Goal: Task Accomplishment & Management: Complete application form

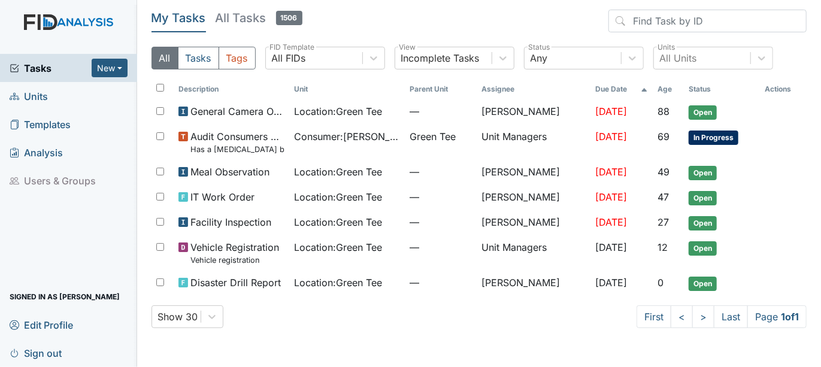
click at [31, 99] on span "Units" at bounding box center [29, 96] width 38 height 19
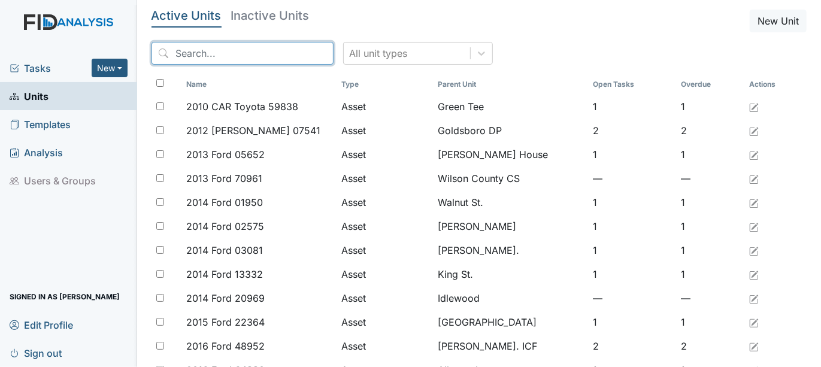
click at [183, 51] on input "search" at bounding box center [242, 53] width 182 height 23
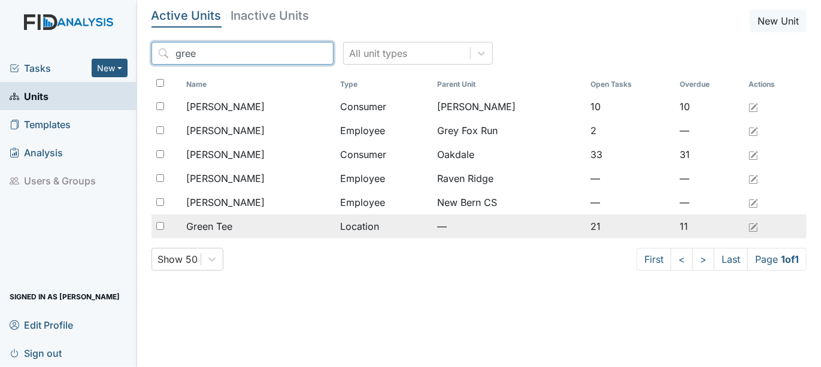
type input "gree"
click at [162, 223] on input "checkbox" at bounding box center [160, 226] width 8 height 8
checkbox input "true"
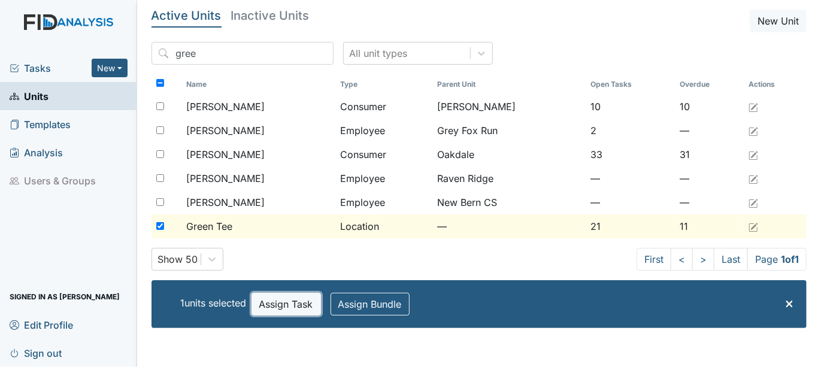
click at [289, 299] on button "Assign Task" at bounding box center [285, 304] width 69 height 23
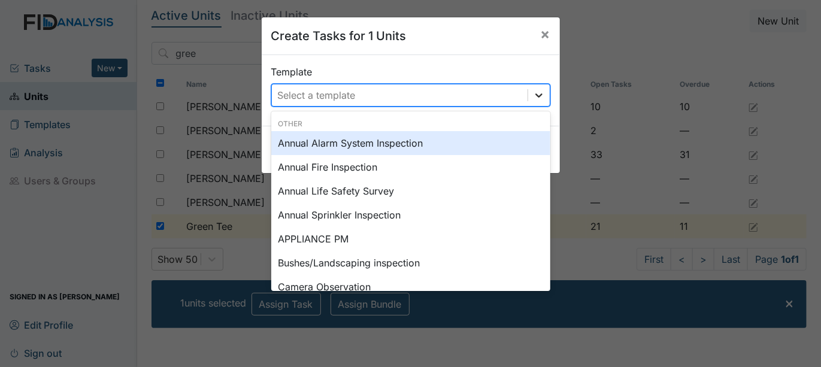
click at [535, 96] on icon at bounding box center [539, 95] width 12 height 12
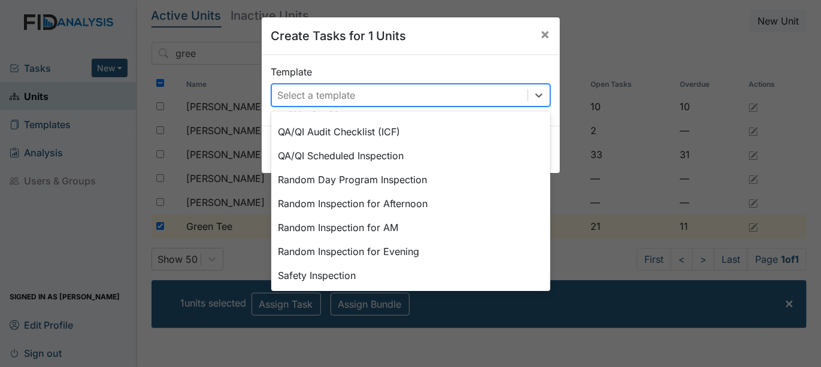
scroll to position [541, 0]
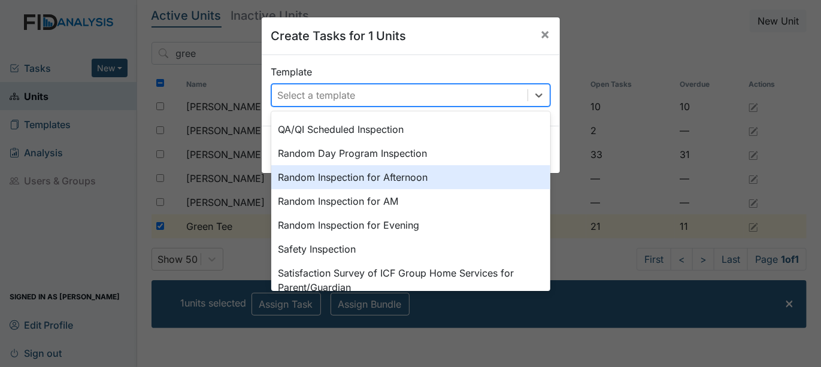
click at [318, 177] on div "Random Inspection for Afternoon" at bounding box center [410, 177] width 279 height 24
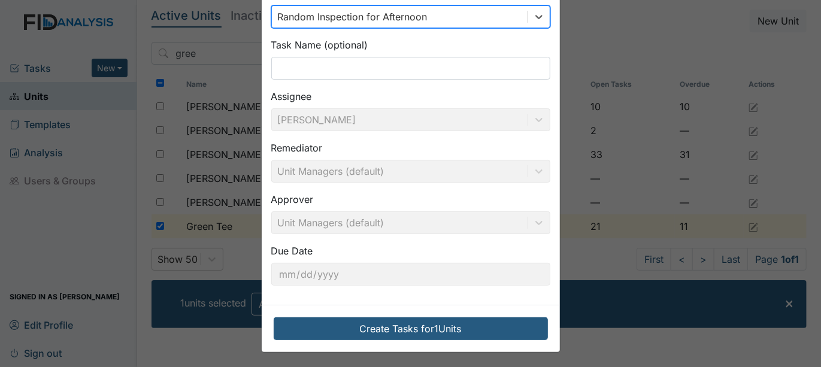
scroll to position [79, 0]
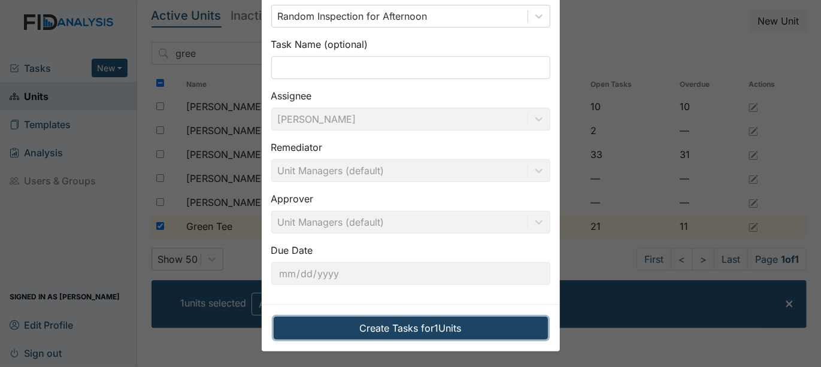
click at [395, 321] on button "Create Tasks for 1 Units" at bounding box center [411, 328] width 274 height 23
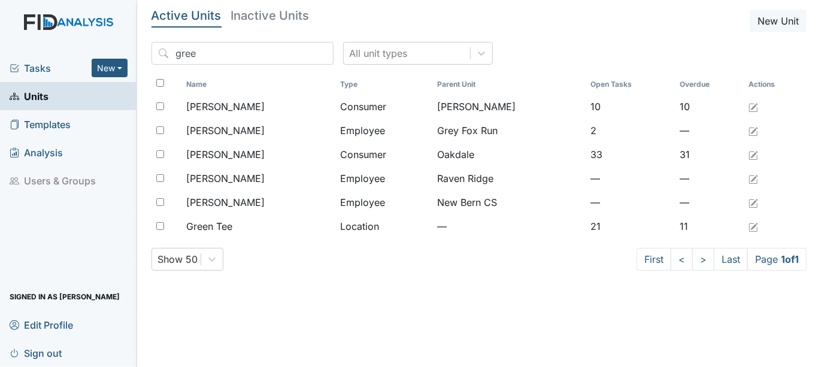
click at [44, 71] on span "Tasks" at bounding box center [51, 68] width 82 height 14
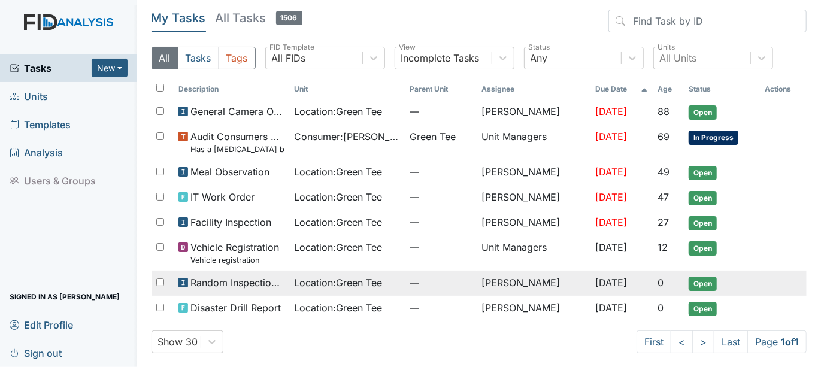
click at [693, 283] on span "Open" at bounding box center [702, 284] width 28 height 14
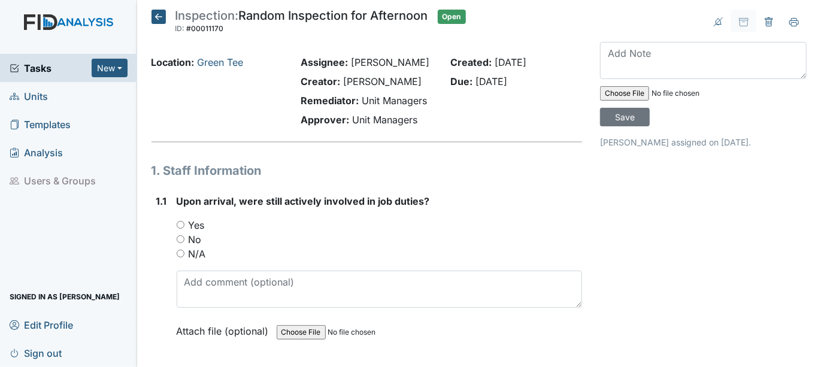
click at [178, 224] on input "Yes" at bounding box center [181, 225] width 8 height 8
radio input "true"
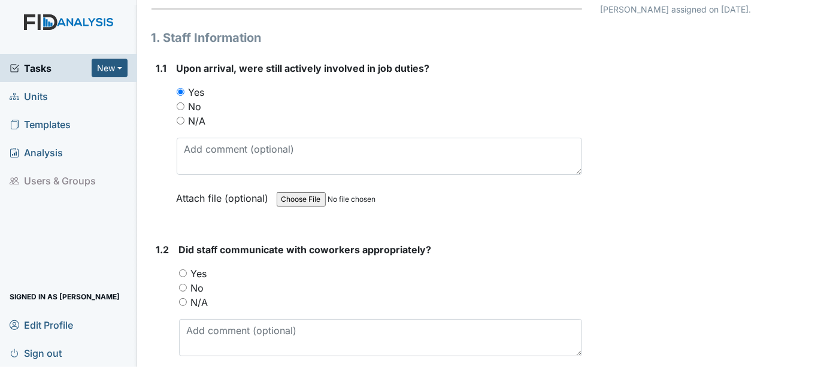
scroll to position [199, 0]
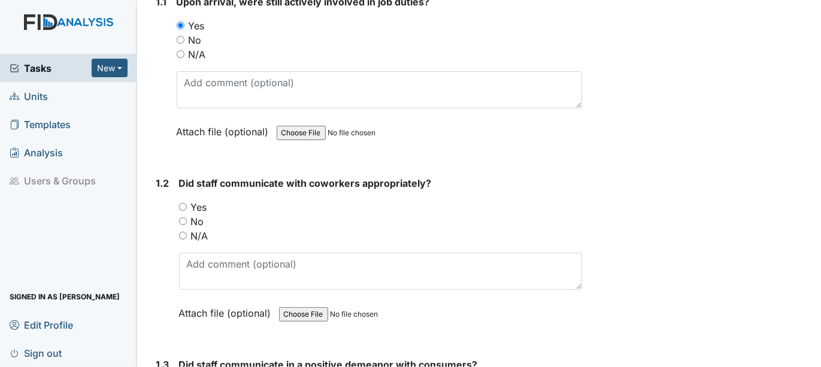
click at [181, 206] on input "Yes" at bounding box center [183, 207] width 8 height 8
radio input "true"
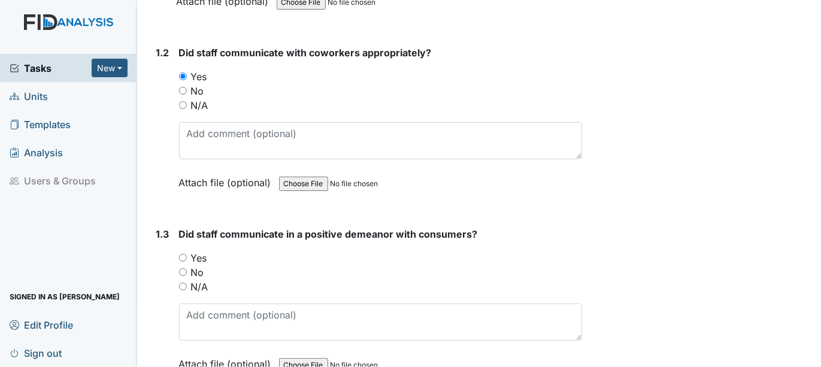
scroll to position [399, 0]
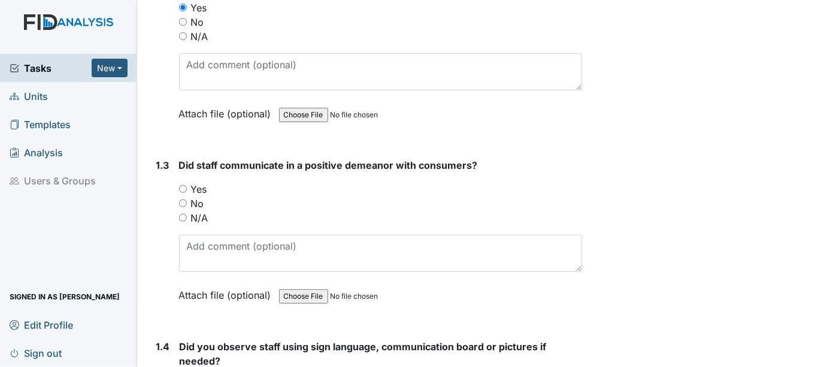
click at [183, 185] on input "Yes" at bounding box center [183, 189] width 8 height 8
radio input "true"
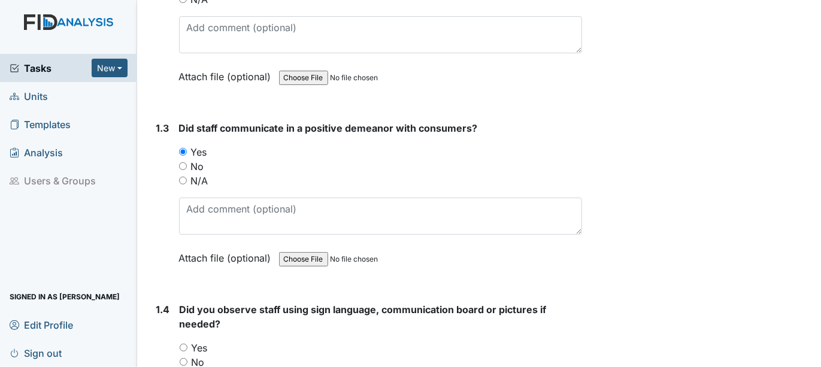
scroll to position [465, 0]
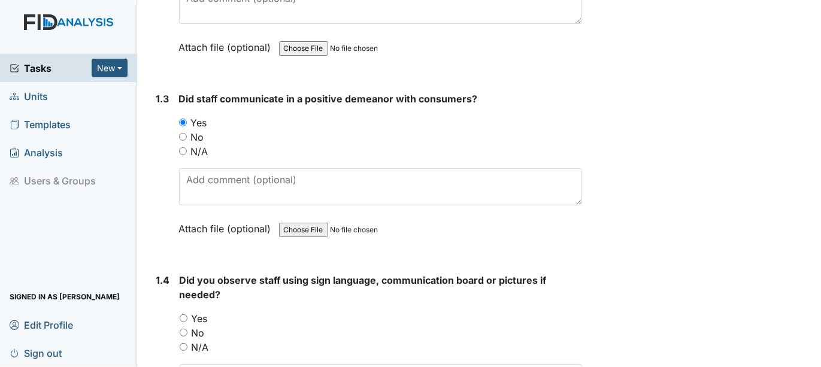
click at [182, 340] on div "N/A" at bounding box center [381, 347] width 403 height 14
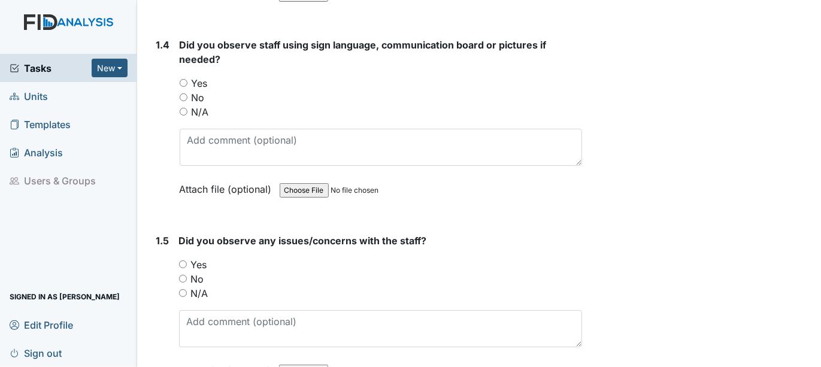
scroll to position [732, 0]
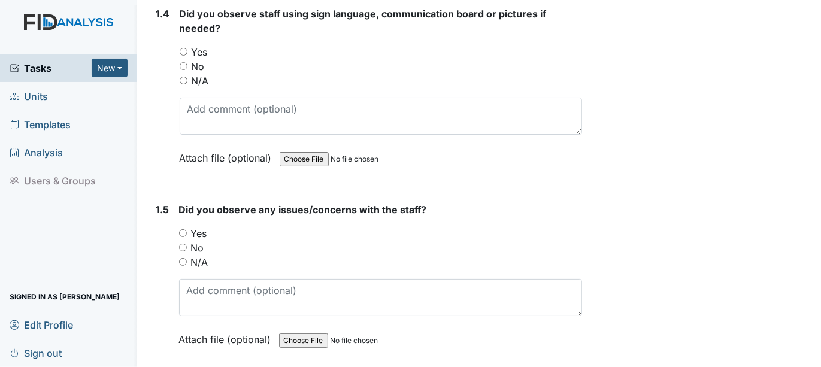
click at [183, 77] on input "N/A" at bounding box center [184, 81] width 8 height 8
radio input "true"
click at [181, 244] on input "No" at bounding box center [183, 248] width 8 height 8
radio input "true"
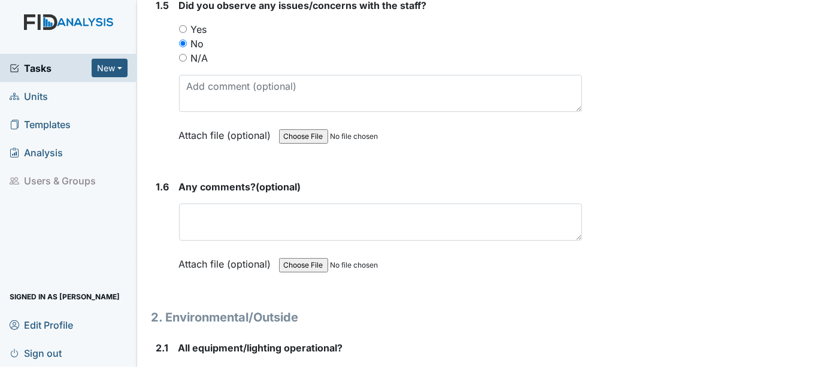
scroll to position [997, 0]
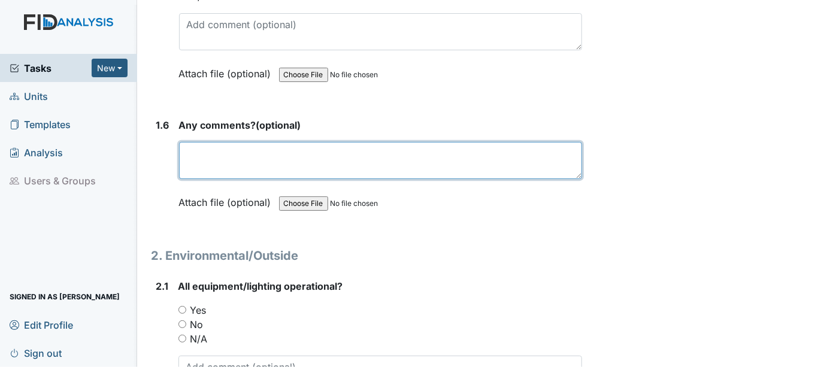
click at [197, 160] on textarea at bounding box center [380, 160] width 403 height 37
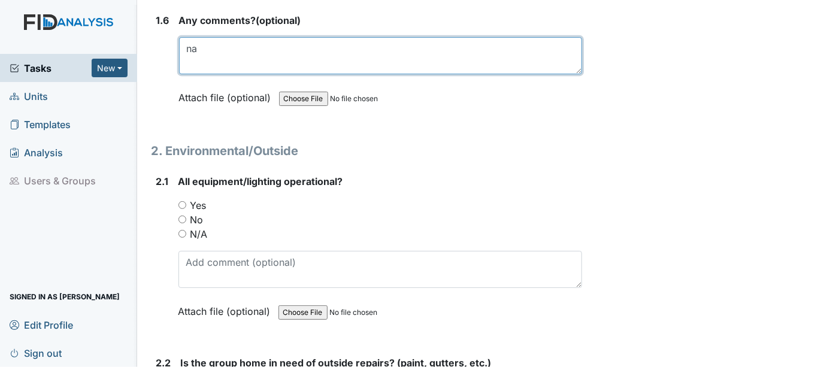
scroll to position [1130, 0]
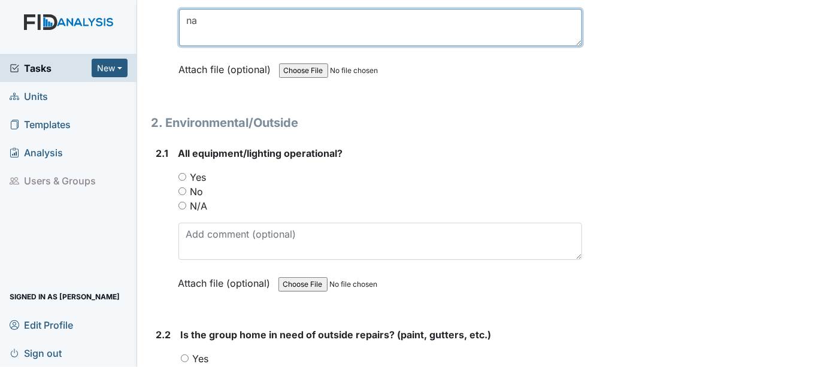
type textarea "na"
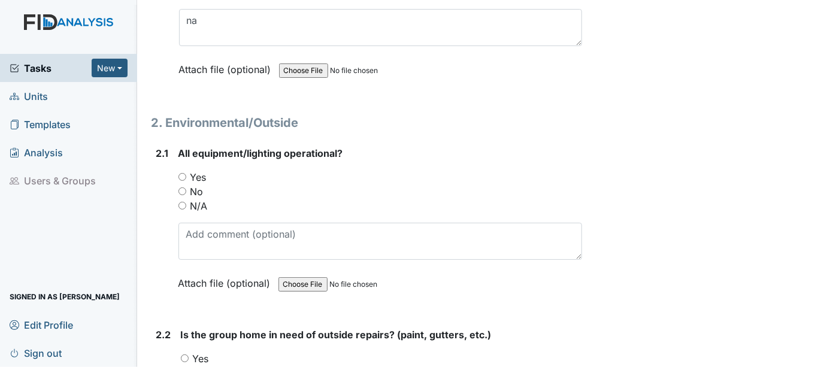
click at [180, 174] on input "Yes" at bounding box center [182, 177] width 8 height 8
radio input "true"
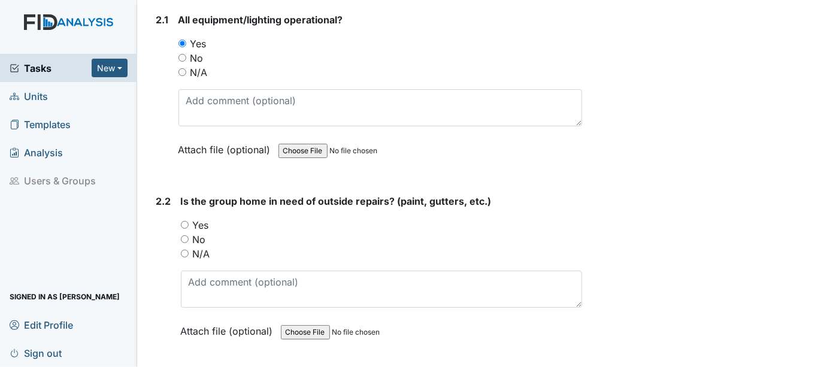
scroll to position [1330, 0]
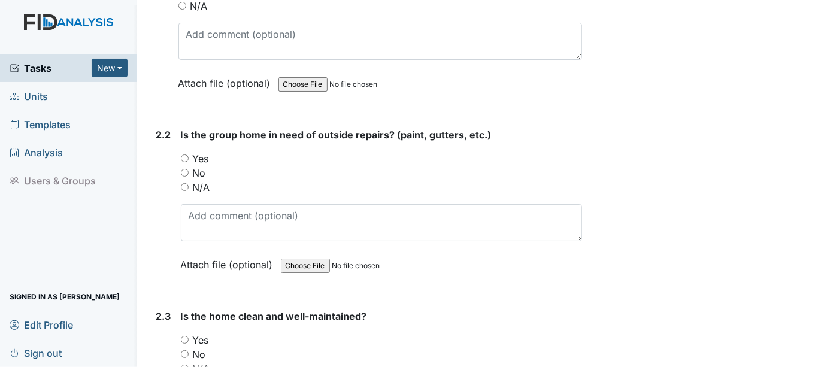
drag, startPoint x: 183, startPoint y: 165, endPoint x: 192, endPoint y: 165, distance: 9.0
click at [184, 169] on input "No" at bounding box center [185, 173] width 8 height 8
radio input "true"
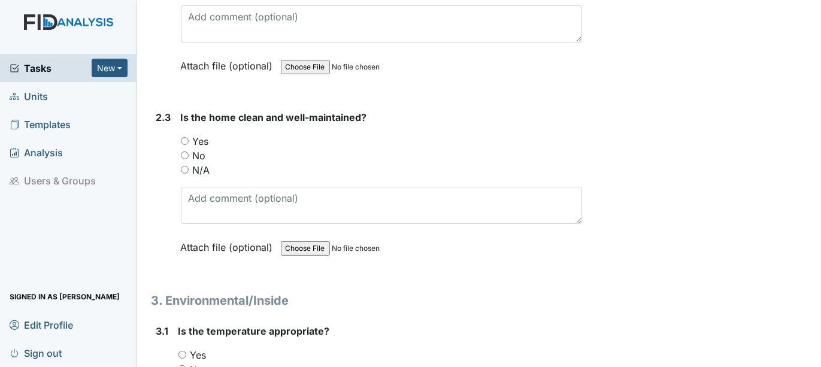
scroll to position [1529, 0]
click at [183, 136] on input "Yes" at bounding box center [185, 140] width 8 height 8
radio input "true"
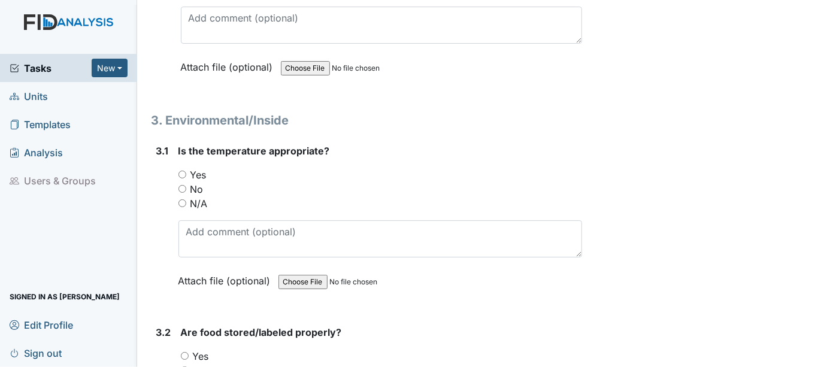
scroll to position [1729, 0]
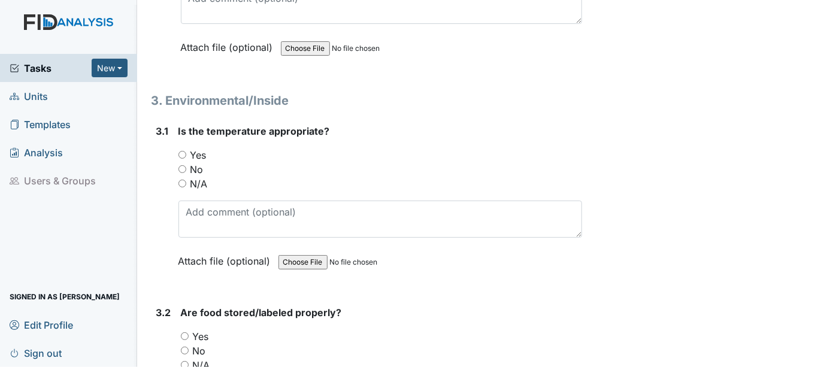
click at [181, 151] on input "Yes" at bounding box center [182, 155] width 8 height 8
radio input "true"
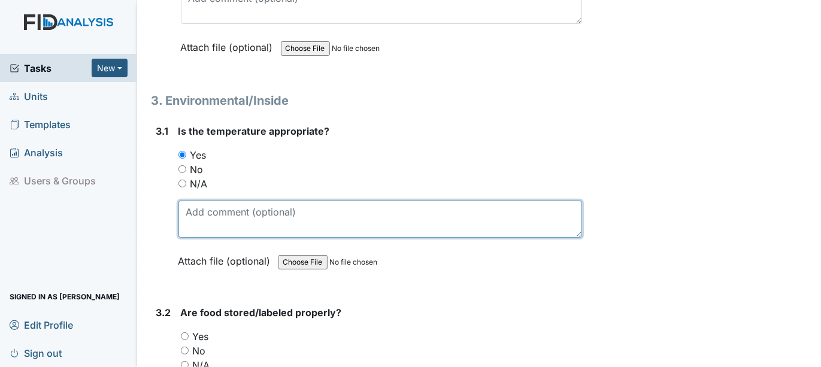
click at [205, 212] on textarea at bounding box center [380, 219] width 404 height 37
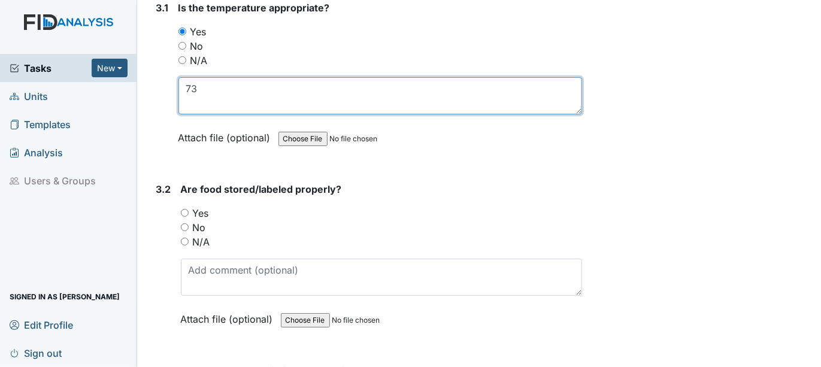
scroll to position [1862, 0]
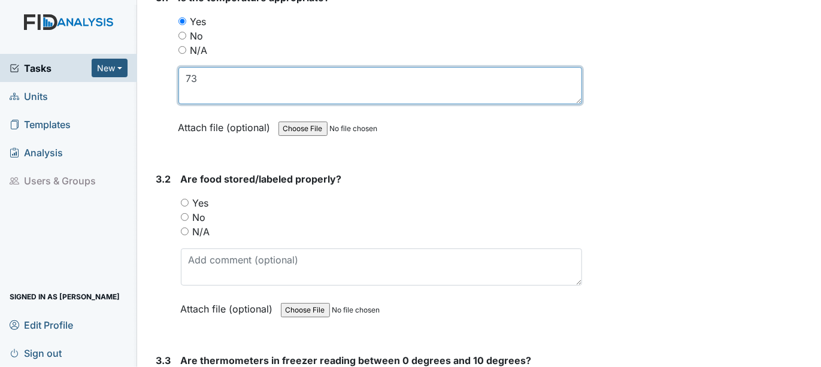
type textarea "73"
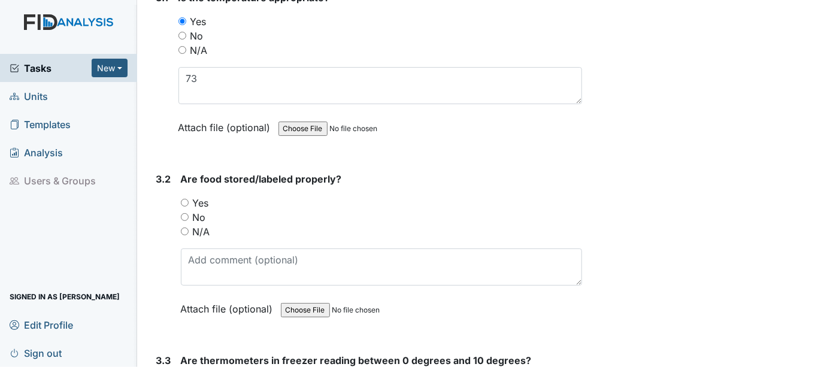
click at [183, 199] on input "Yes" at bounding box center [185, 203] width 8 height 8
radio input "true"
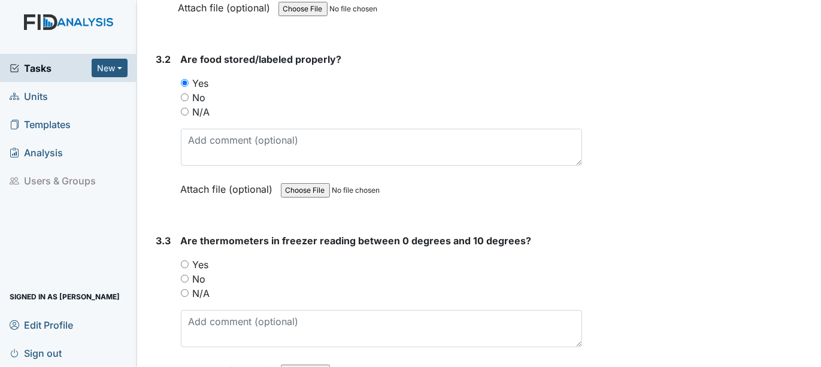
scroll to position [1995, 0]
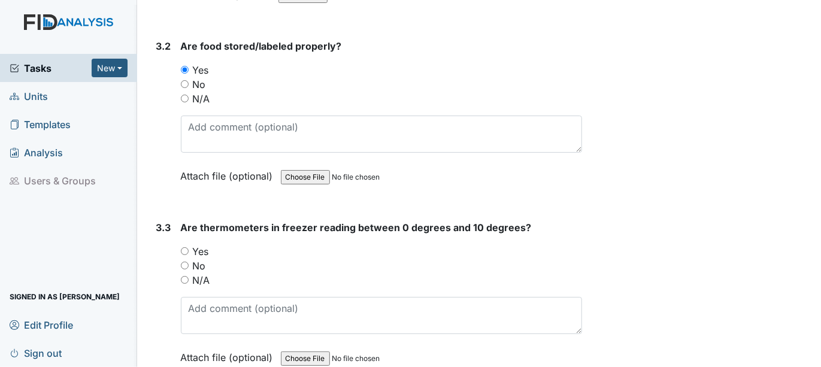
click at [184, 247] on input "Yes" at bounding box center [185, 251] width 8 height 8
radio input "true"
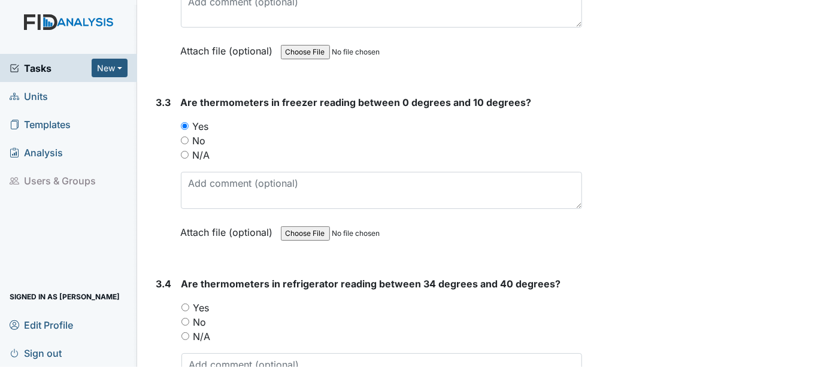
scroll to position [2128, 0]
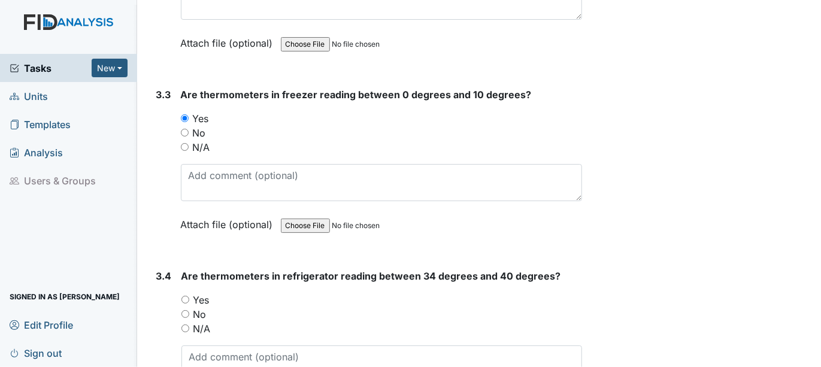
click at [183, 296] on input "Yes" at bounding box center [185, 300] width 8 height 8
radio input "true"
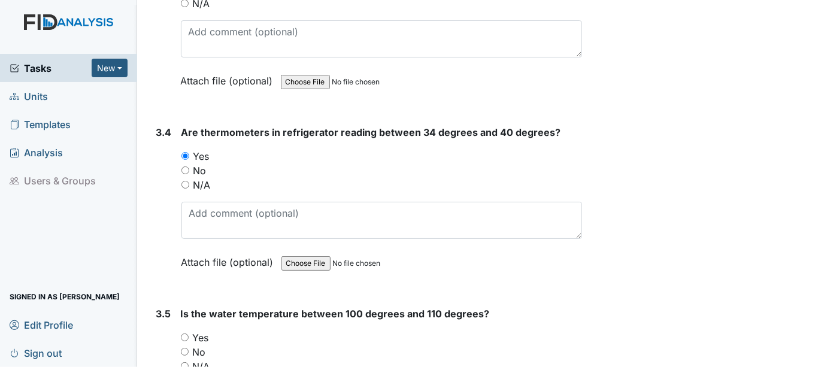
scroll to position [2327, 0]
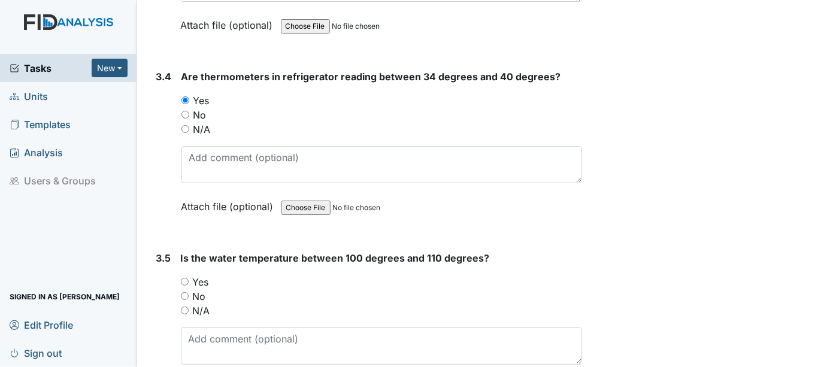
click at [187, 278] on input "Yes" at bounding box center [185, 282] width 8 height 8
radio input "true"
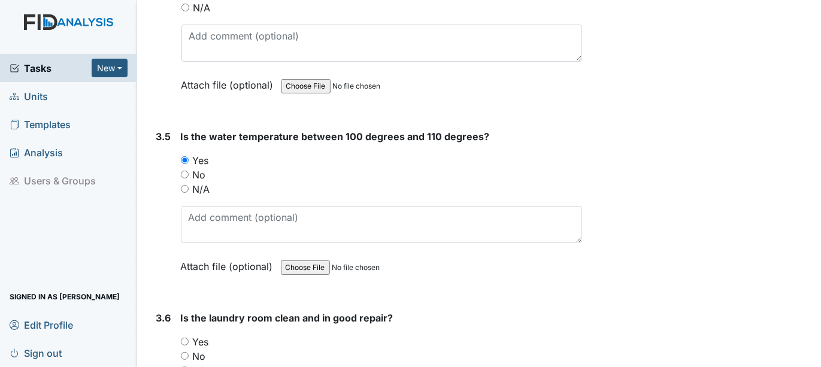
scroll to position [2527, 0]
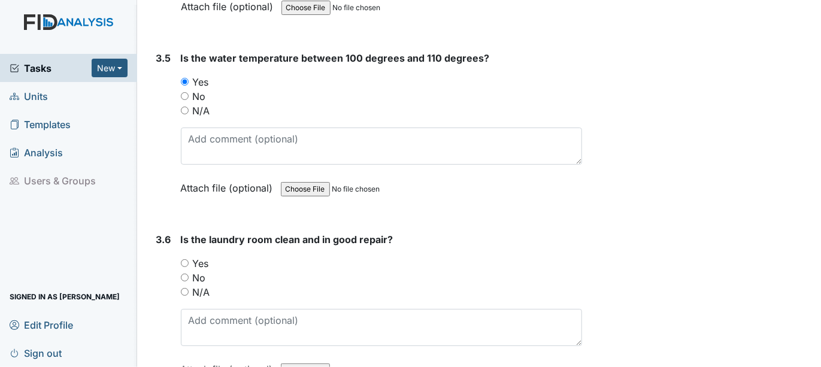
click at [186, 259] on input "Yes" at bounding box center [185, 263] width 8 height 8
radio input "true"
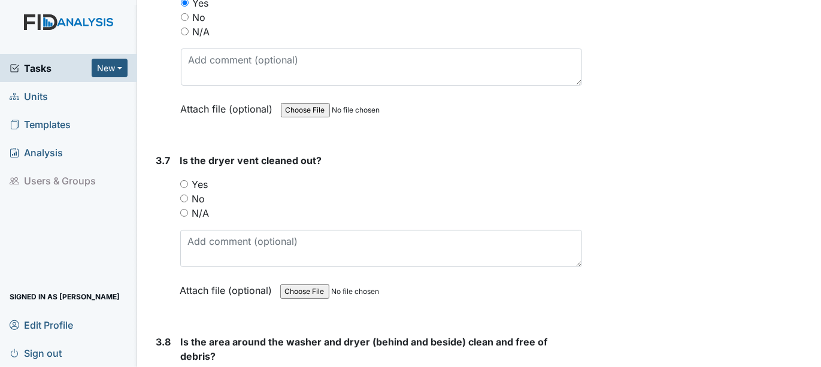
scroll to position [2793, 0]
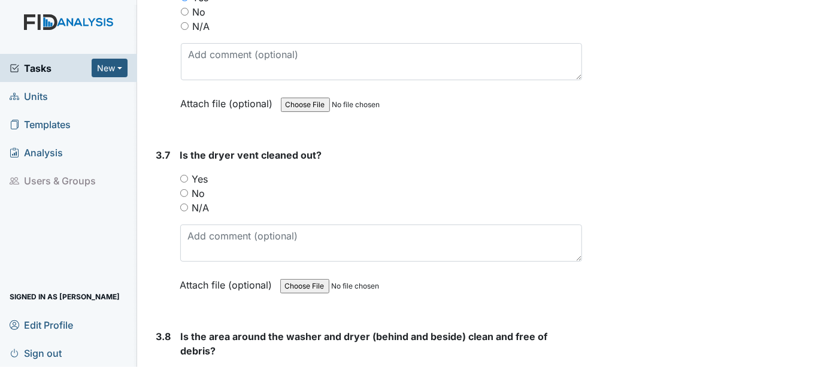
click at [181, 175] on input "Yes" at bounding box center [184, 179] width 8 height 8
radio input "true"
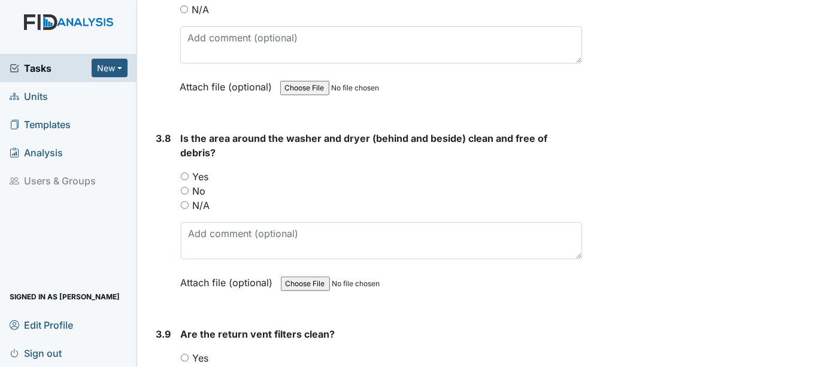
scroll to position [2993, 0]
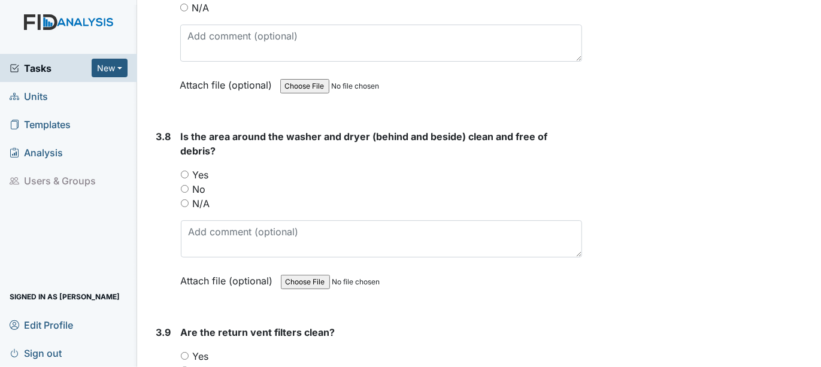
click at [186, 171] on input "Yes" at bounding box center [185, 175] width 8 height 8
radio input "true"
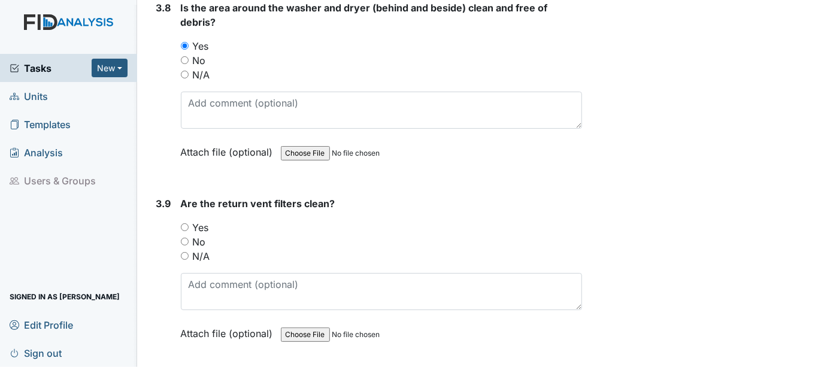
scroll to position [3192, 0]
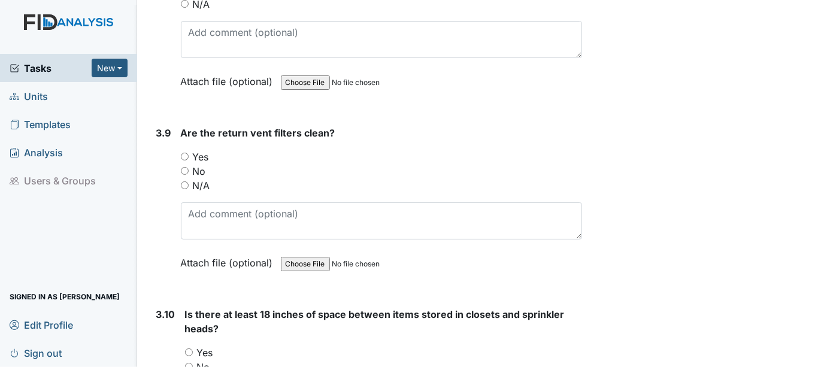
click at [184, 153] on input "Yes" at bounding box center [185, 157] width 8 height 8
radio input "true"
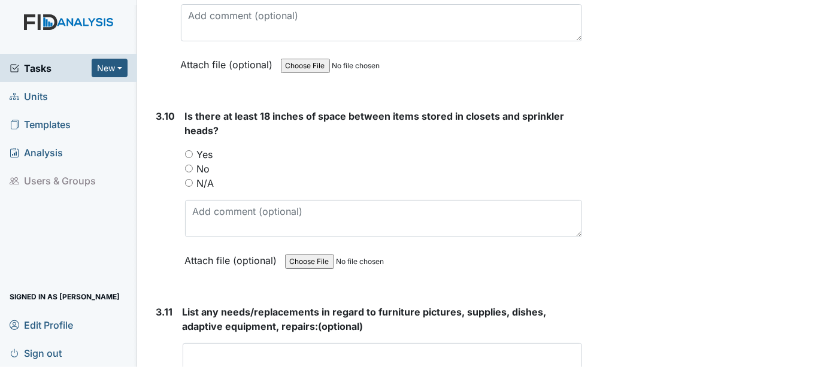
scroll to position [3458, 0]
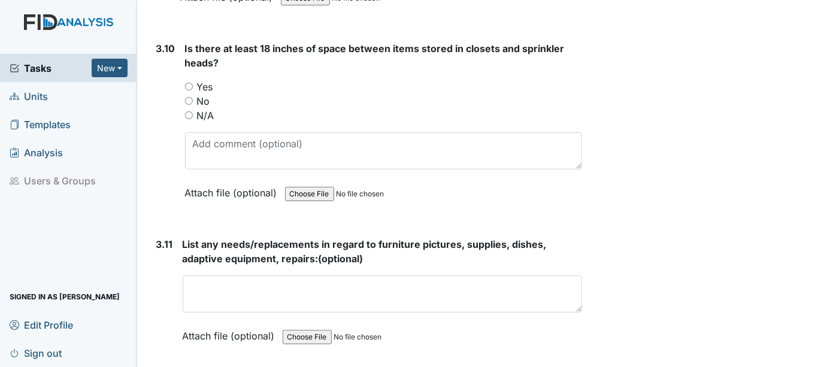
click at [185, 83] on input "Yes" at bounding box center [189, 87] width 8 height 8
radio input "true"
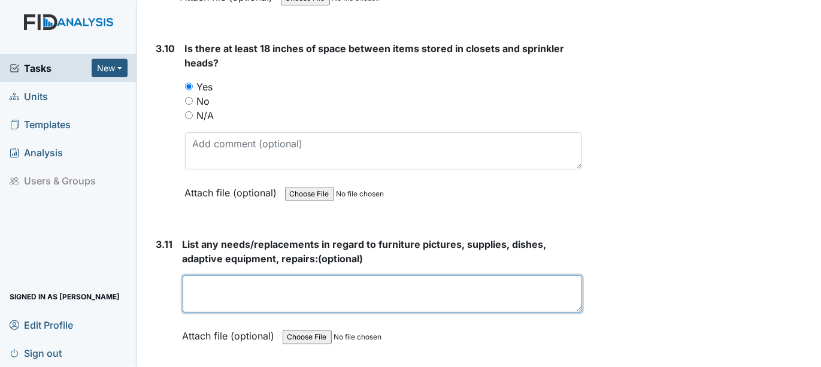
click at [198, 281] on textarea at bounding box center [383, 293] width 400 height 37
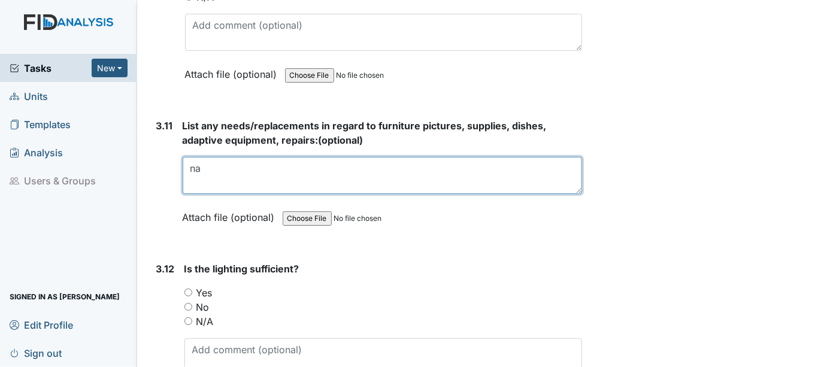
scroll to position [3592, 0]
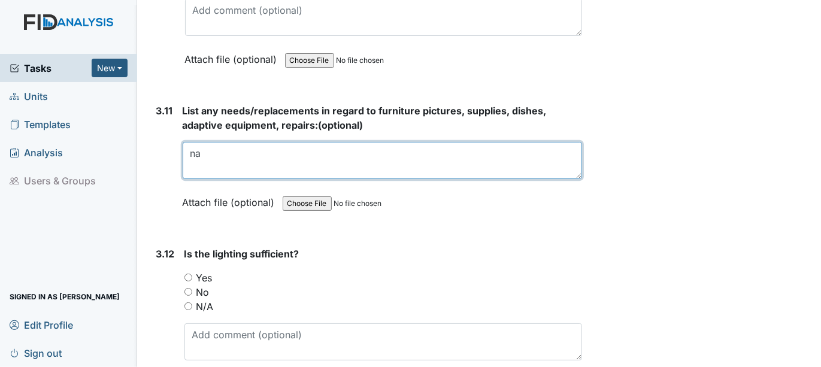
type textarea "na"
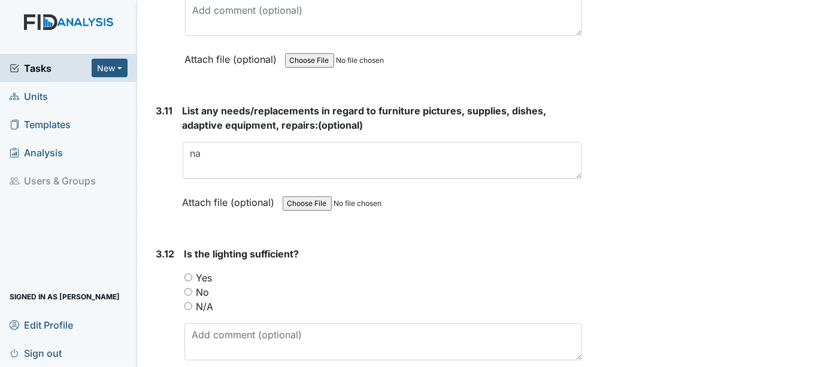
click at [186, 274] on input "Yes" at bounding box center [188, 278] width 8 height 8
radio input "true"
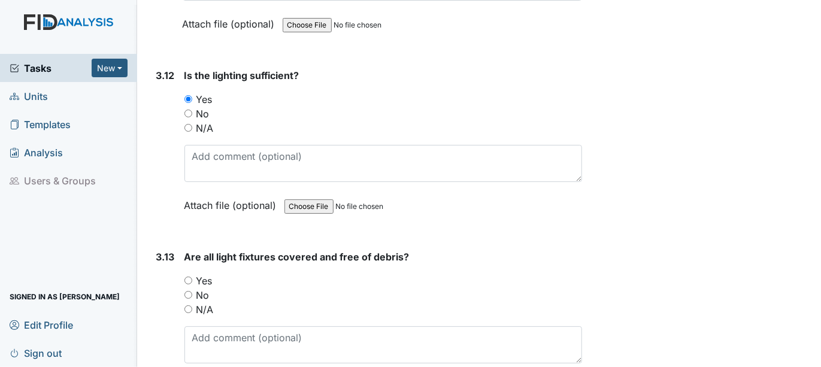
scroll to position [3791, 0]
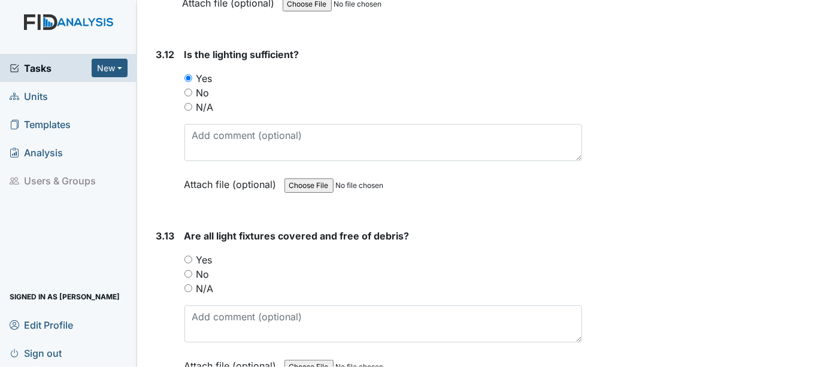
click at [186, 256] on input "Yes" at bounding box center [188, 260] width 8 height 8
radio input "true"
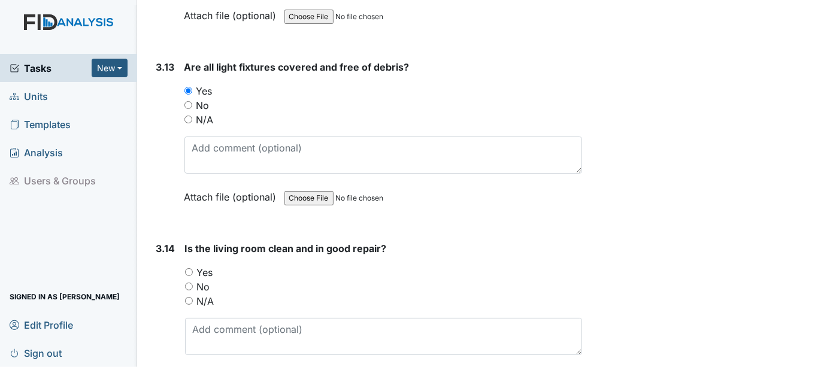
scroll to position [3990, 0]
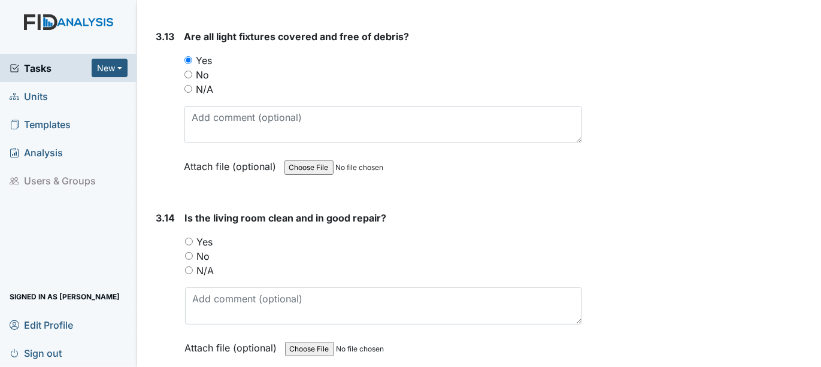
click at [187, 238] on input "Yes" at bounding box center [189, 242] width 8 height 8
radio input "true"
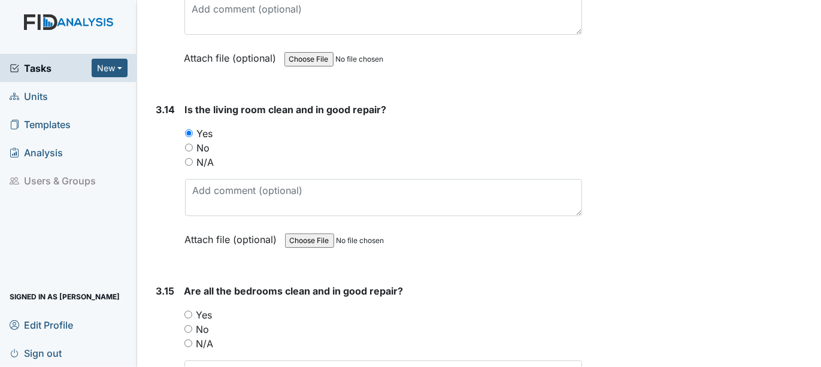
scroll to position [4123, 0]
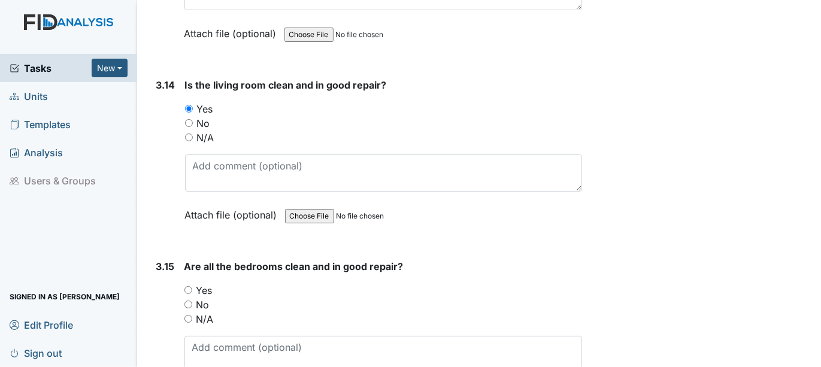
click at [187, 286] on input "Yes" at bounding box center [188, 290] width 8 height 8
radio input "true"
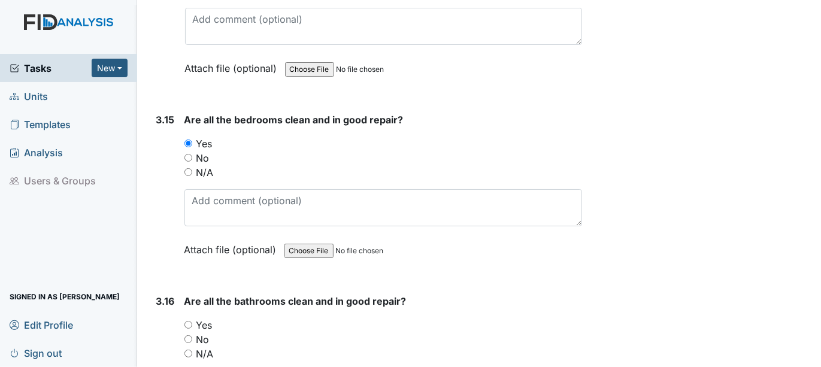
scroll to position [4323, 0]
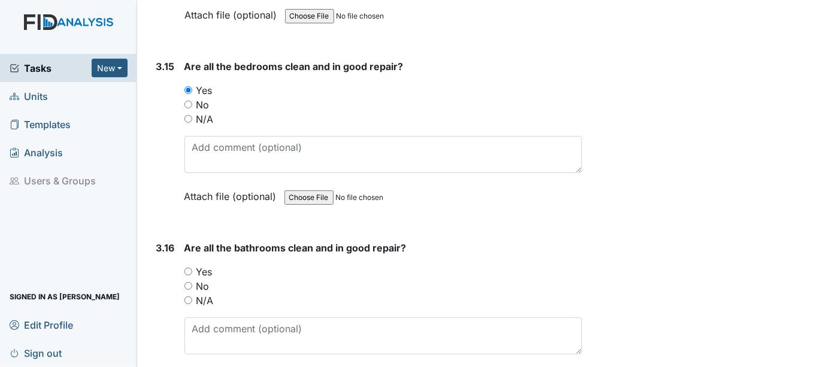
click at [185, 268] on input "Yes" at bounding box center [188, 272] width 8 height 8
radio input "true"
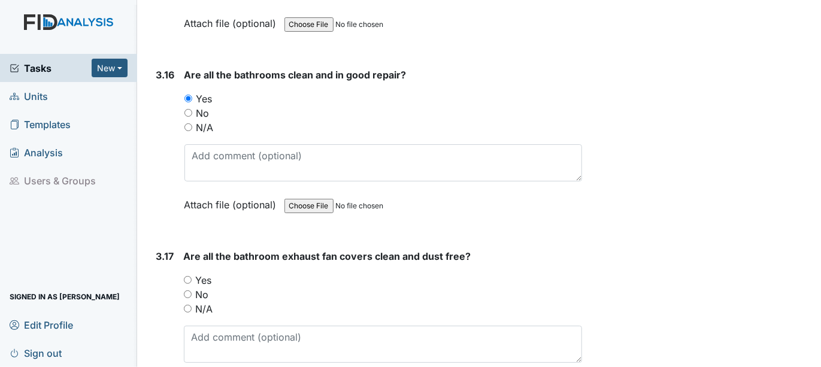
scroll to position [4523, 0]
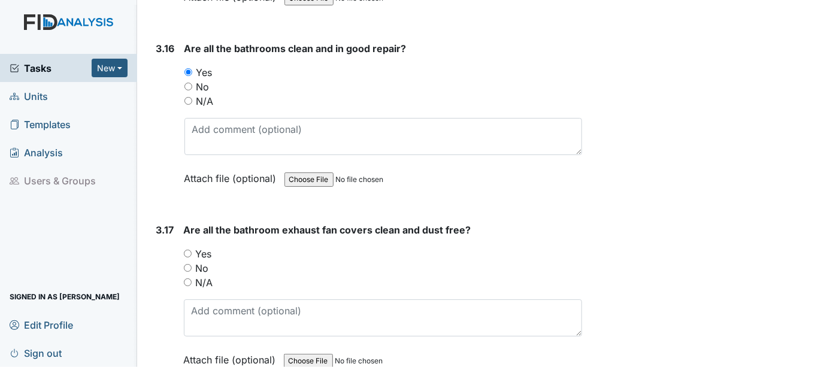
click at [186, 250] on input "Yes" at bounding box center [188, 254] width 8 height 8
radio input "true"
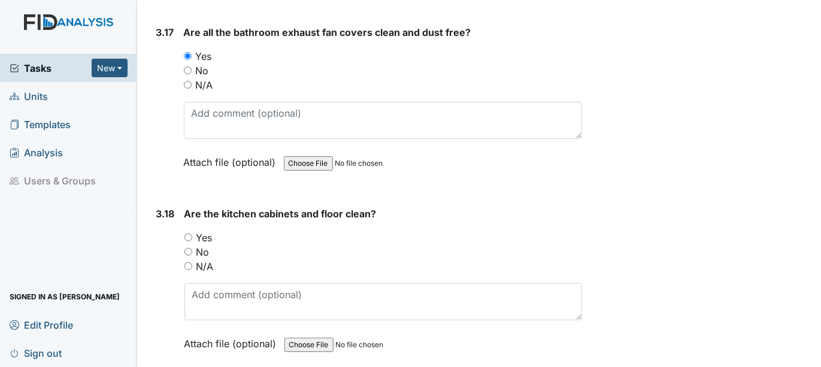
scroll to position [4722, 0]
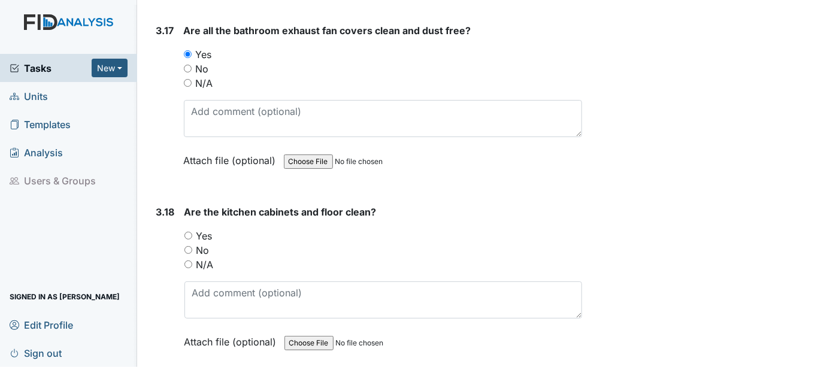
click at [187, 232] on input "Yes" at bounding box center [188, 236] width 8 height 8
radio input "true"
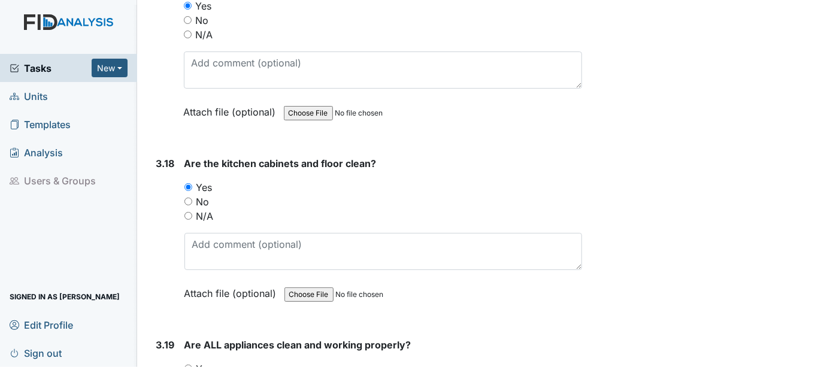
scroll to position [4922, 0]
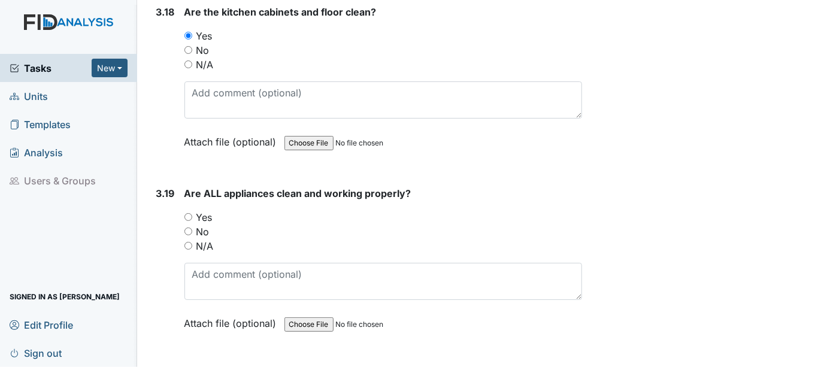
click at [189, 213] on input "Yes" at bounding box center [188, 217] width 8 height 8
radio input "true"
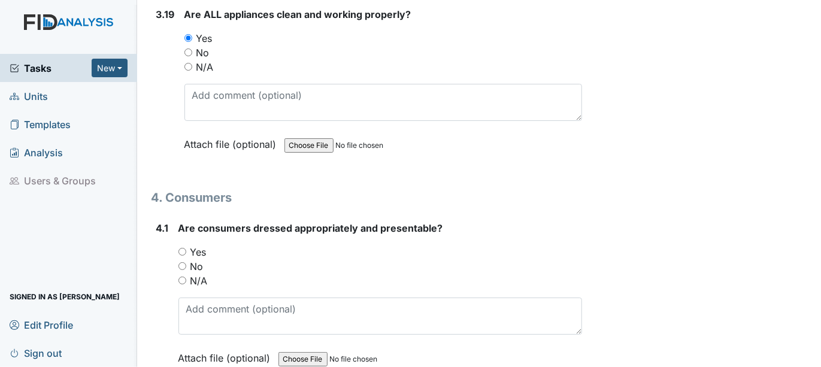
scroll to position [5121, 0]
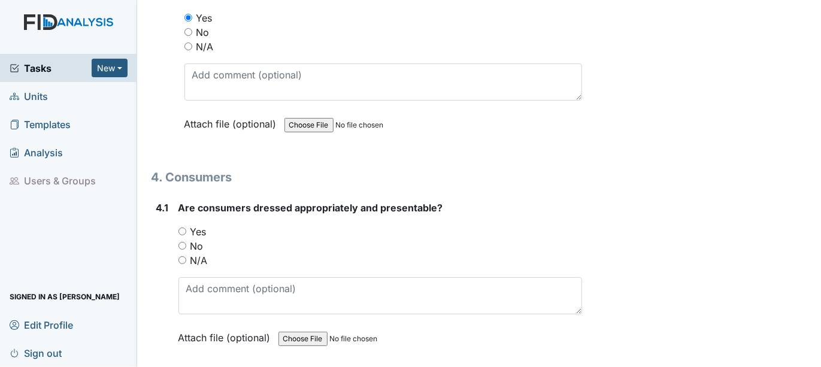
click at [180, 227] on input "Yes" at bounding box center [182, 231] width 8 height 8
radio input "true"
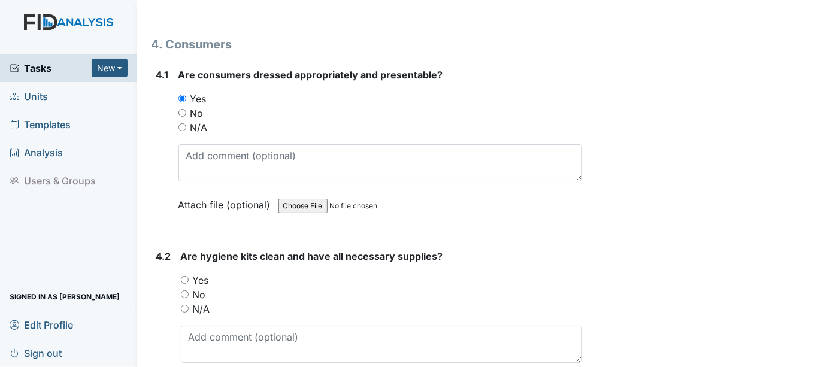
scroll to position [5321, 0]
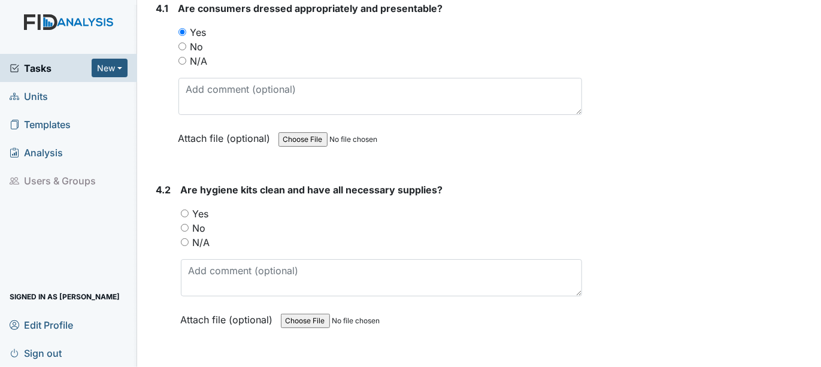
click at [184, 210] on input "Yes" at bounding box center [185, 214] width 8 height 8
radio input "true"
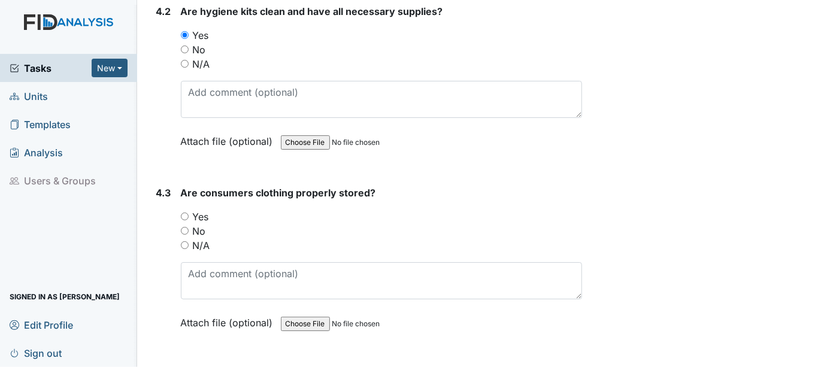
scroll to position [5521, 0]
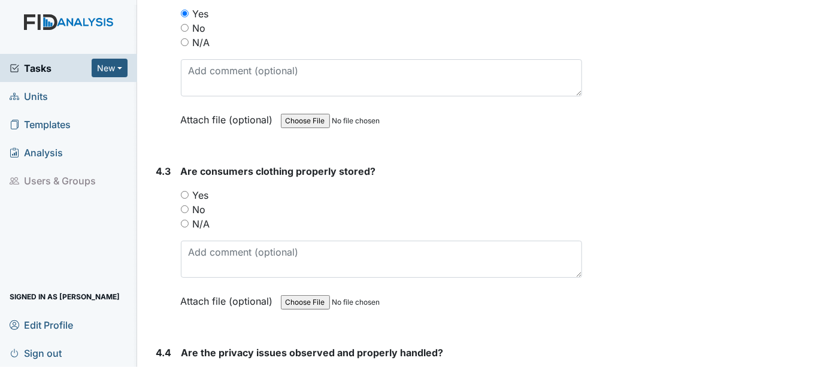
click at [183, 191] on input "Yes" at bounding box center [185, 195] width 8 height 8
radio input "true"
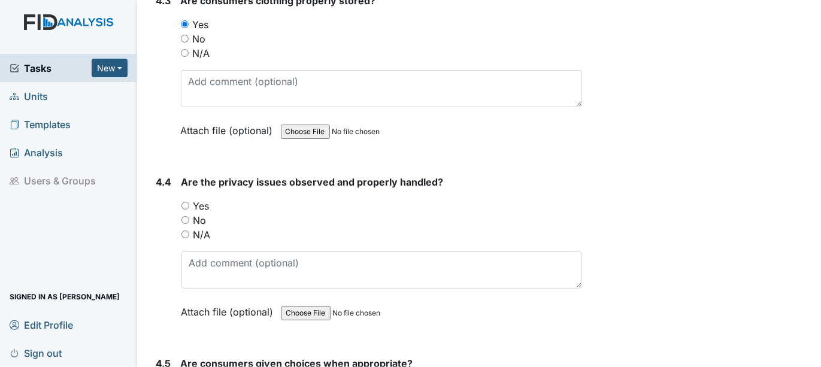
scroll to position [5720, 0]
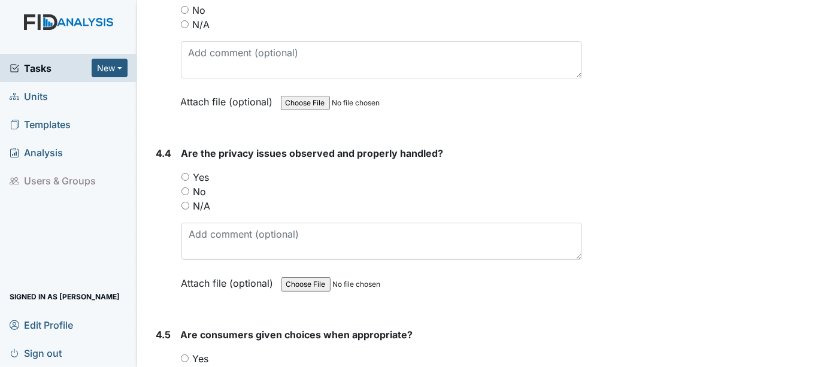
click at [187, 173] on input "Yes" at bounding box center [185, 177] width 8 height 8
radio input "true"
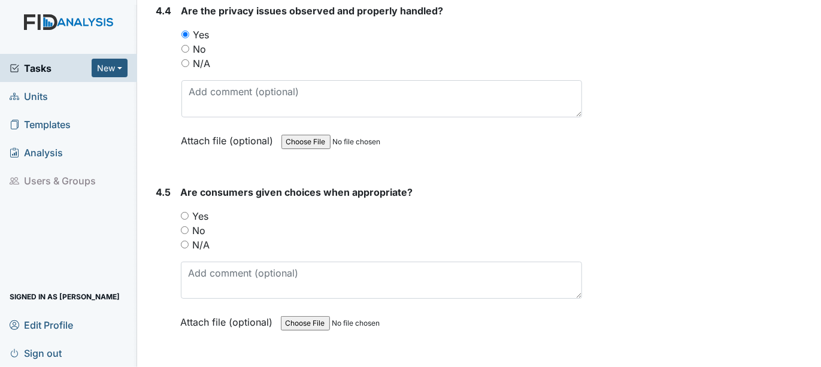
scroll to position [5919, 0]
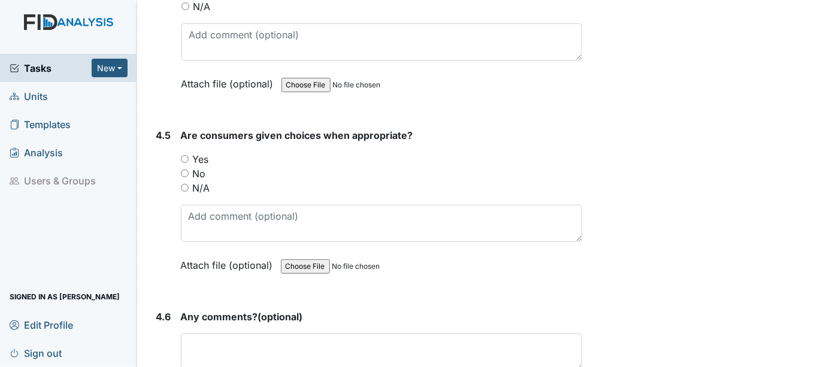
click at [183, 155] on input "Yes" at bounding box center [185, 159] width 8 height 8
radio input "true"
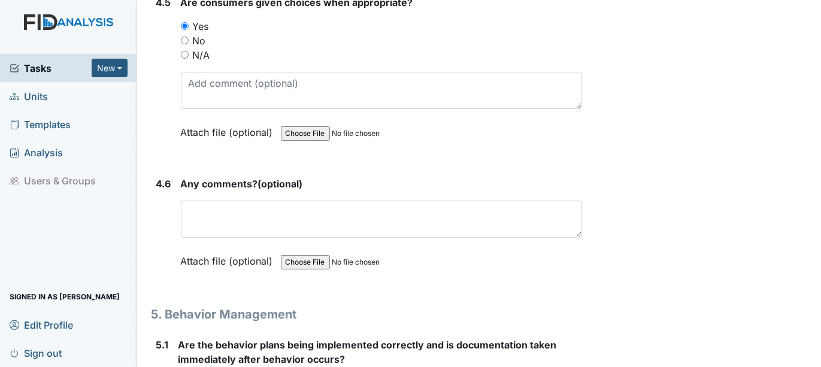
scroll to position [6053, 0]
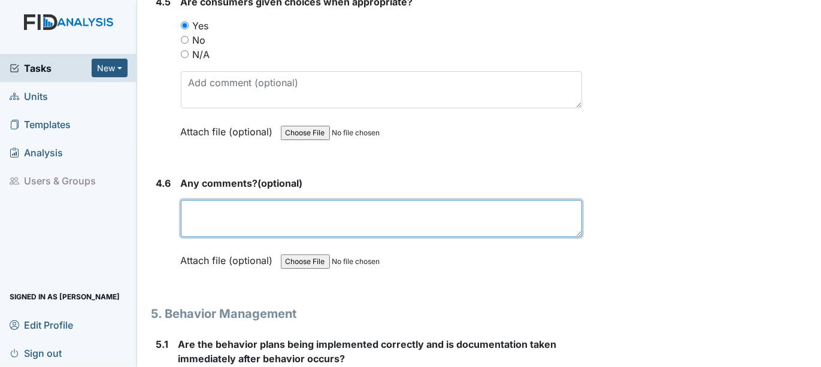
click at [199, 200] on textarea at bounding box center [382, 218] width 402 height 37
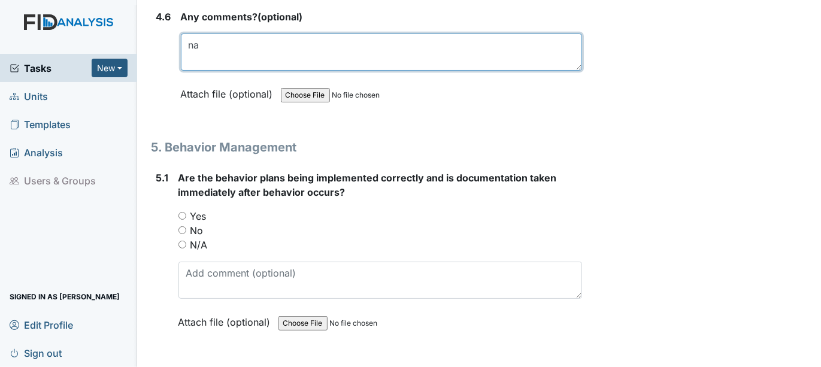
scroll to position [6252, 0]
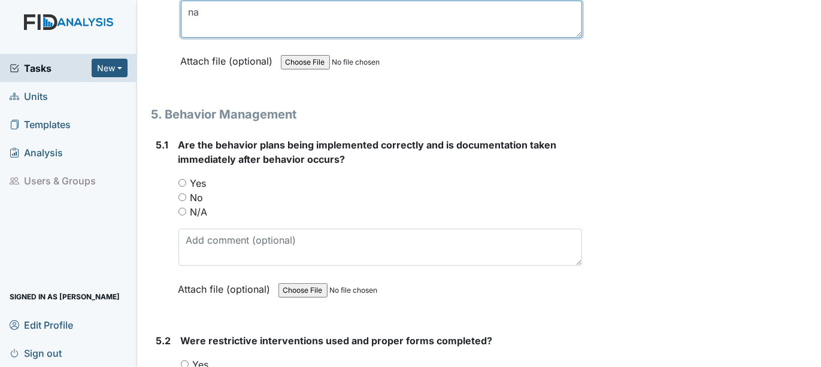
type textarea "na"
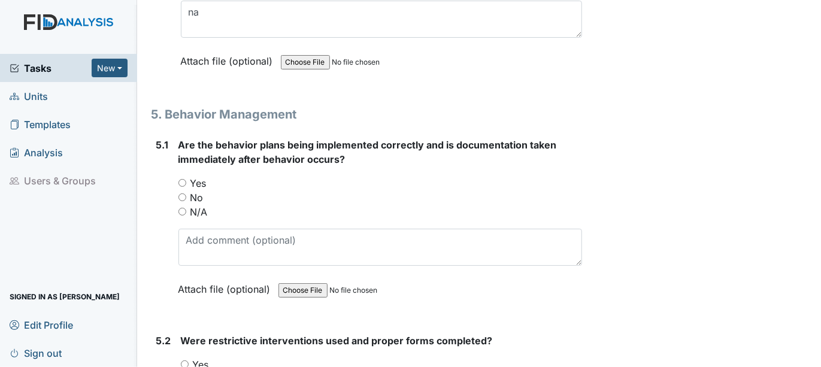
click at [181, 179] on input "Yes" at bounding box center [182, 183] width 8 height 8
radio input "true"
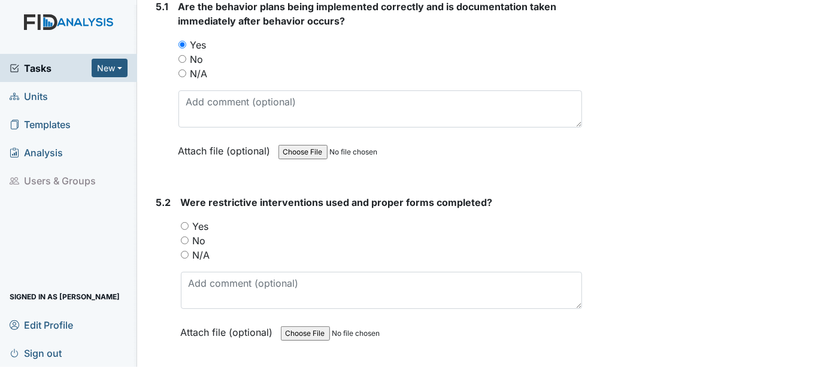
scroll to position [6451, 0]
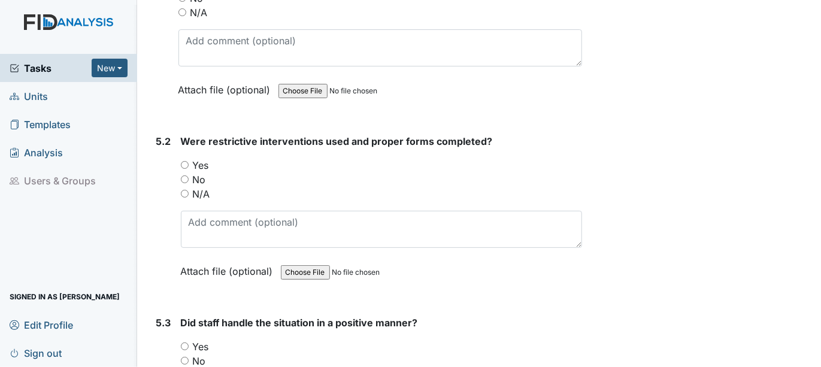
click at [183, 187] on div "N/A" at bounding box center [382, 194] width 402 height 14
click at [184, 190] on input "N/A" at bounding box center [185, 194] width 8 height 8
radio input "true"
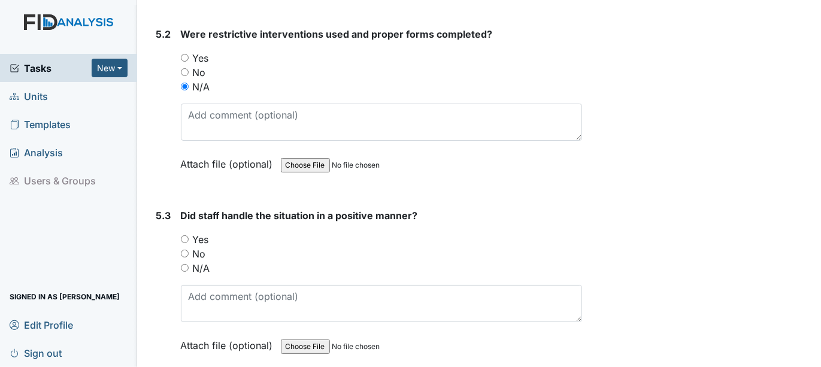
scroll to position [6585, 0]
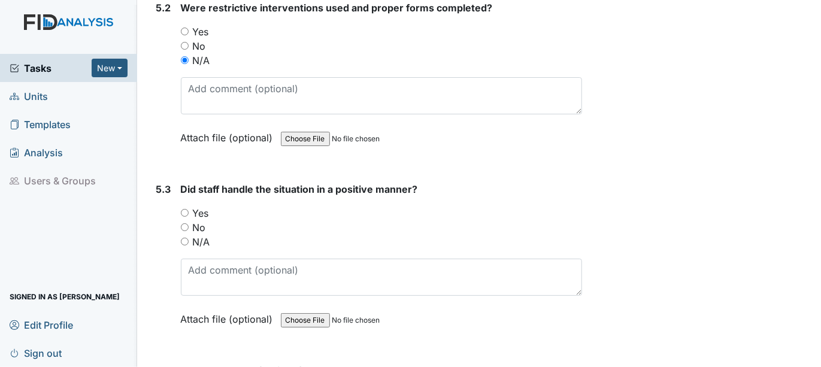
click at [184, 209] on input "Yes" at bounding box center [185, 213] width 8 height 8
radio input "true"
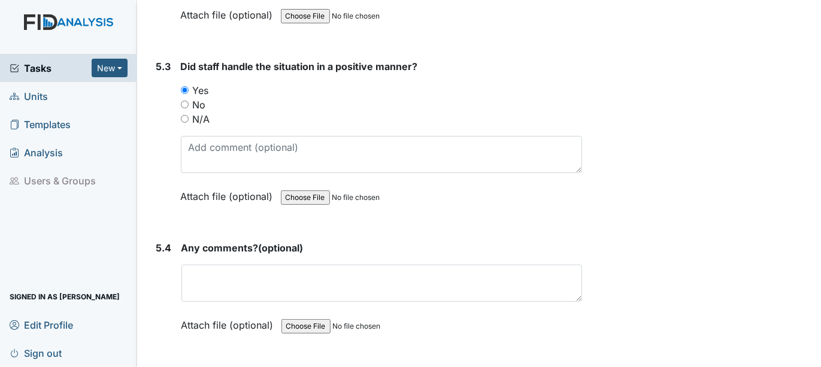
scroll to position [6718, 0]
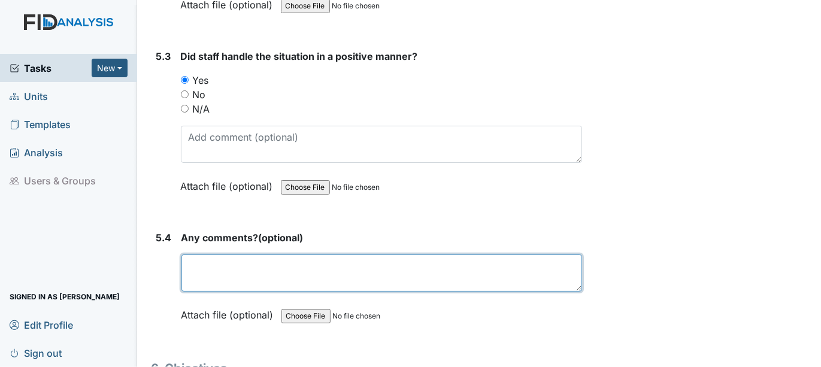
click at [196, 254] on textarea at bounding box center [381, 272] width 401 height 37
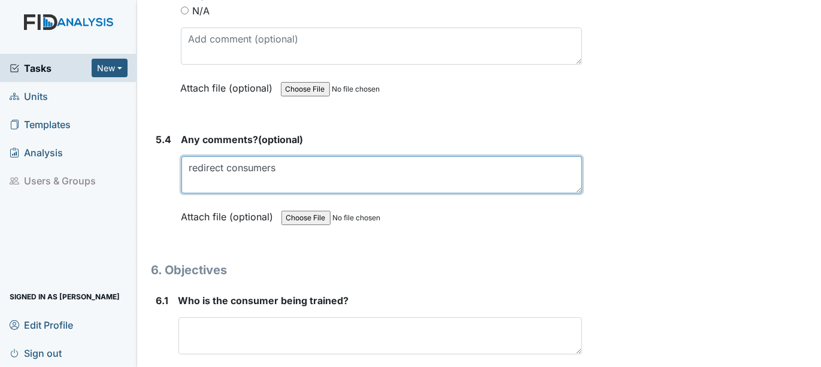
scroll to position [6851, 0]
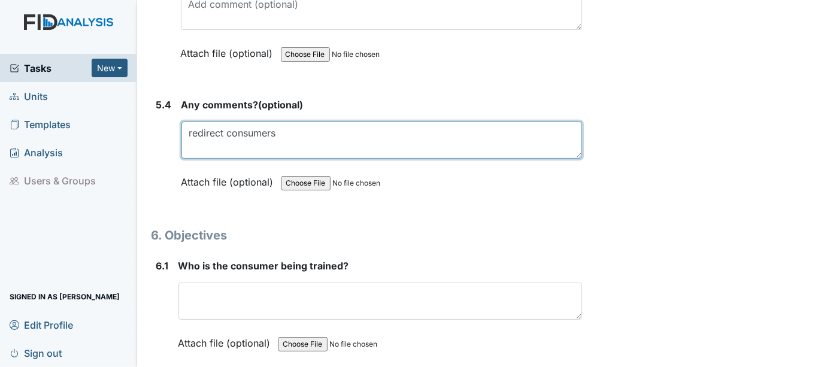
type textarea "redirect consumers"
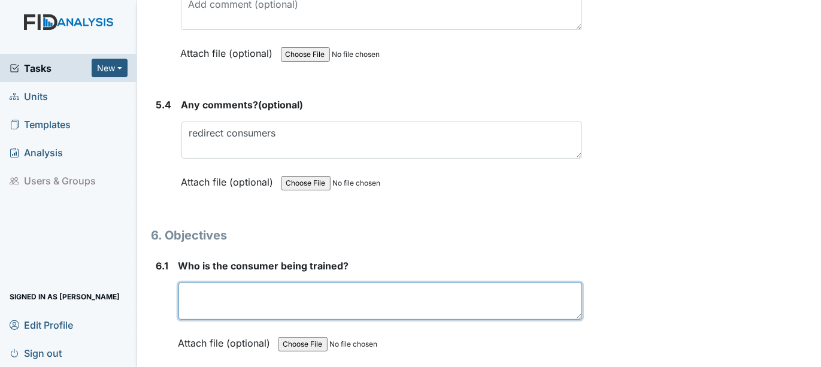
click at [192, 283] on textarea at bounding box center [380, 301] width 404 height 37
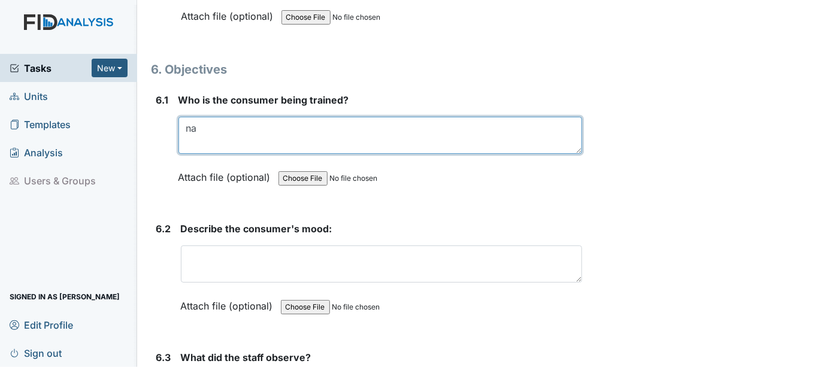
scroll to position [7116, 0]
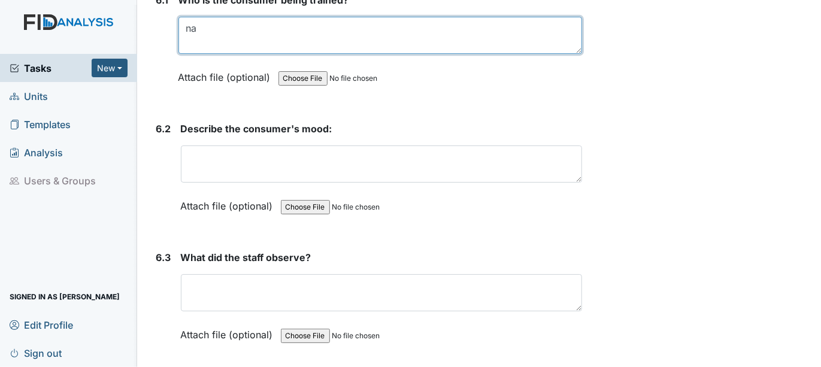
type textarea "na"
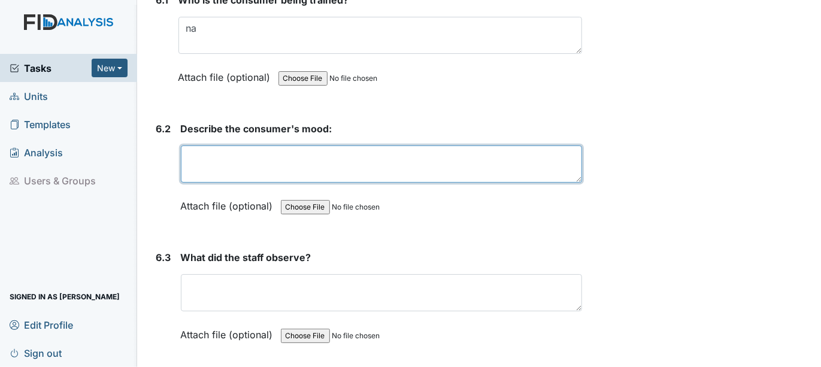
click at [209, 145] on textarea at bounding box center [382, 163] width 402 height 37
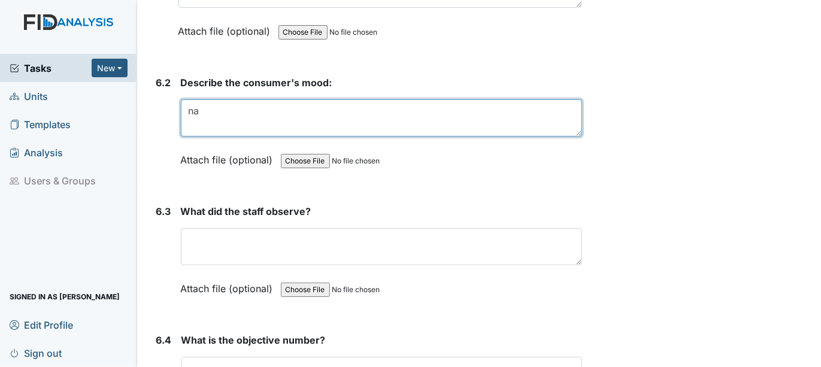
type textarea "na"
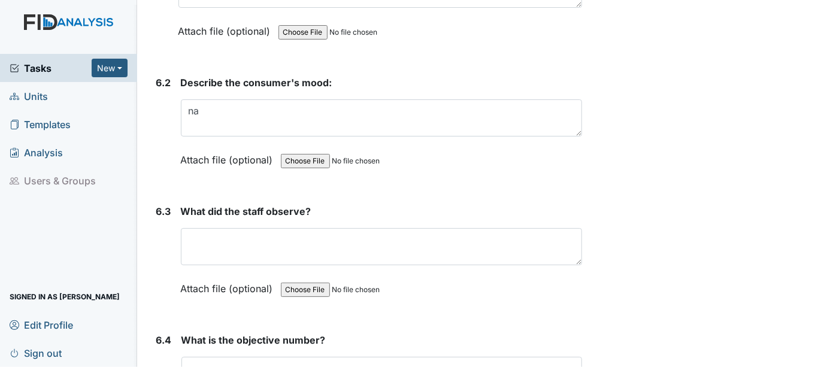
scroll to position [7183, 0]
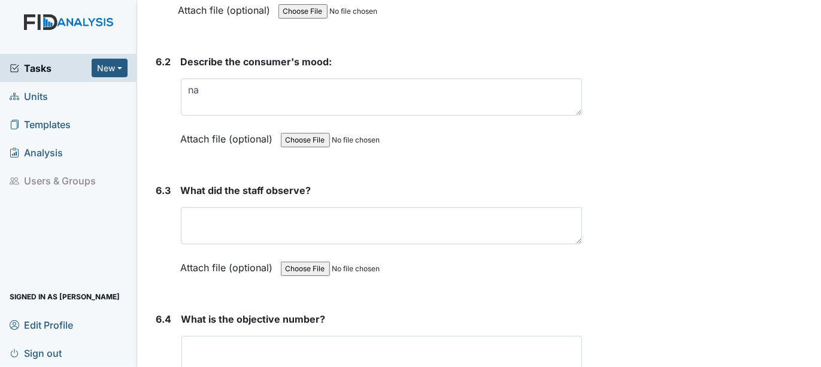
click at [210, 259] on form "What did the staff observe? This field is required. Attach file (optional) You …" at bounding box center [382, 238] width 402 height 110
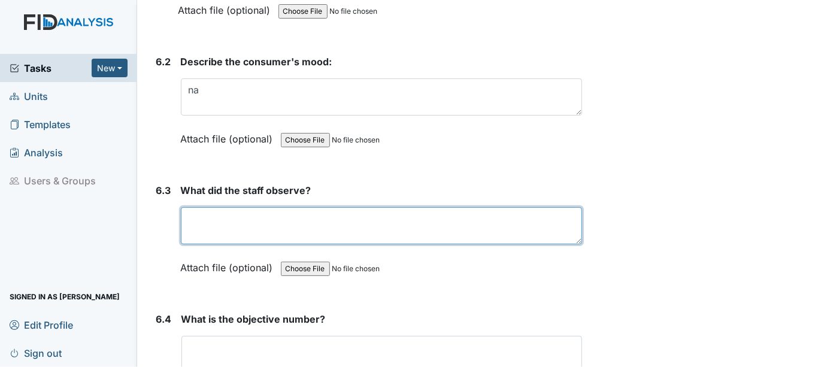
click at [184, 207] on textarea at bounding box center [382, 225] width 402 height 37
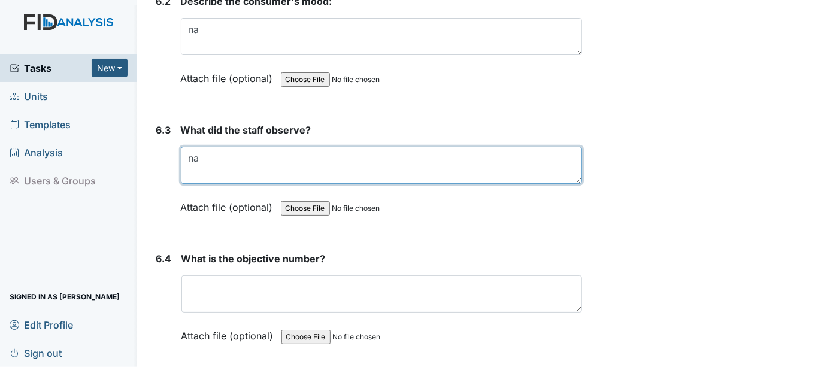
scroll to position [7316, 0]
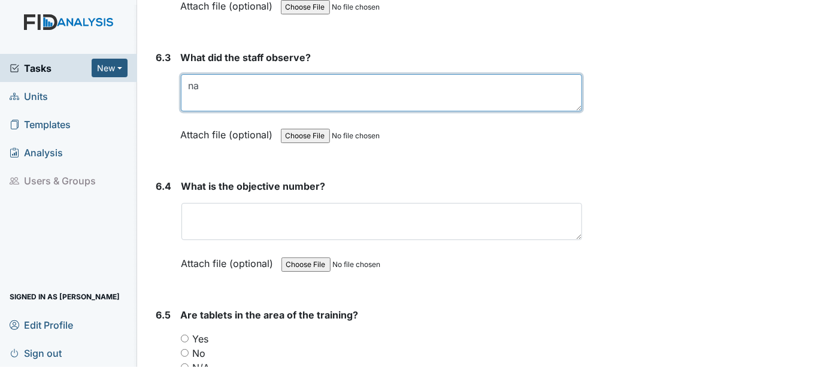
type textarea "na"
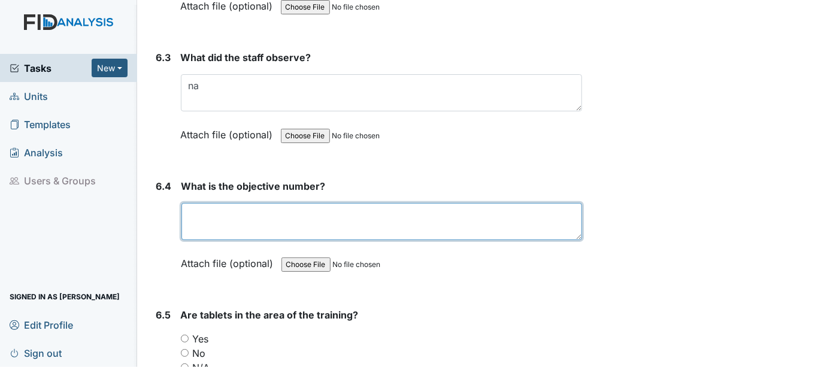
click at [230, 203] on textarea at bounding box center [381, 221] width 401 height 37
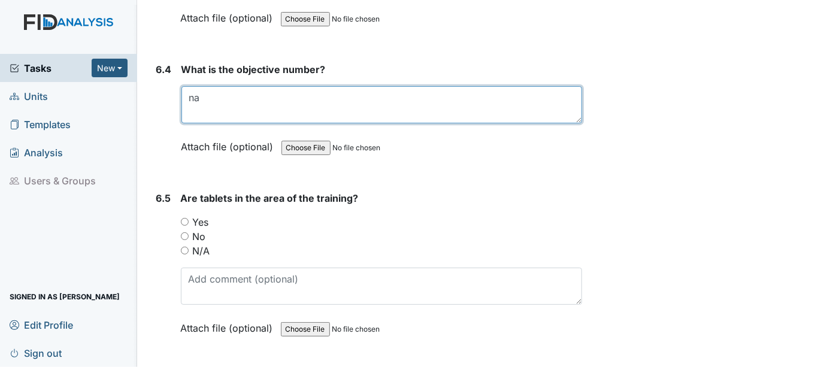
scroll to position [7449, 0]
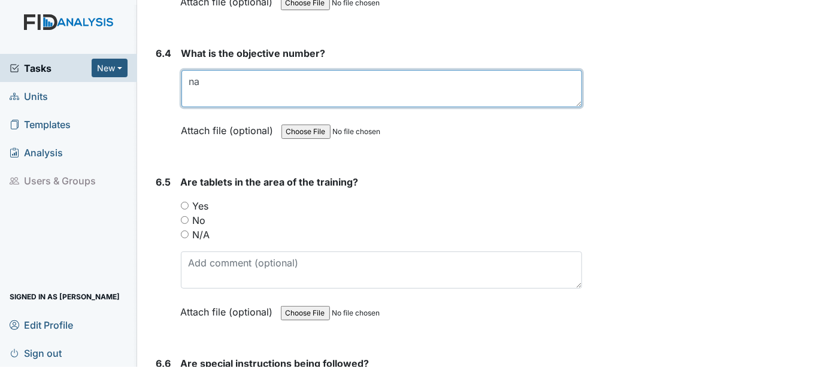
type textarea "na"
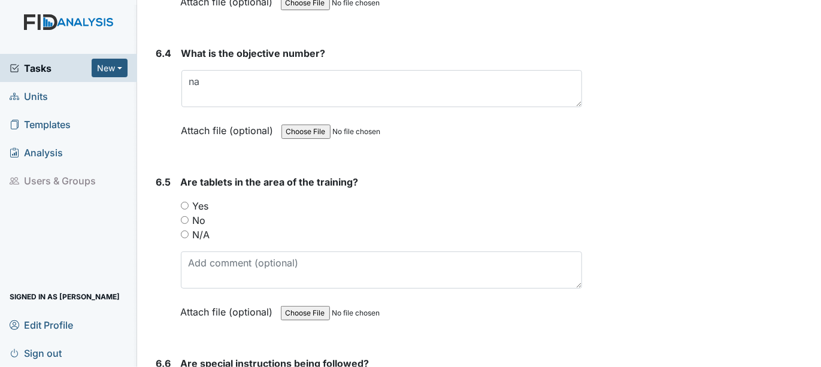
click at [183, 230] on input "N/A" at bounding box center [185, 234] width 8 height 8
radio input "true"
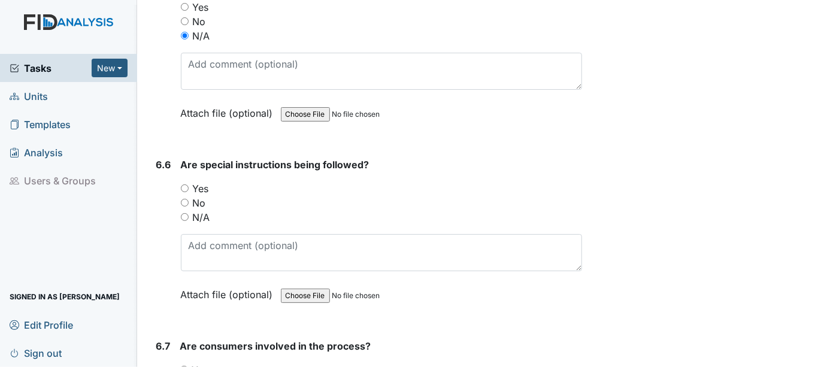
scroll to position [7649, 0]
click at [183, 213] on input "N/A" at bounding box center [185, 217] width 8 height 8
radio input "true"
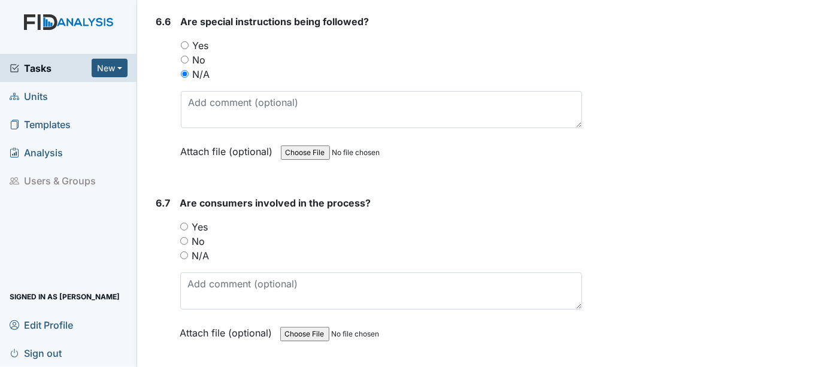
scroll to position [7849, 0]
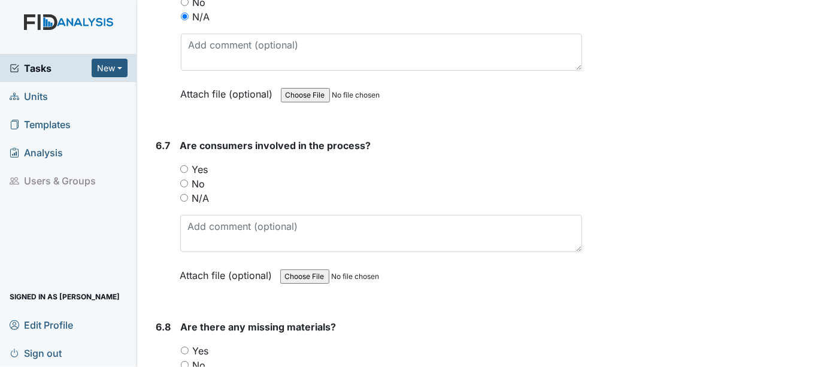
click at [184, 194] on input "N/A" at bounding box center [184, 198] width 8 height 8
radio input "true"
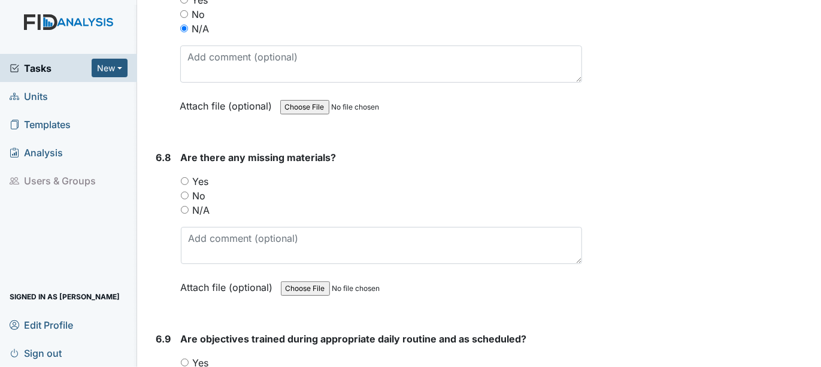
scroll to position [8048, 0]
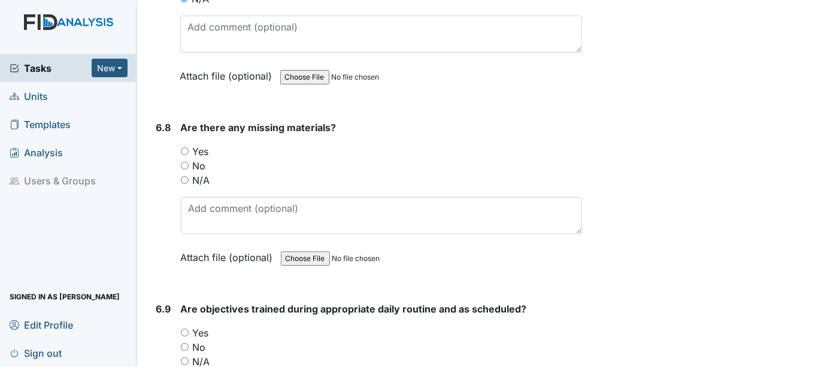
click at [182, 162] on input "No" at bounding box center [185, 166] width 8 height 8
radio input "true"
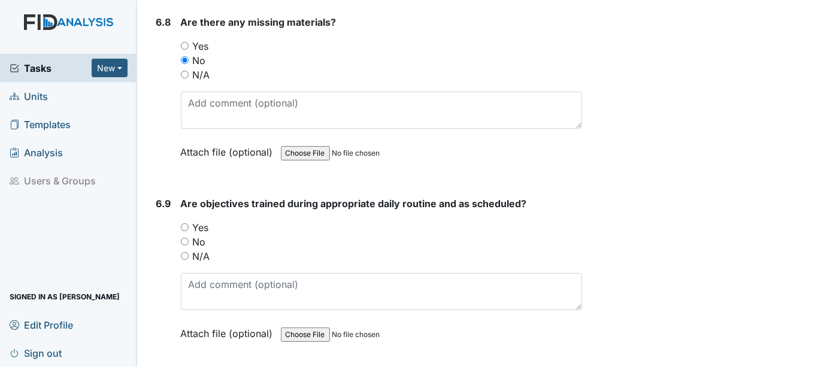
scroll to position [8181, 0]
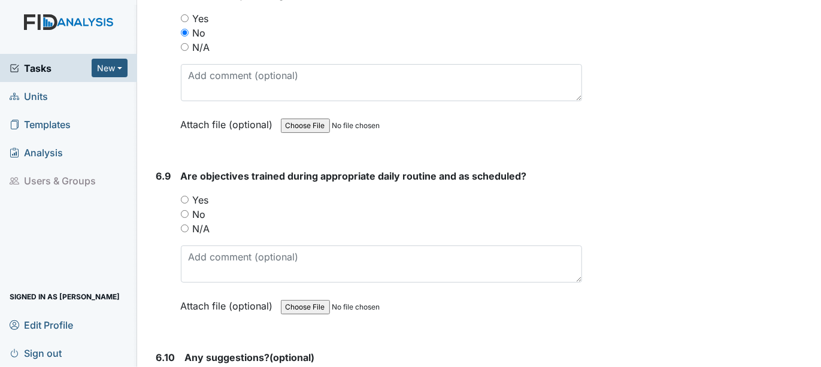
click at [183, 224] on input "N/A" at bounding box center [185, 228] width 8 height 8
radio input "true"
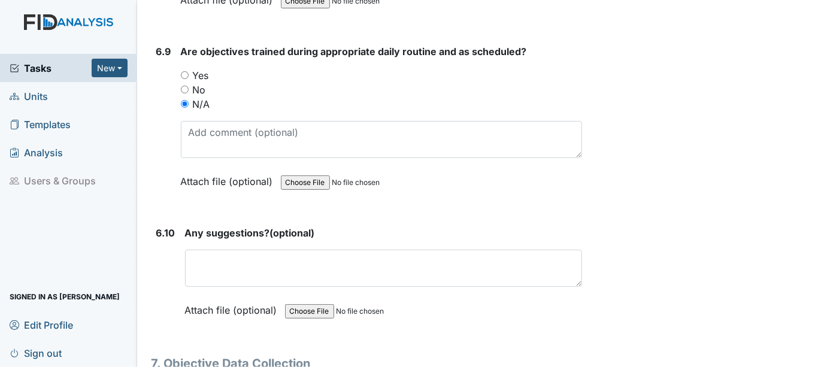
scroll to position [8314, 0]
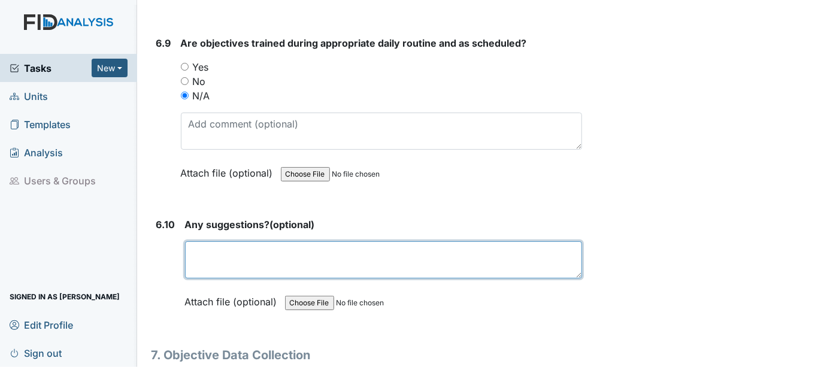
click at [207, 241] on textarea at bounding box center [383, 259] width 397 height 37
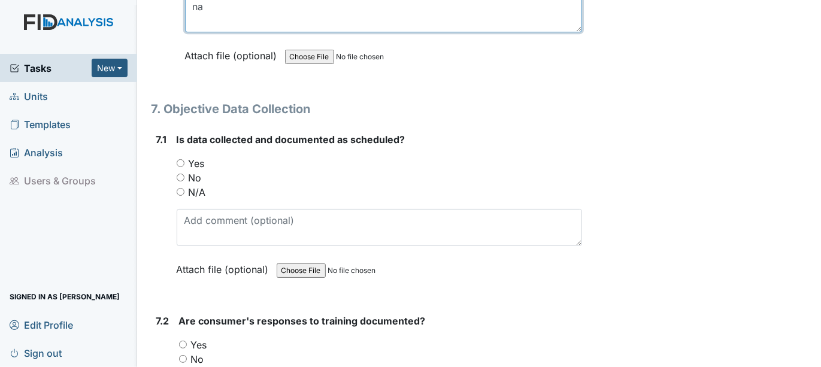
scroll to position [8580, 0]
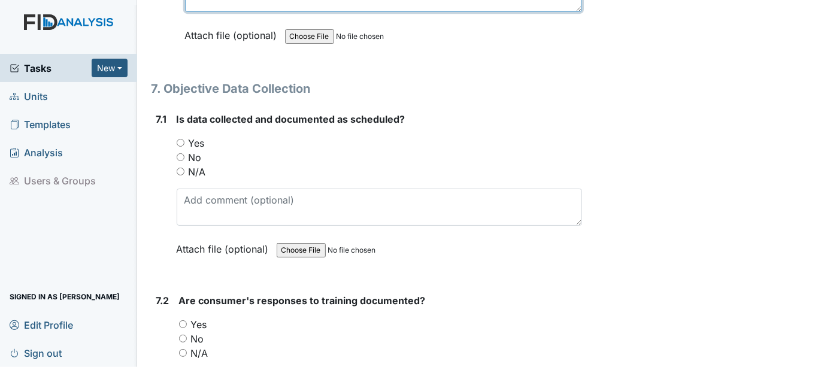
type textarea "na"
drag, startPoint x: 180, startPoint y: 104, endPoint x: 183, endPoint y: 165, distance: 61.7
click at [183, 165] on div "Is data collected and documented as scheduled? You must select one of the below…" at bounding box center [380, 188] width 406 height 153
click at [180, 139] on input "Yes" at bounding box center [181, 143] width 8 height 8
radio input "true"
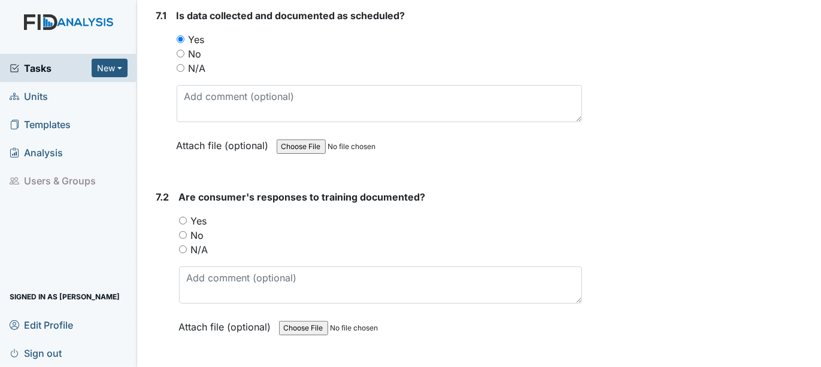
scroll to position [8713, 0]
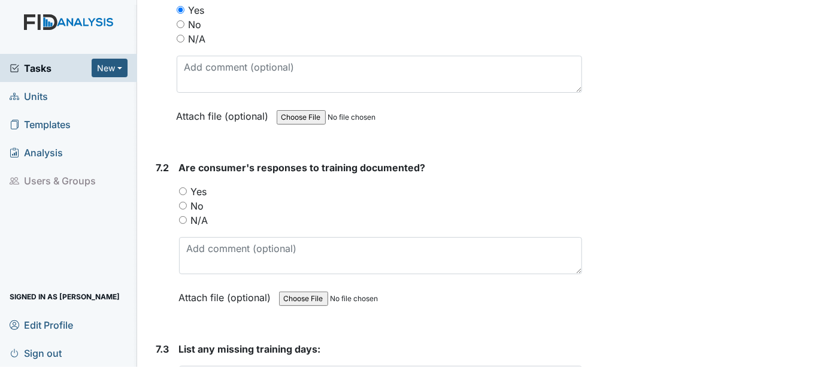
click at [182, 187] on input "Yes" at bounding box center [183, 191] width 8 height 8
radio input "true"
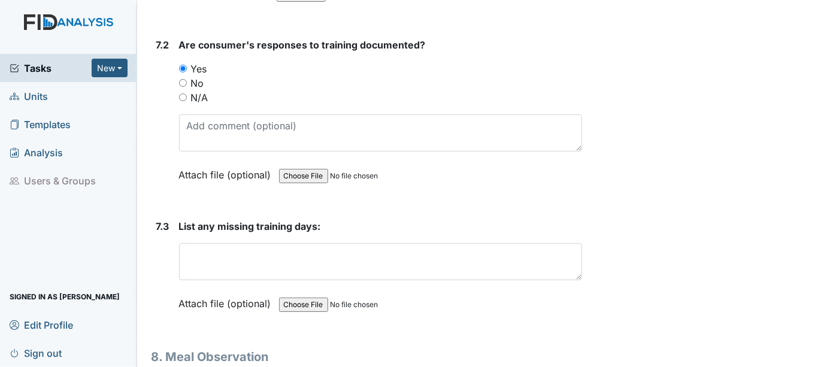
scroll to position [8846, 0]
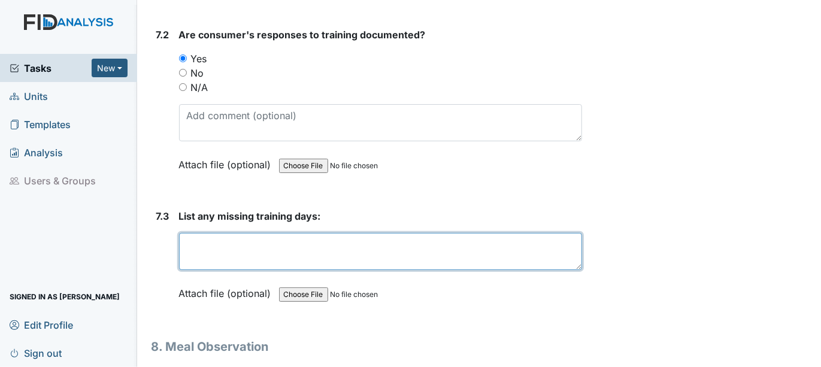
click at [200, 233] on textarea at bounding box center [380, 251] width 403 height 37
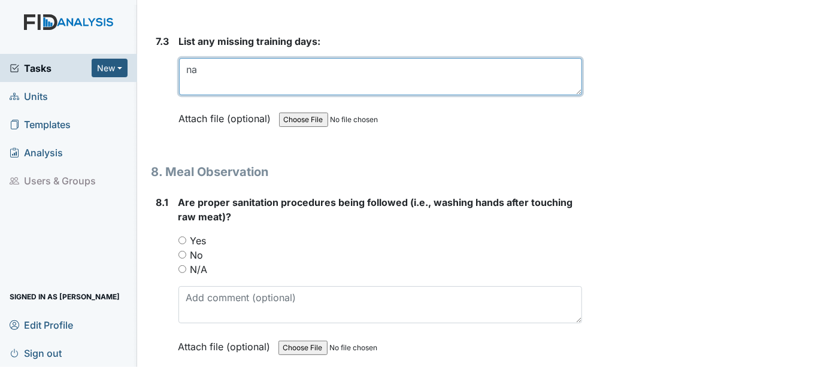
scroll to position [9046, 0]
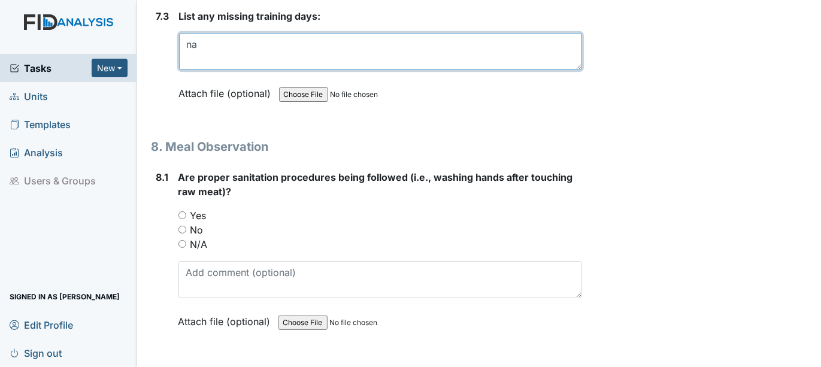
type textarea "na"
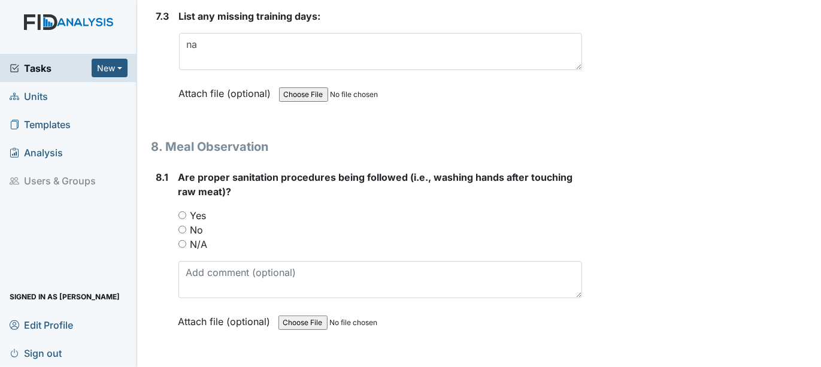
click at [180, 211] on input "Yes" at bounding box center [182, 215] width 8 height 8
radio input "true"
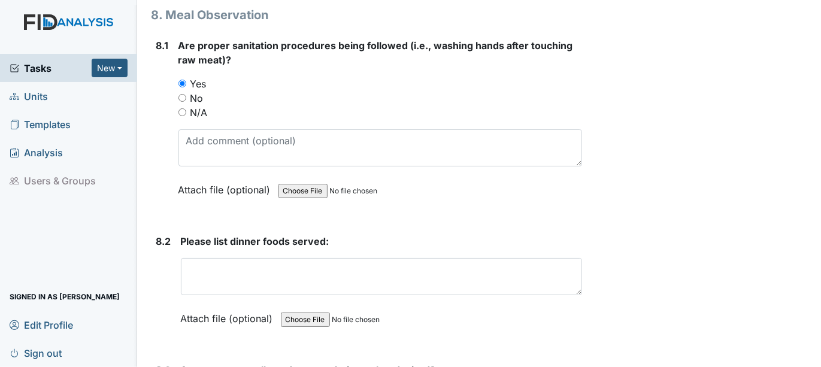
scroll to position [9179, 0]
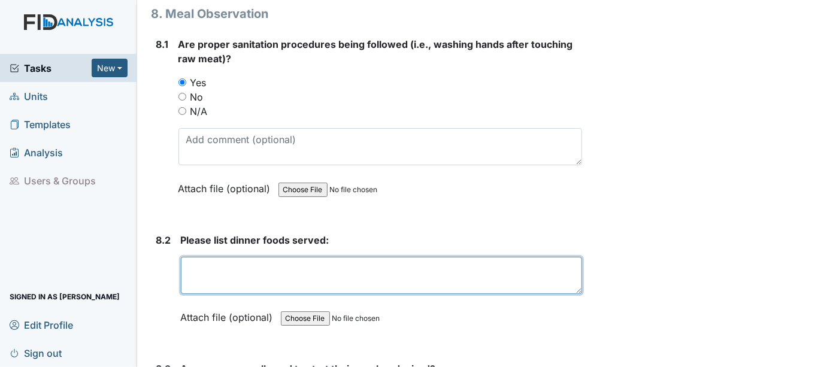
click at [190, 257] on textarea at bounding box center [382, 275] width 402 height 37
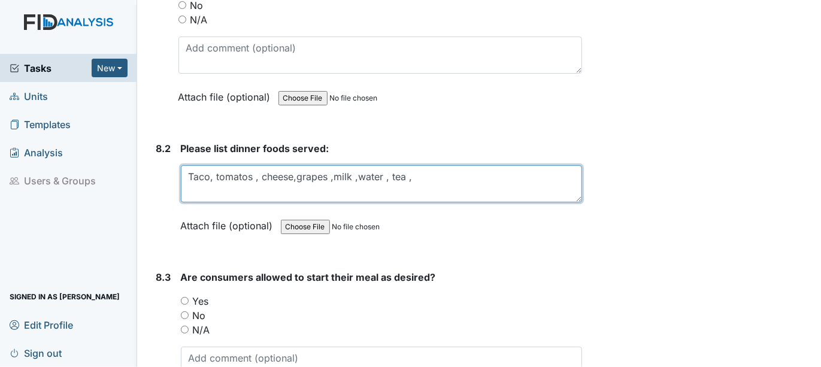
scroll to position [9312, 0]
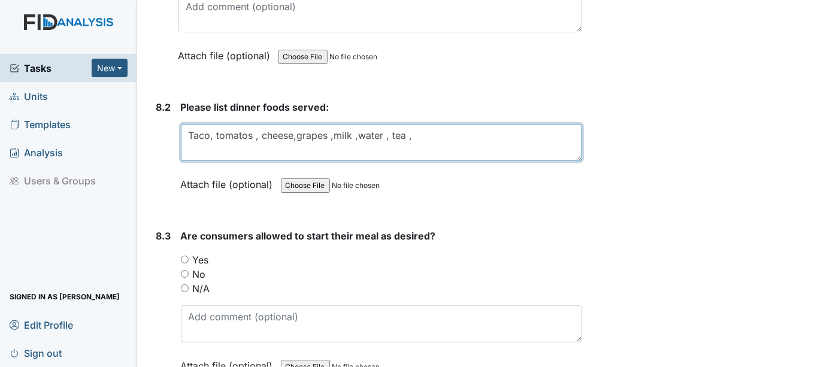
type textarea "Taco, tomatos , cheese,grapes ,milk ,water , tea ,"
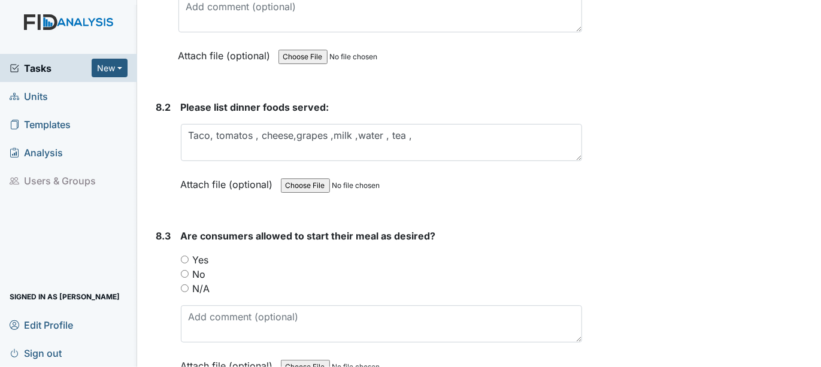
click at [184, 256] on input "Yes" at bounding box center [185, 260] width 8 height 8
radio input "true"
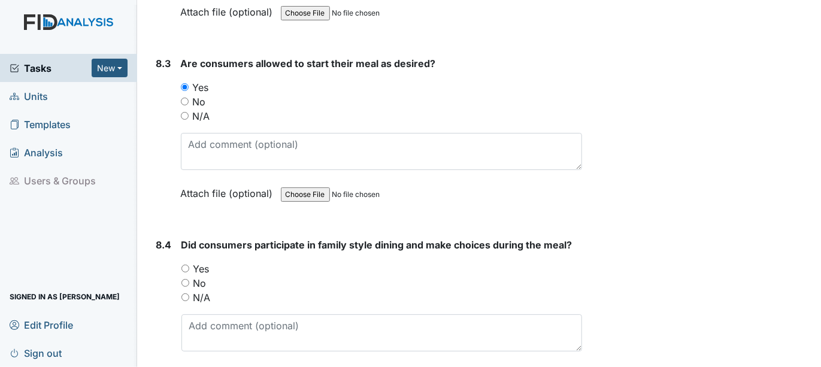
scroll to position [9511, 0]
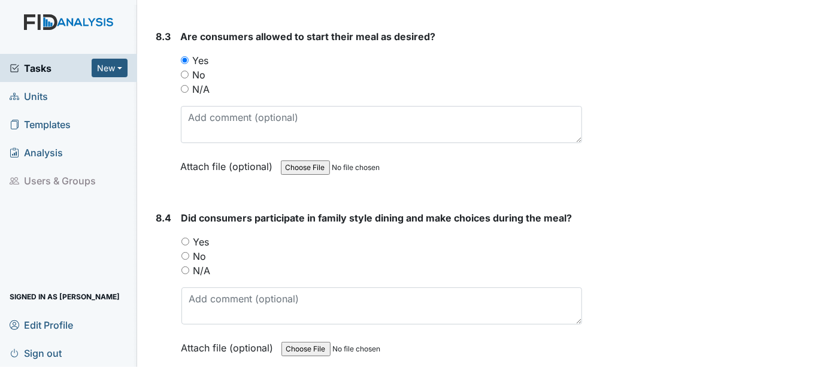
click at [184, 238] on input "Yes" at bounding box center [185, 242] width 8 height 8
radio input "true"
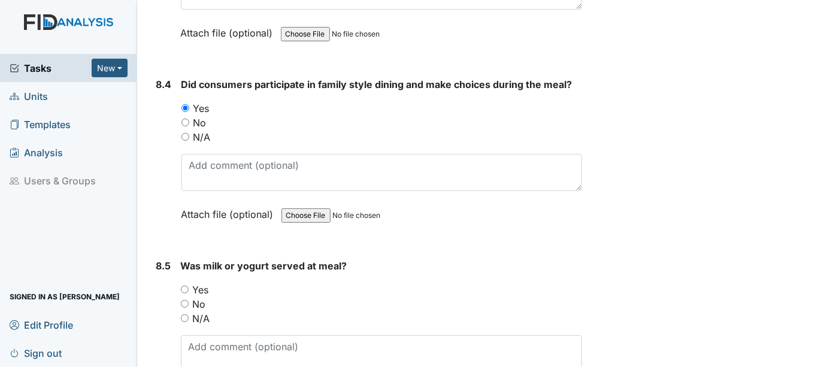
scroll to position [9711, 0]
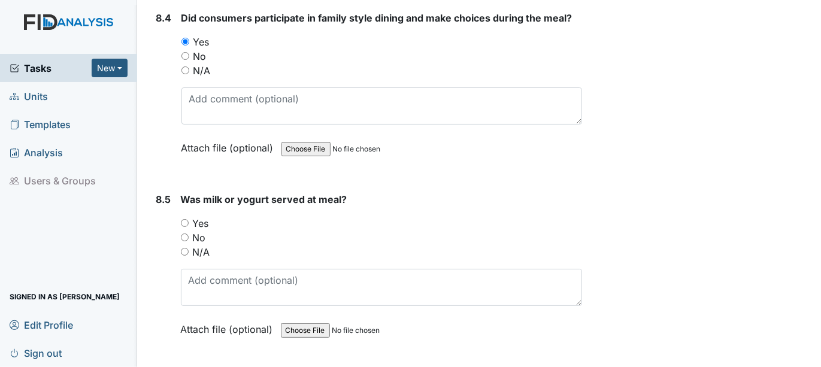
click at [184, 219] on input "Yes" at bounding box center [185, 223] width 8 height 8
radio input "true"
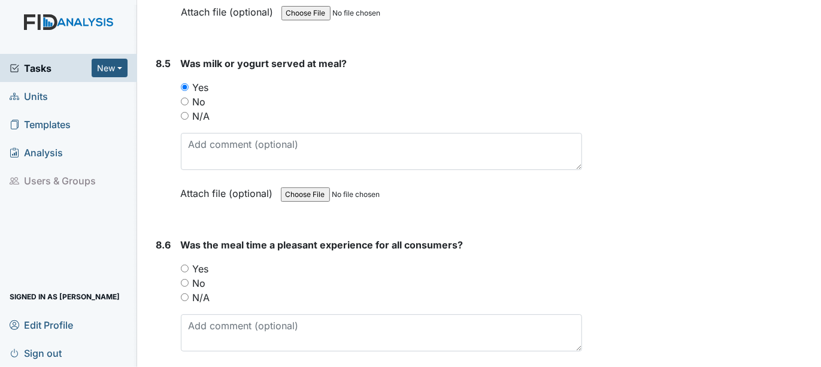
scroll to position [9910, 0]
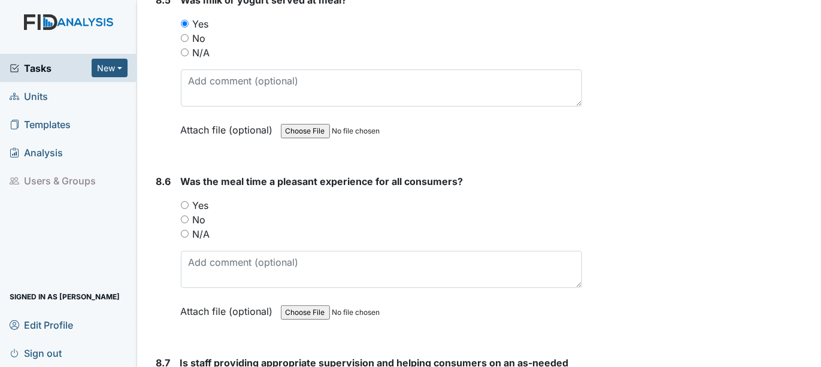
click at [183, 201] on input "Yes" at bounding box center [185, 205] width 8 height 8
radio input "true"
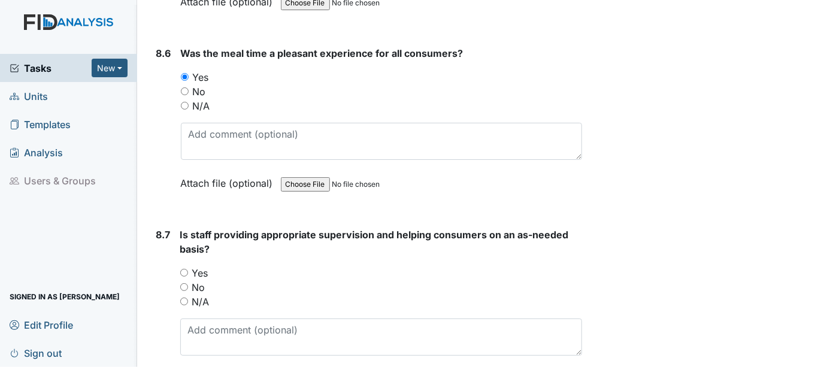
scroll to position [10043, 0]
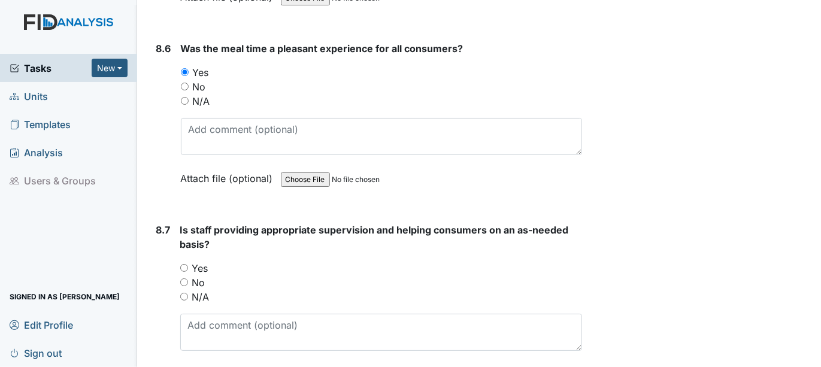
click at [183, 264] on input "Yes" at bounding box center [184, 268] width 8 height 8
radio input "true"
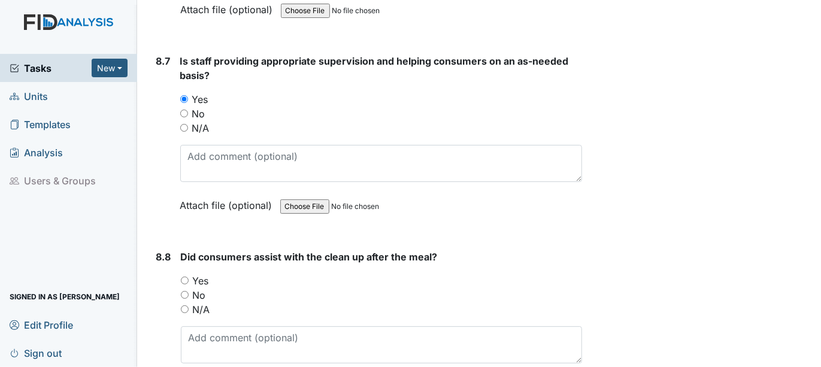
scroll to position [10243, 0]
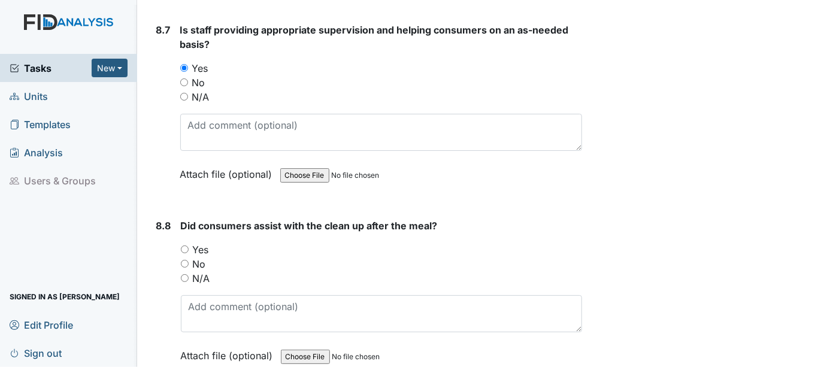
click at [183, 245] on input "Yes" at bounding box center [185, 249] width 8 height 8
radio input "true"
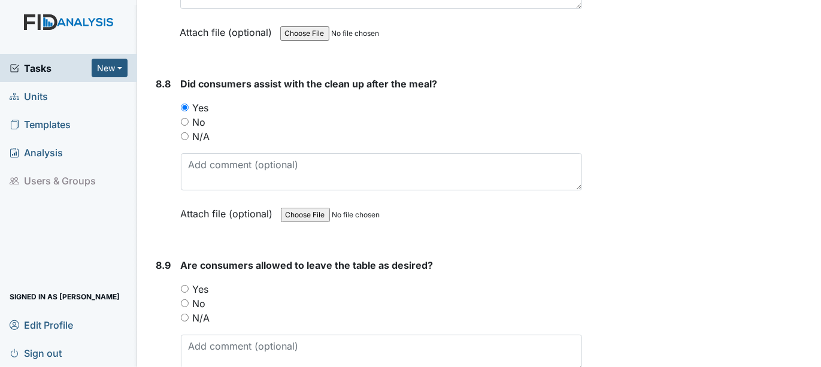
scroll to position [10442, 0]
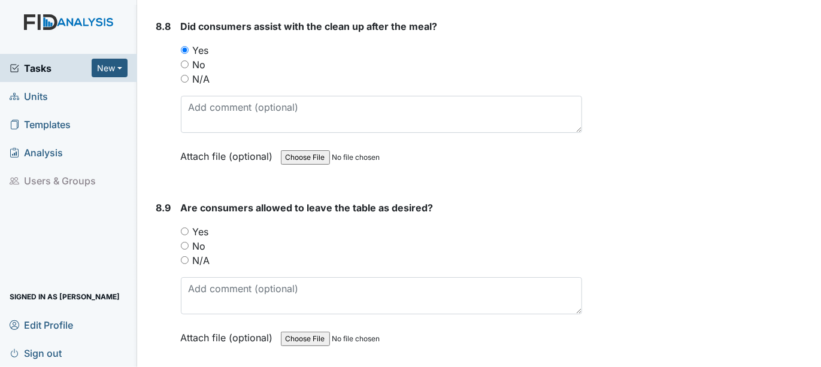
click at [183, 227] on input "Yes" at bounding box center [185, 231] width 8 height 8
radio input "true"
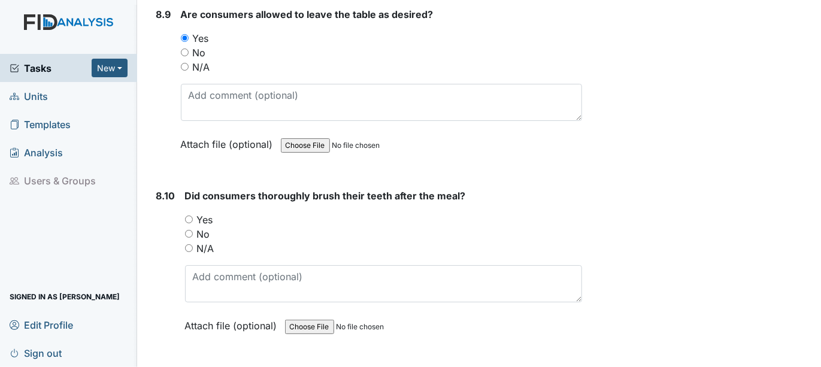
scroll to position [10642, 0]
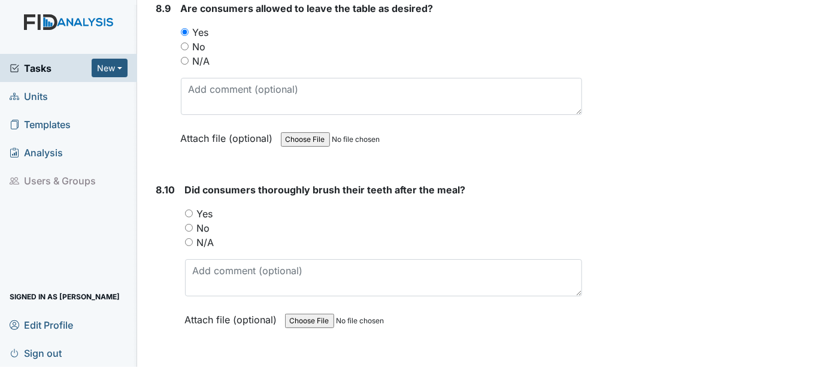
click at [188, 210] on input "Yes" at bounding box center [189, 214] width 8 height 8
radio input "true"
click at [309, 235] on div "N/A" at bounding box center [383, 242] width 397 height 14
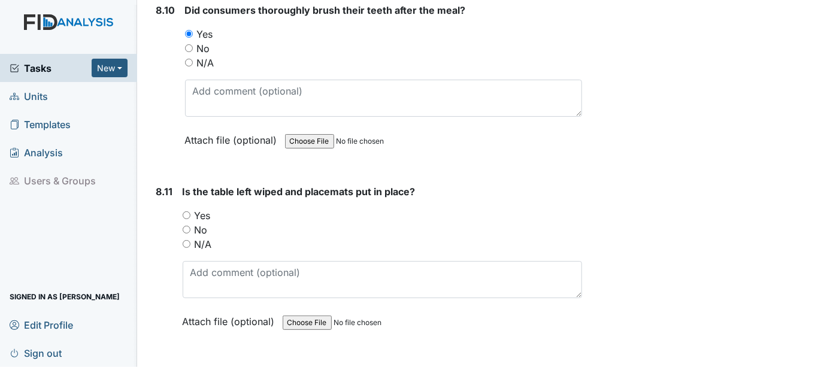
scroll to position [10842, 0]
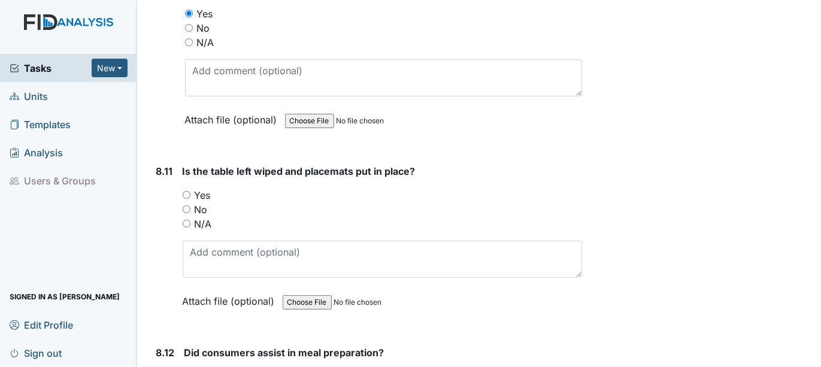
click at [184, 191] on input "Yes" at bounding box center [187, 195] width 8 height 8
radio input "true"
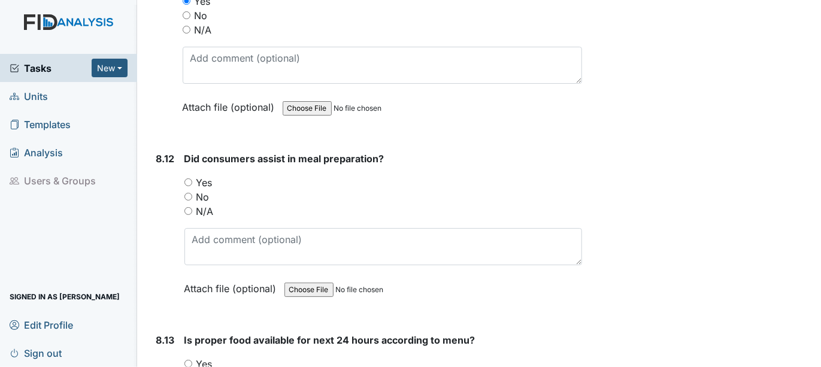
scroll to position [11041, 0]
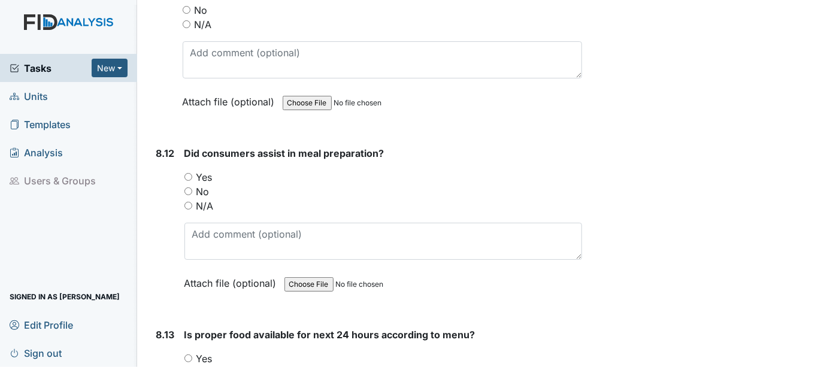
click at [183, 146] on div "8.12 Did consumers assist in meal preparation? You must select one of the below…" at bounding box center [366, 227] width 431 height 162
click at [186, 173] on input "Yes" at bounding box center [188, 177] width 8 height 8
radio input "true"
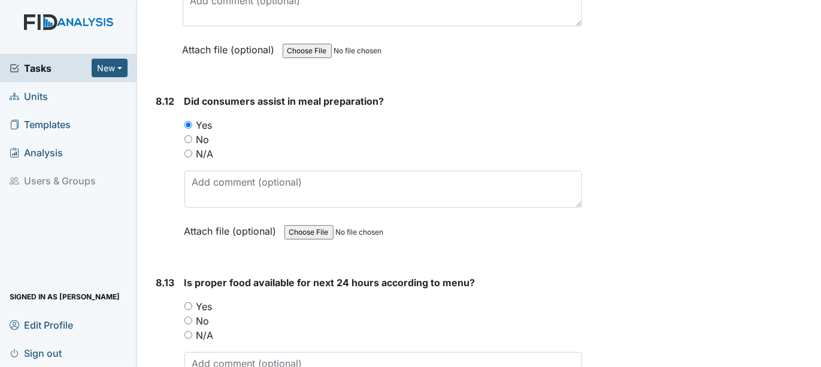
scroll to position [11240, 0]
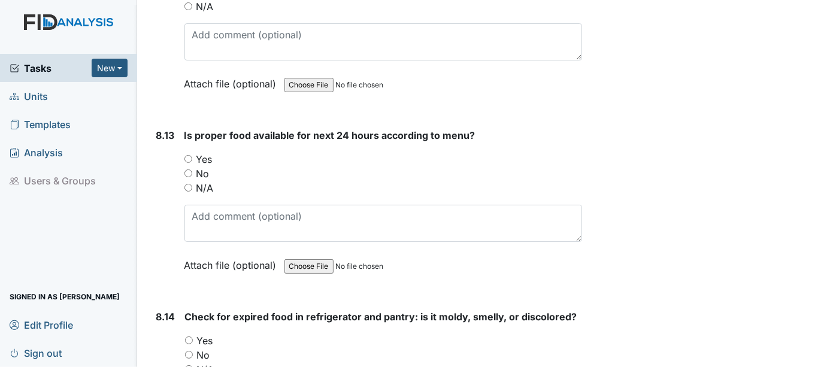
click at [186, 155] on input "Yes" at bounding box center [188, 159] width 8 height 8
radio input "true"
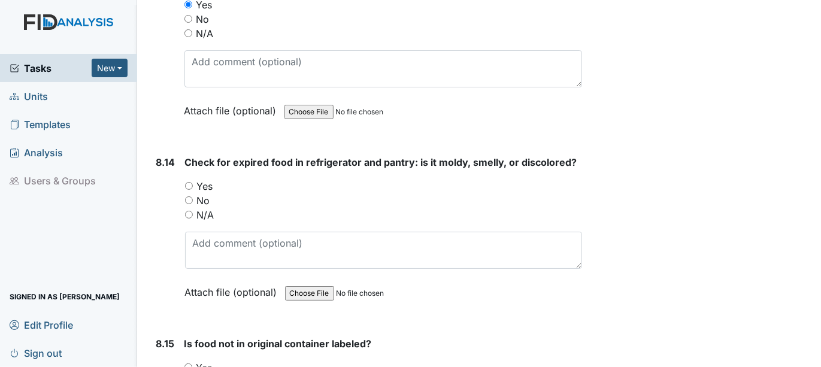
scroll to position [11440, 0]
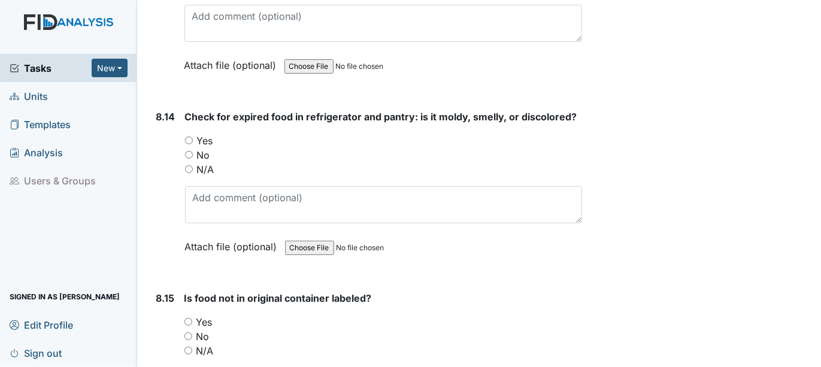
click at [187, 151] on input "No" at bounding box center [189, 155] width 8 height 8
radio input "true"
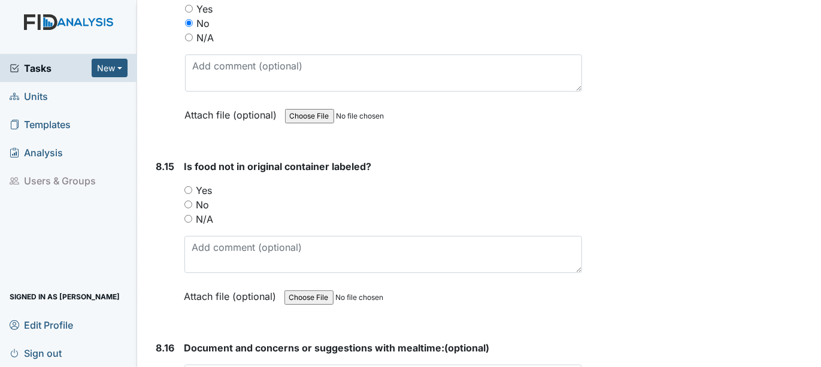
scroll to position [11573, 0]
click at [187, 185] on input "Yes" at bounding box center [188, 189] width 8 height 8
radio input "true"
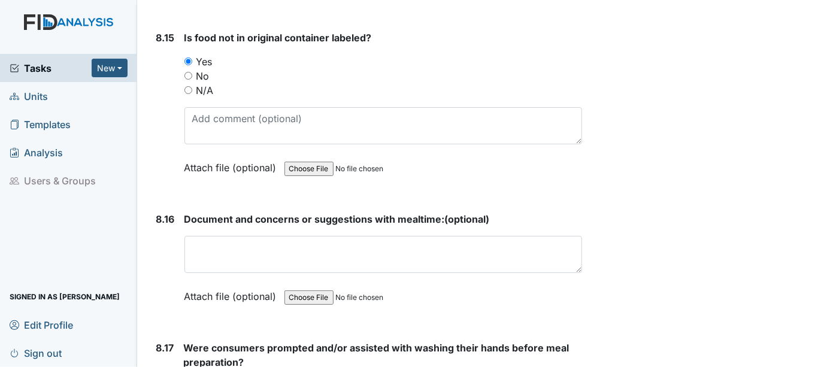
scroll to position [11706, 0]
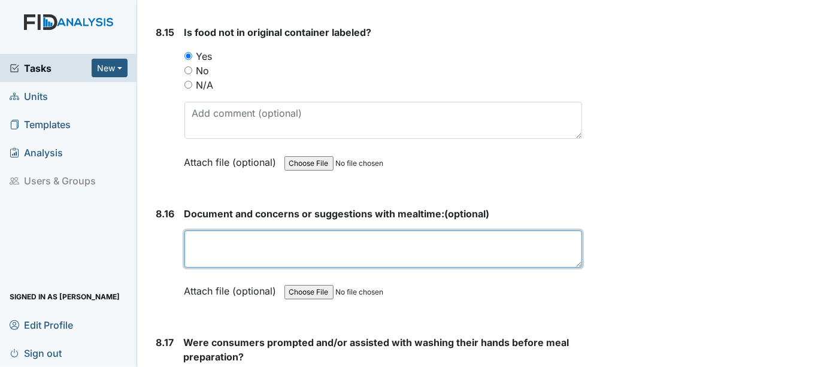
click at [222, 230] on textarea at bounding box center [383, 248] width 398 height 37
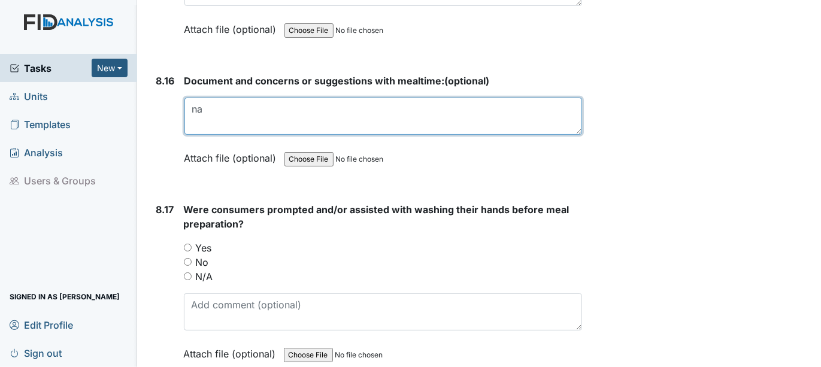
scroll to position [11905, 0]
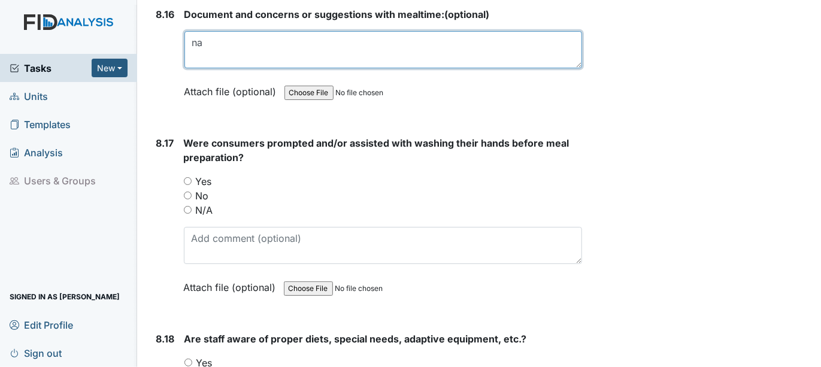
type textarea "na"
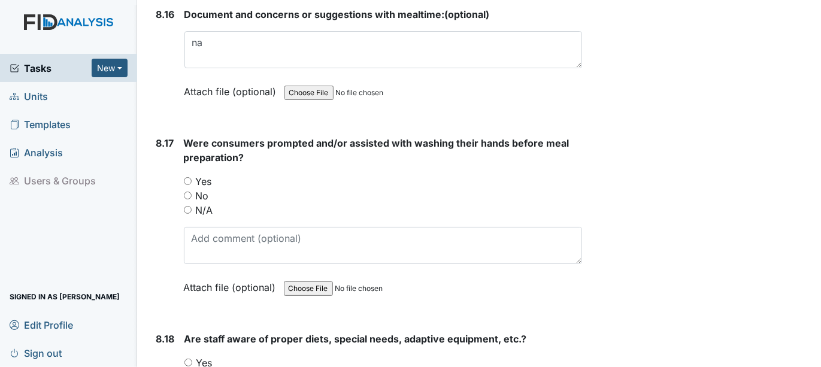
click at [187, 177] on input "Yes" at bounding box center [188, 181] width 8 height 8
radio input "true"
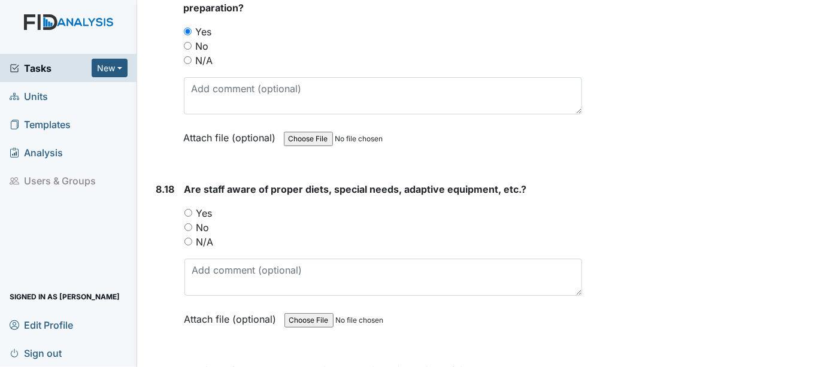
scroll to position [12105, 0]
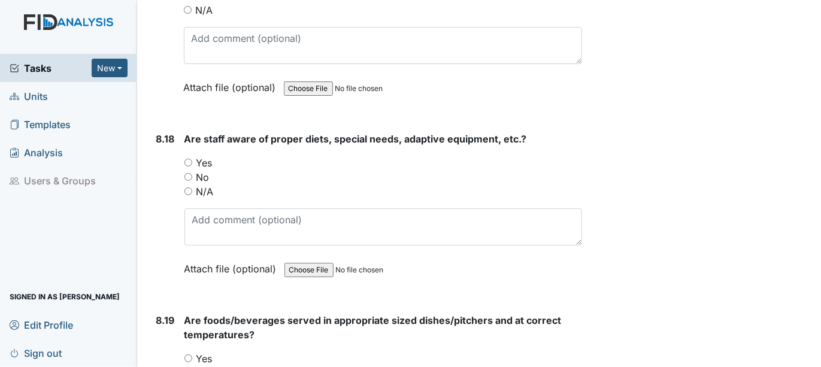
click at [186, 159] on input "Yes" at bounding box center [188, 163] width 8 height 8
radio input "true"
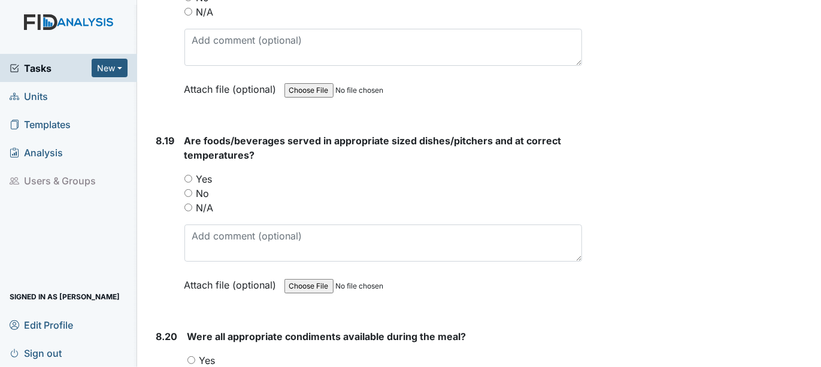
scroll to position [12305, 0]
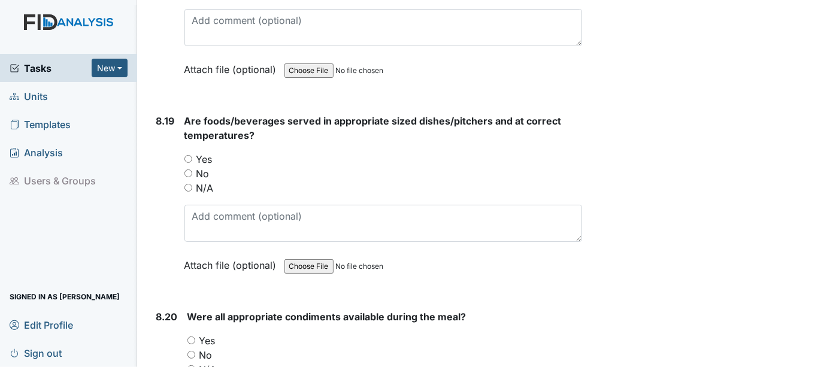
click at [190, 155] on input "Yes" at bounding box center [188, 159] width 8 height 8
radio input "true"
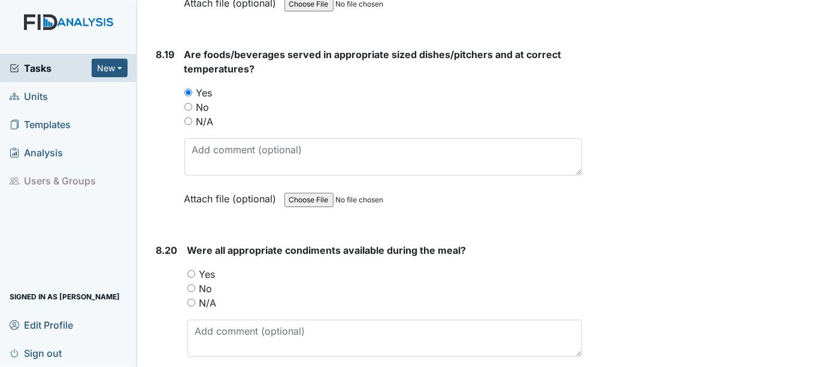
scroll to position [12438, 0]
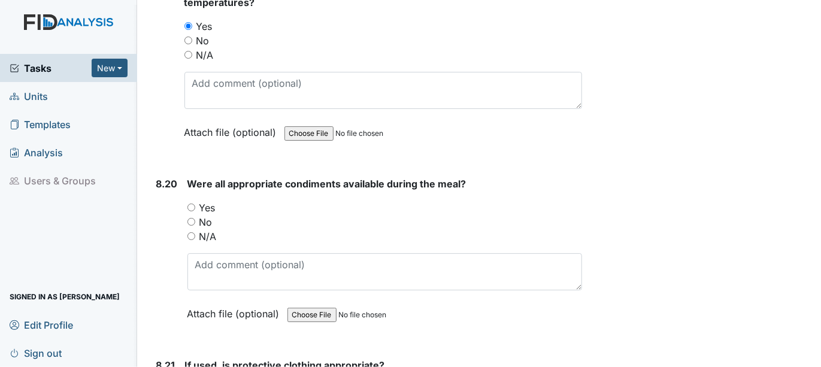
click at [190, 204] on input "Yes" at bounding box center [191, 208] width 8 height 8
radio input "true"
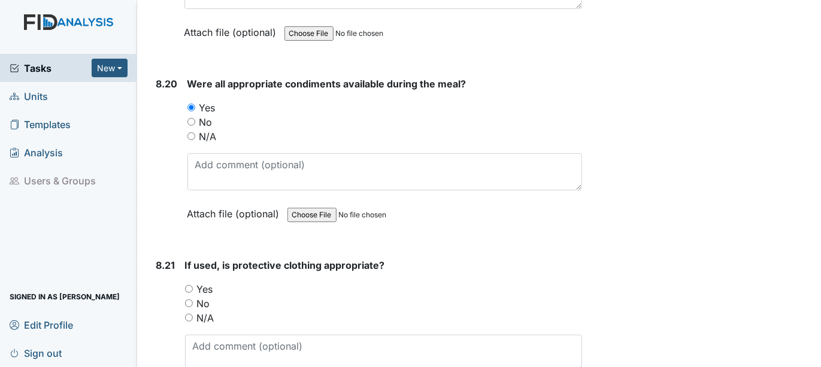
scroll to position [12571, 0]
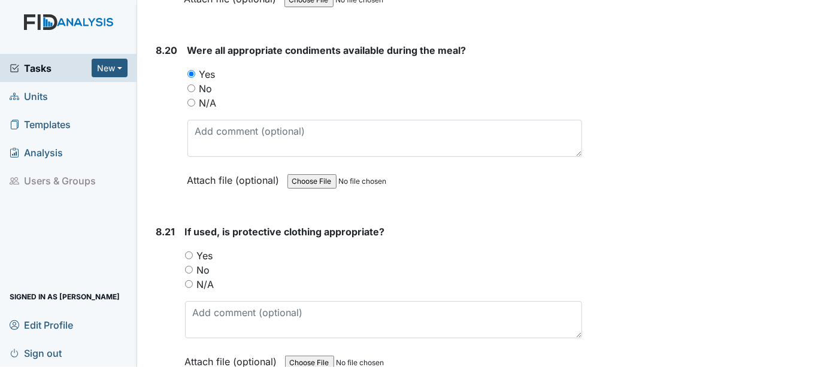
click at [188, 251] on input "Yes" at bounding box center [189, 255] width 8 height 8
radio input "true"
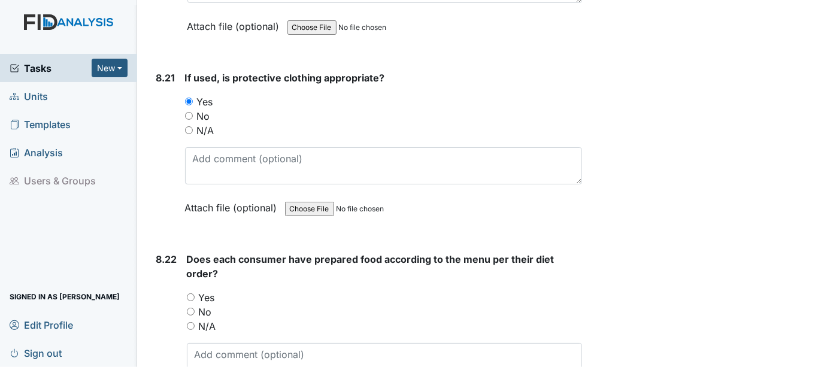
scroll to position [12770, 0]
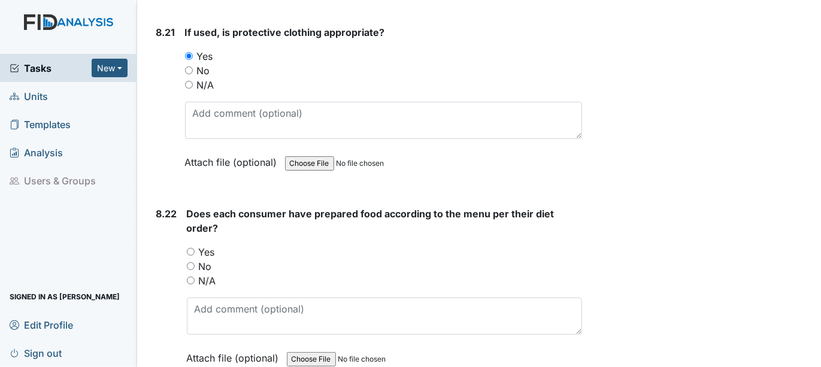
drag, startPoint x: 190, startPoint y: 197, endPoint x: 215, endPoint y: 197, distance: 24.5
click at [192, 248] on input "Yes" at bounding box center [191, 252] width 8 height 8
radio input "true"
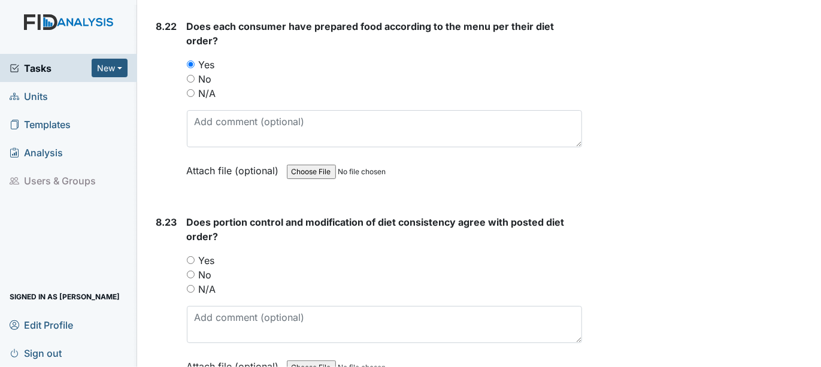
scroll to position [12970, 0]
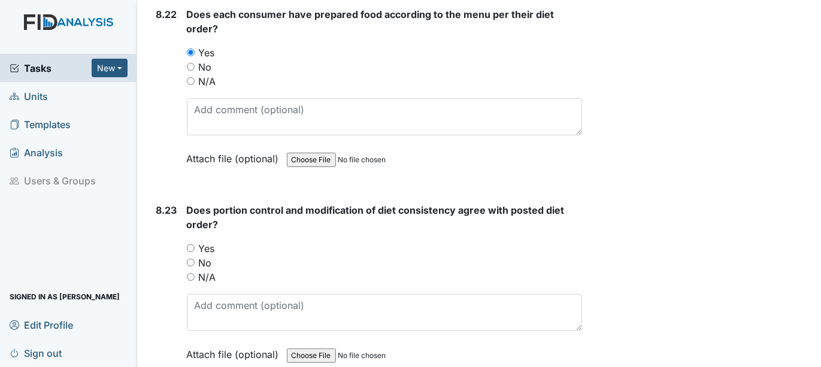
click at [191, 244] on input "Yes" at bounding box center [191, 248] width 8 height 8
radio input "true"
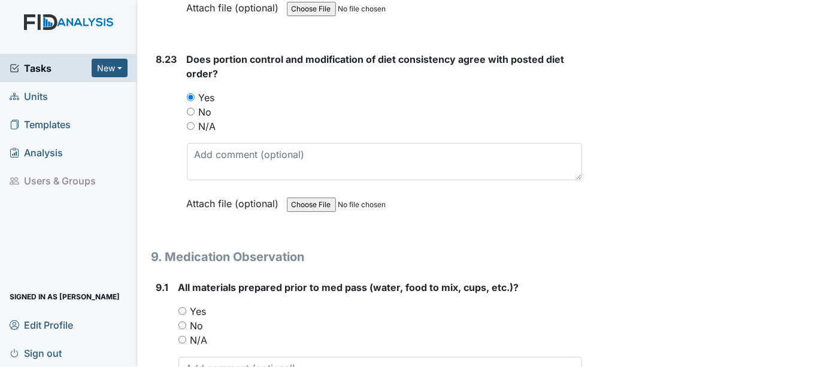
scroll to position [13170, 0]
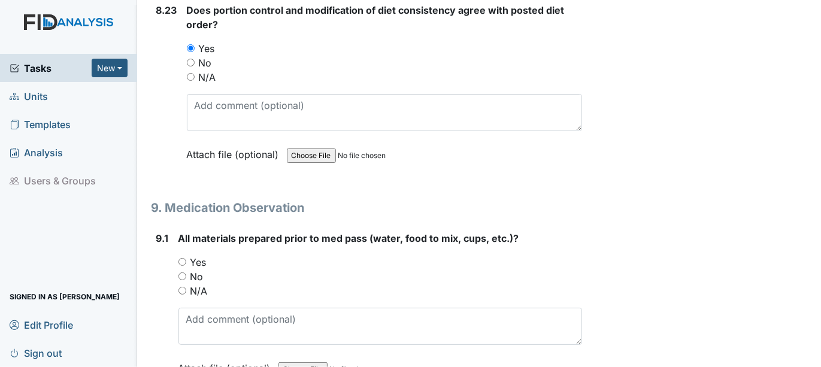
click at [181, 258] on input "Yes" at bounding box center [182, 262] width 8 height 8
radio input "true"
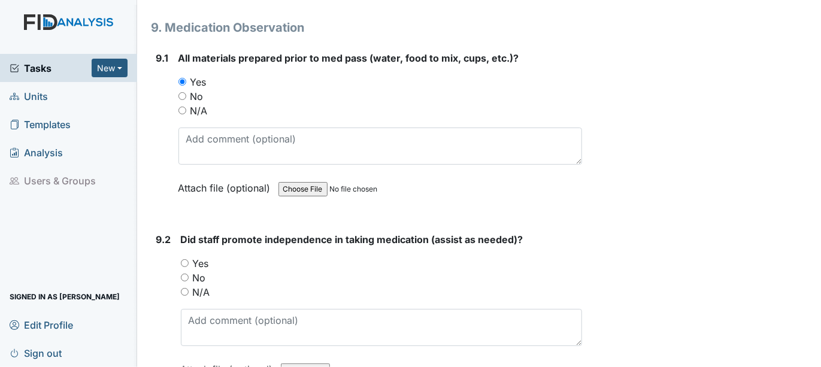
scroll to position [13369, 0]
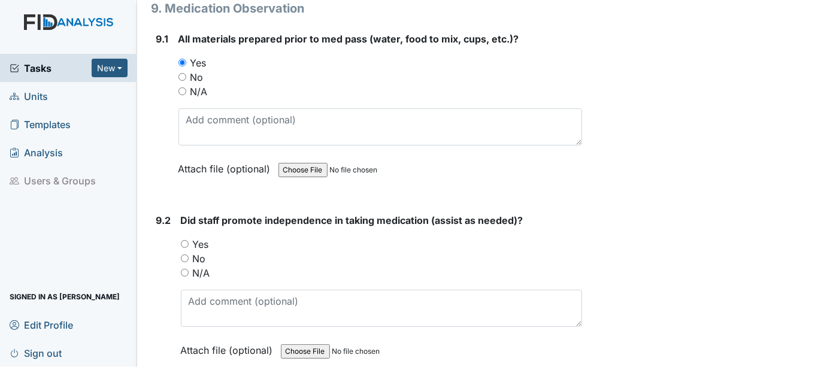
click at [183, 240] on input "Yes" at bounding box center [185, 244] width 8 height 8
radio input "true"
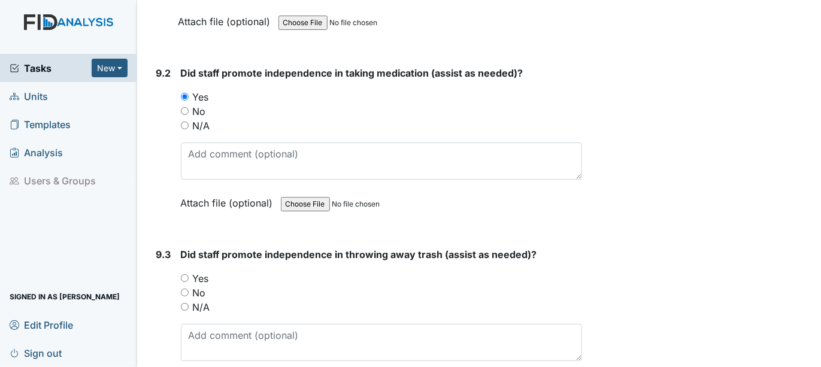
scroll to position [13568, 0]
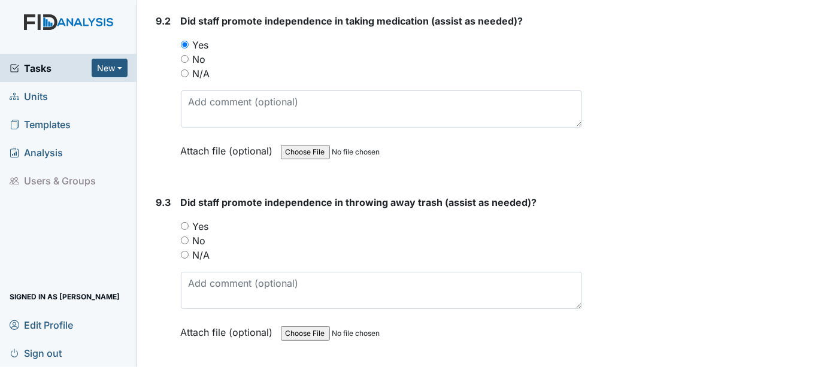
drag, startPoint x: 185, startPoint y: 167, endPoint x: 201, endPoint y: 166, distance: 16.2
click at [186, 222] on input "Yes" at bounding box center [185, 226] width 8 height 8
radio input "true"
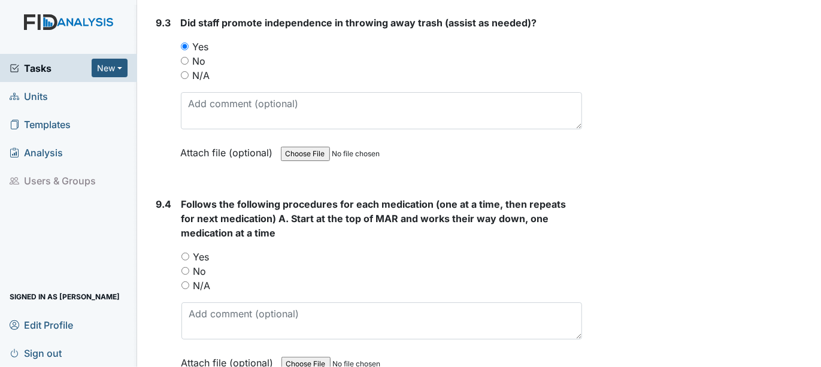
scroll to position [13768, 0]
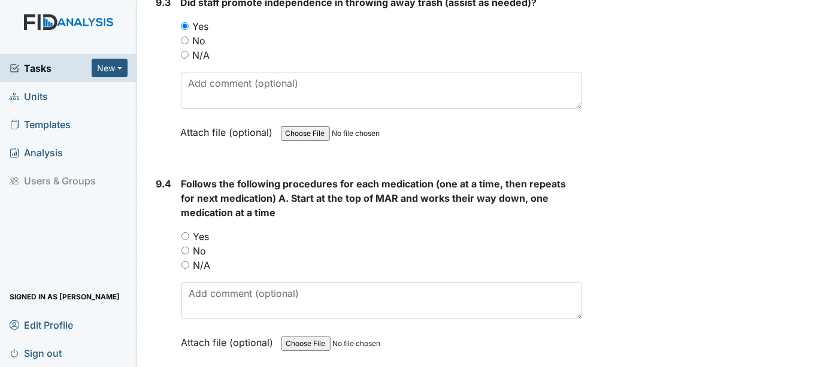
click at [184, 229] on div "Yes" at bounding box center [381, 236] width 401 height 14
click at [184, 232] on input "Yes" at bounding box center [185, 236] width 8 height 8
radio input "true"
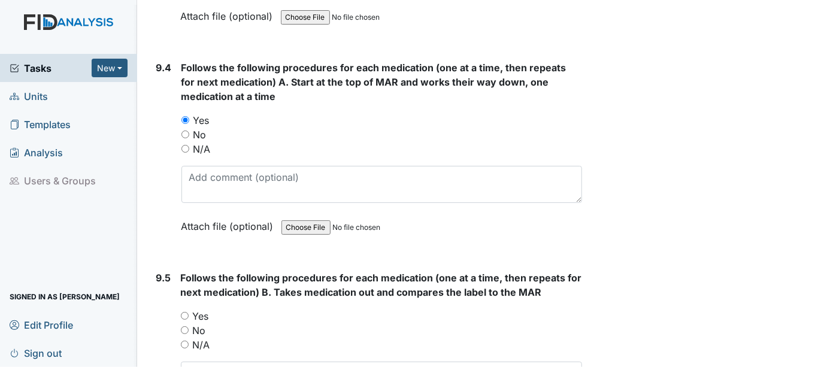
scroll to position [13901, 0]
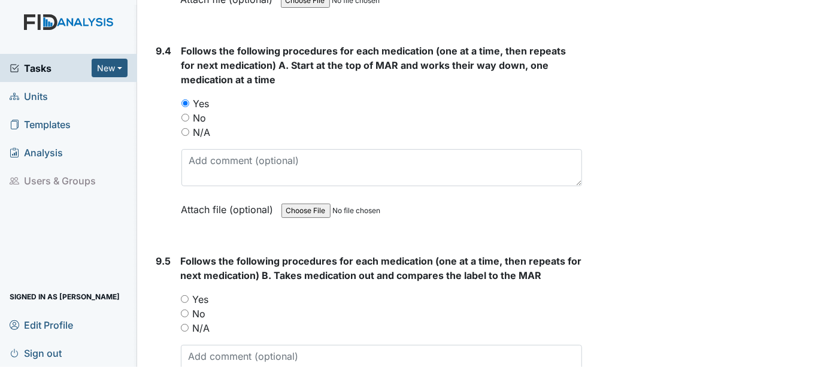
click at [184, 295] on input "Yes" at bounding box center [185, 299] width 8 height 8
radio input "true"
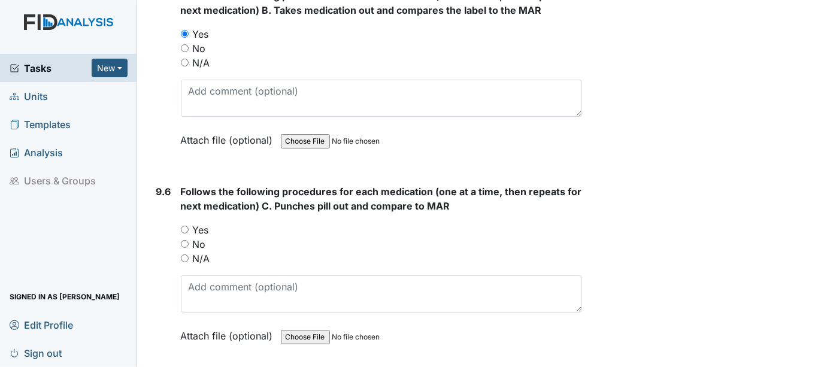
scroll to position [14167, 0]
click at [183, 225] on input "Yes" at bounding box center [185, 229] width 8 height 8
radio input "true"
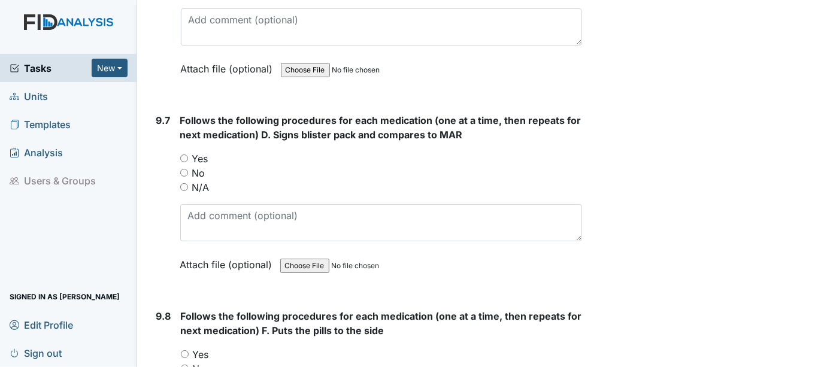
scroll to position [14367, 0]
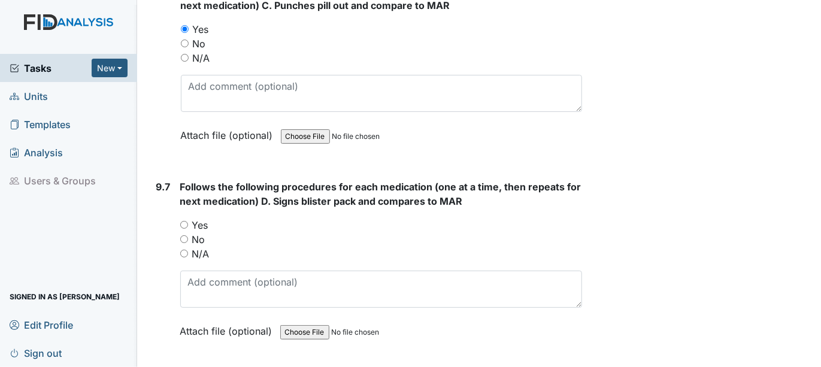
click at [181, 221] on input "Yes" at bounding box center [184, 225] width 8 height 8
radio input "true"
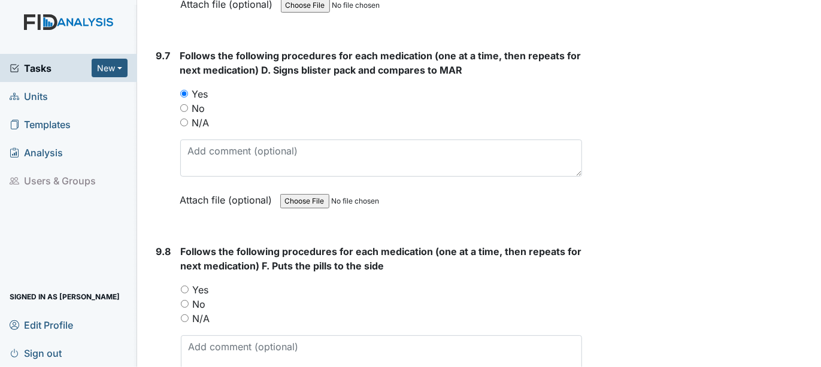
scroll to position [14500, 0]
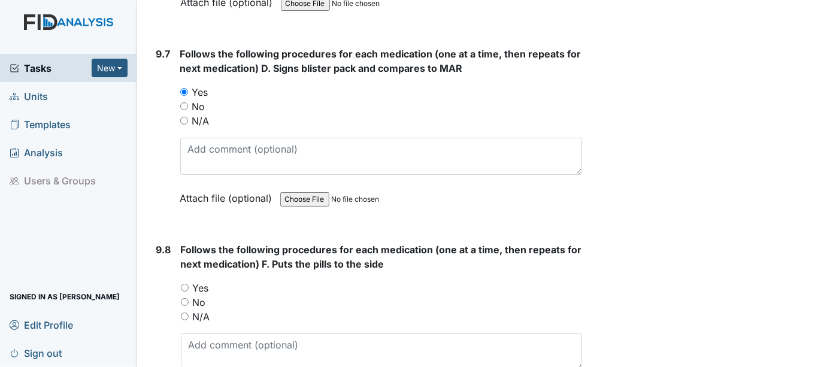
click at [184, 284] on input "Yes" at bounding box center [185, 288] width 8 height 8
radio input "true"
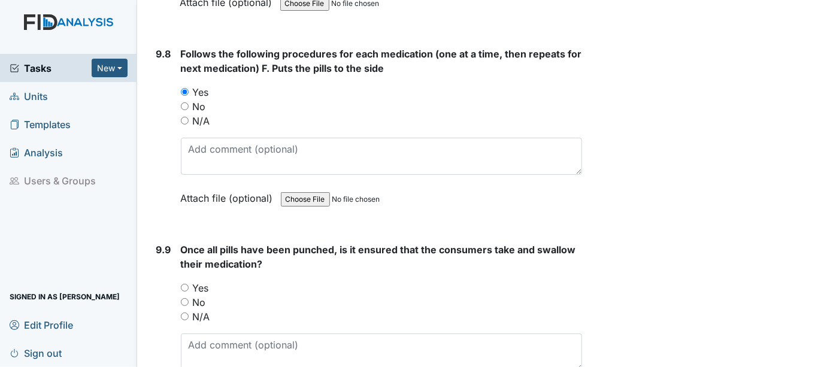
scroll to position [14699, 0]
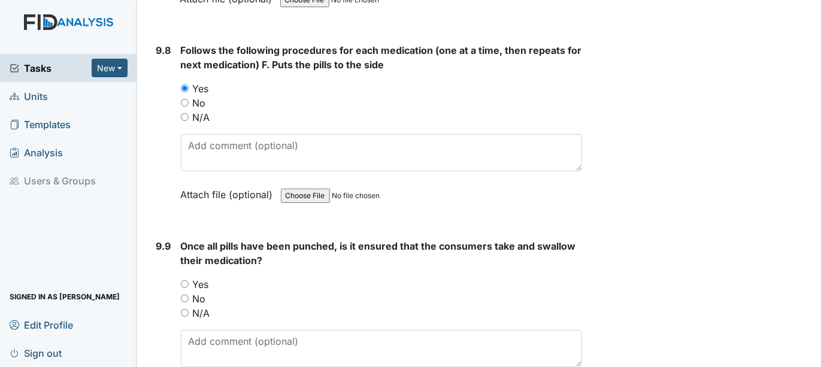
click at [184, 280] on input "Yes" at bounding box center [185, 284] width 8 height 8
radio input "true"
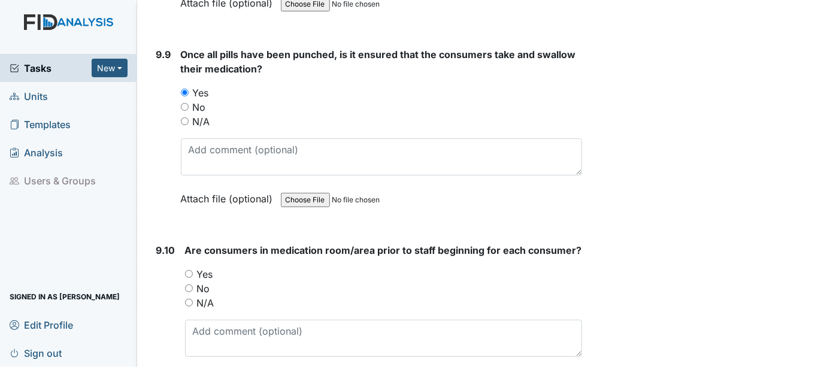
scroll to position [14899, 0]
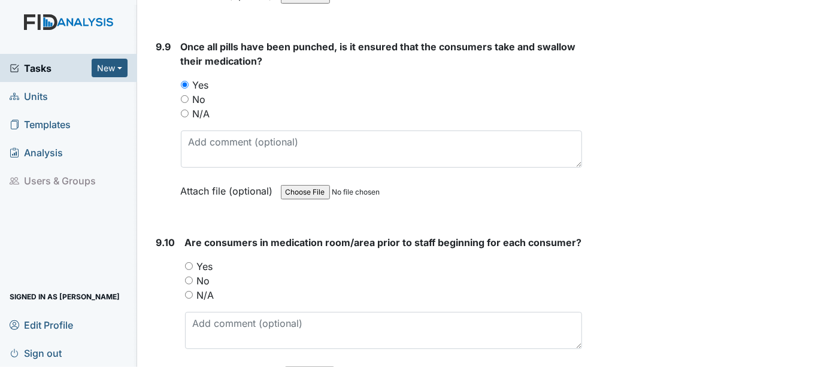
click at [189, 277] on input "No" at bounding box center [189, 281] width 8 height 8
radio input "true"
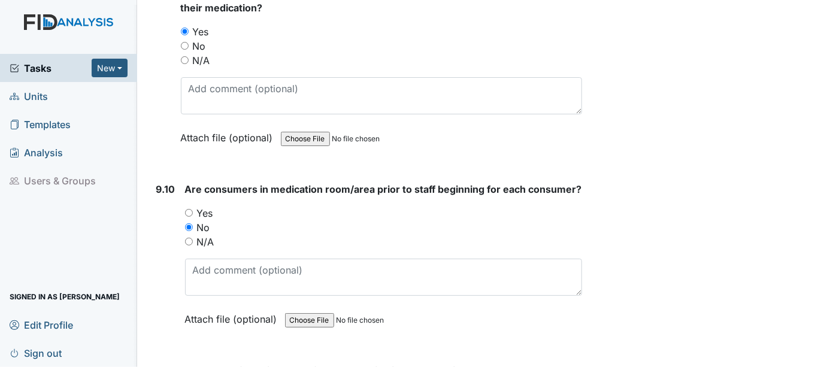
scroll to position [15098, 0]
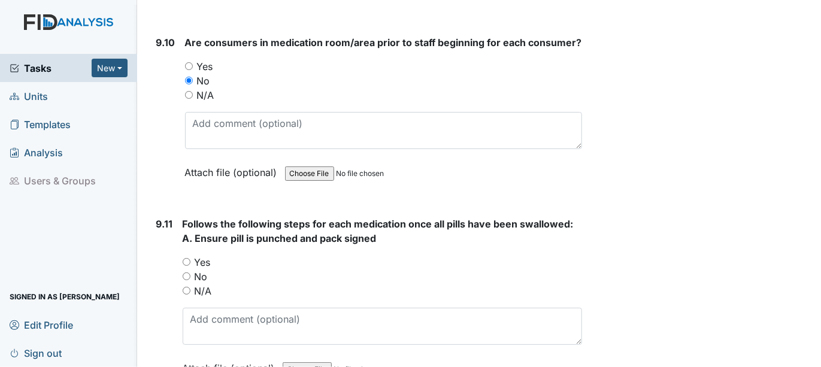
click at [187, 258] on input "Yes" at bounding box center [187, 262] width 8 height 8
radio input "true"
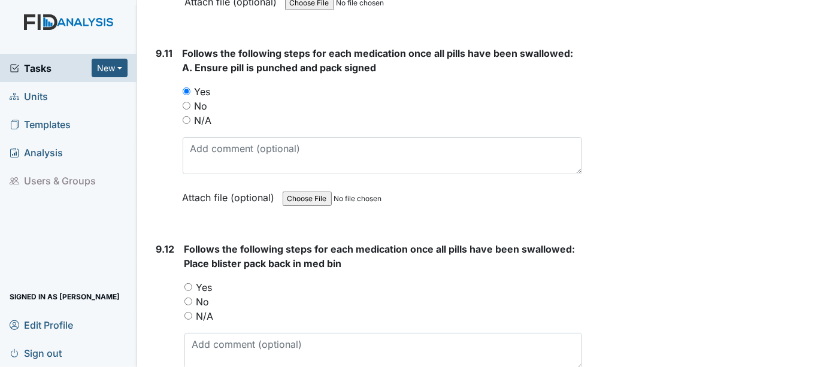
scroll to position [15298, 0]
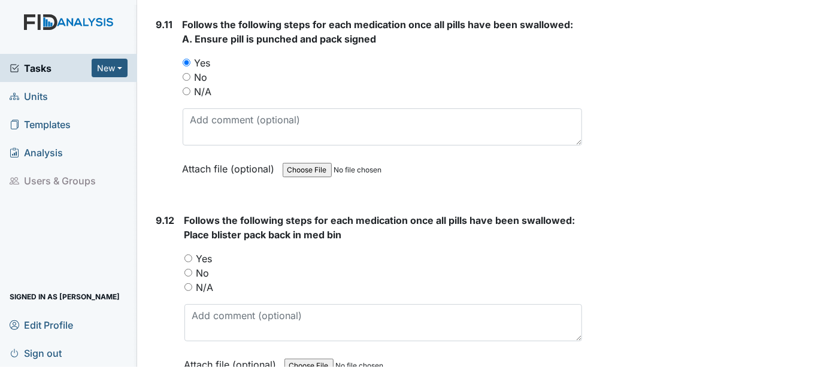
click at [186, 254] on input "Yes" at bounding box center [188, 258] width 8 height 8
radio input "true"
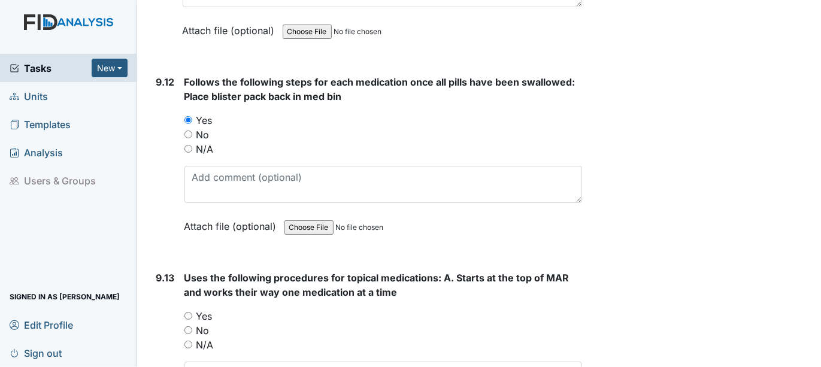
scroll to position [15497, 0]
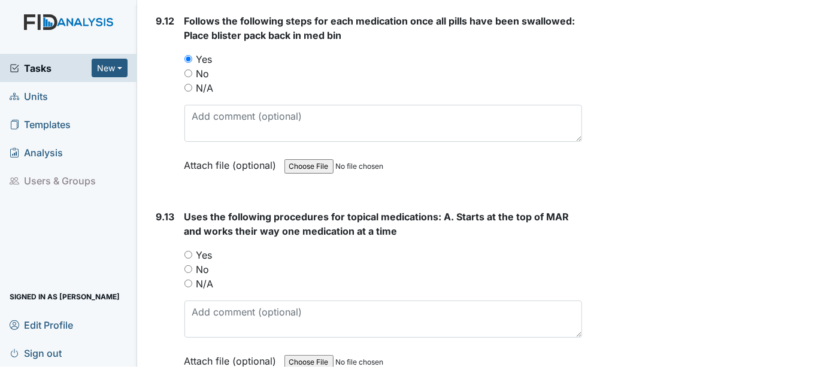
drag, startPoint x: 187, startPoint y: 234, endPoint x: 231, endPoint y: 226, distance: 44.5
click at [187, 280] on input "N/A" at bounding box center [188, 284] width 8 height 8
radio input "true"
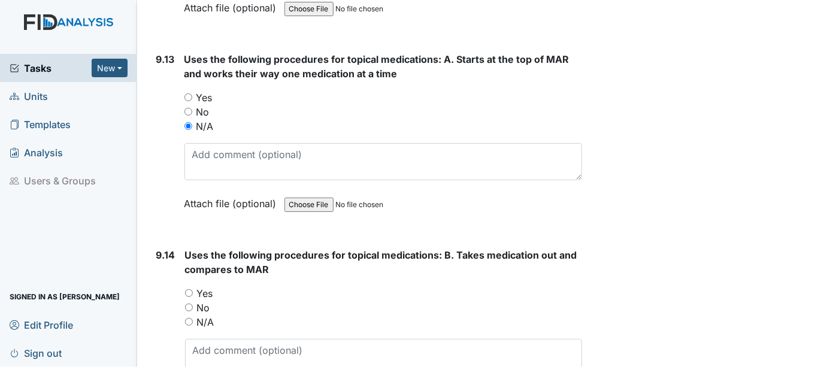
scroll to position [15697, 0]
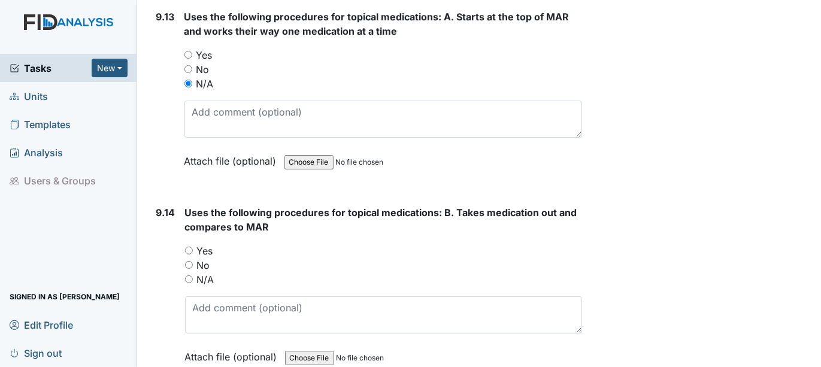
drag, startPoint x: 188, startPoint y: 229, endPoint x: 195, endPoint y: 229, distance: 7.2
click at [192, 272] on div "N/A" at bounding box center [383, 279] width 397 height 14
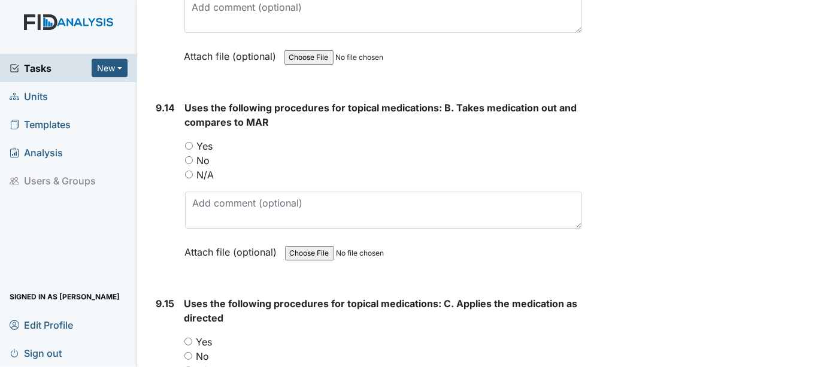
scroll to position [15830, 0]
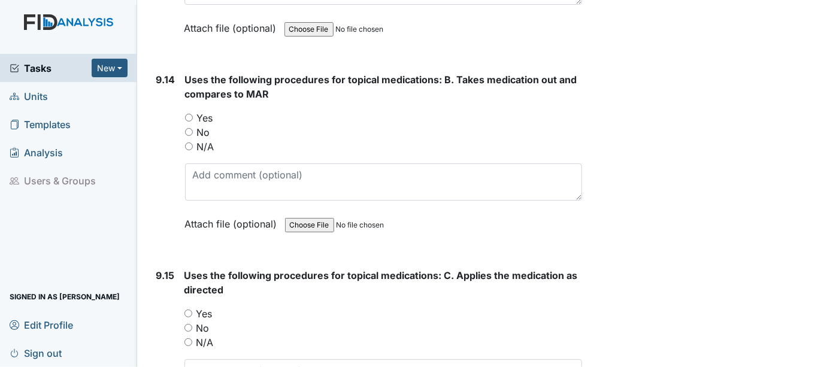
click at [186, 142] on input "N/A" at bounding box center [189, 146] width 8 height 8
radio input "true"
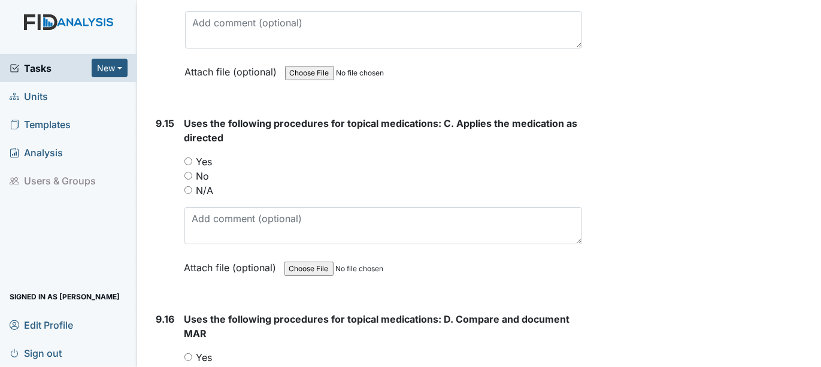
scroll to position [16029, 0]
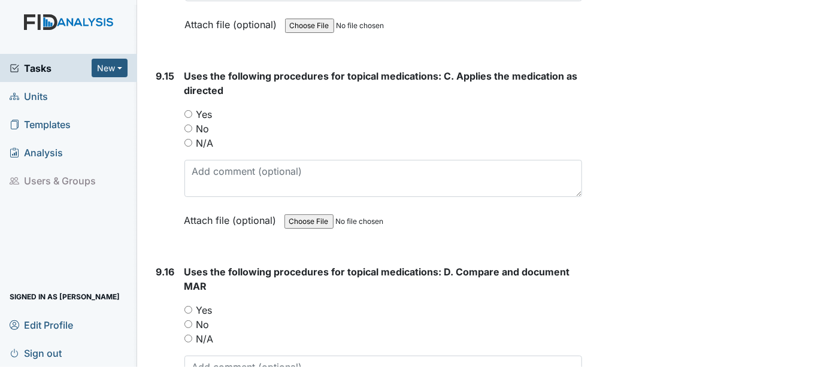
click at [187, 139] on input "N/A" at bounding box center [188, 143] width 8 height 8
radio input "true"
drag, startPoint x: 190, startPoint y: 283, endPoint x: 248, endPoint y: 281, distance: 58.7
click at [190, 335] on input "N/A" at bounding box center [188, 339] width 8 height 8
radio input "true"
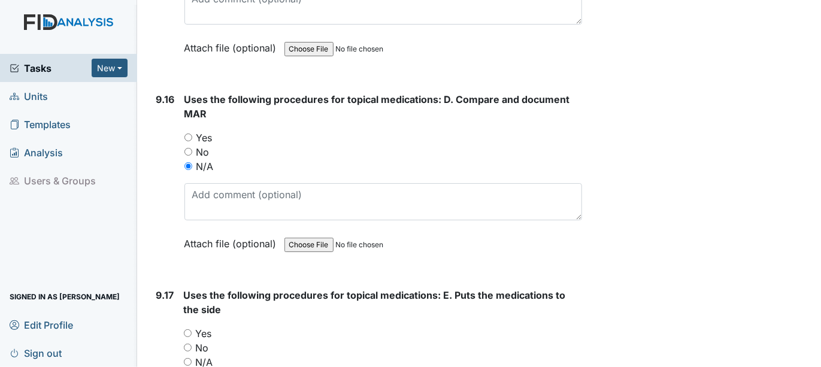
scroll to position [16229, 0]
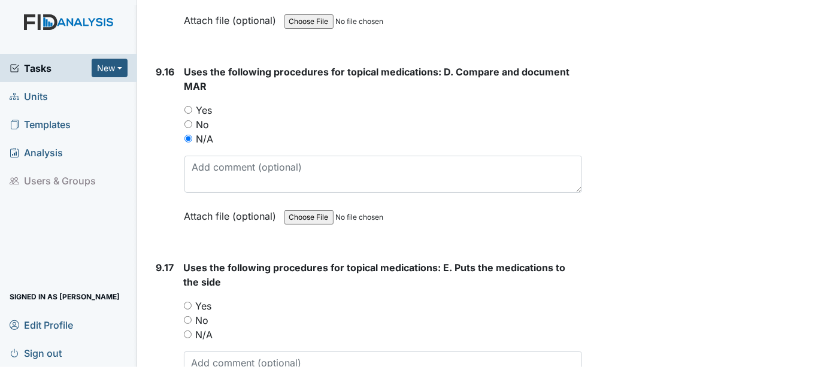
click at [186, 330] on input "N/A" at bounding box center [188, 334] width 8 height 8
radio input "true"
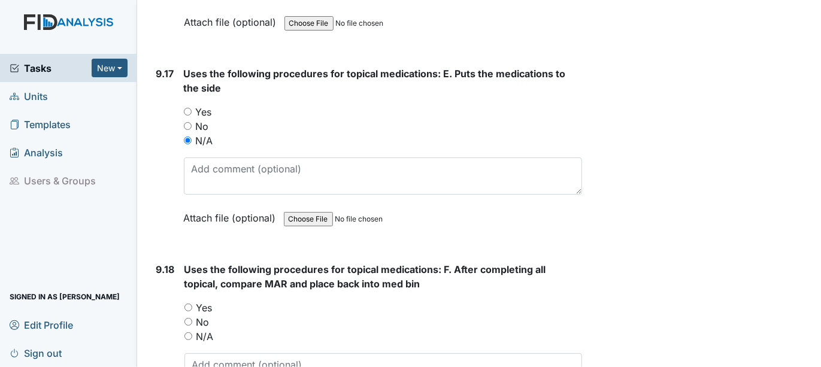
scroll to position [16429, 0]
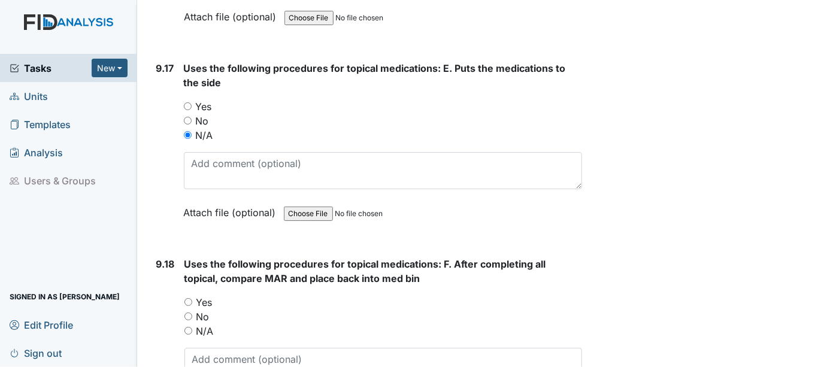
drag, startPoint x: 186, startPoint y: 275, endPoint x: 214, endPoint y: 271, distance: 28.4
click at [189, 327] on input "N/A" at bounding box center [188, 331] width 8 height 8
radio input "true"
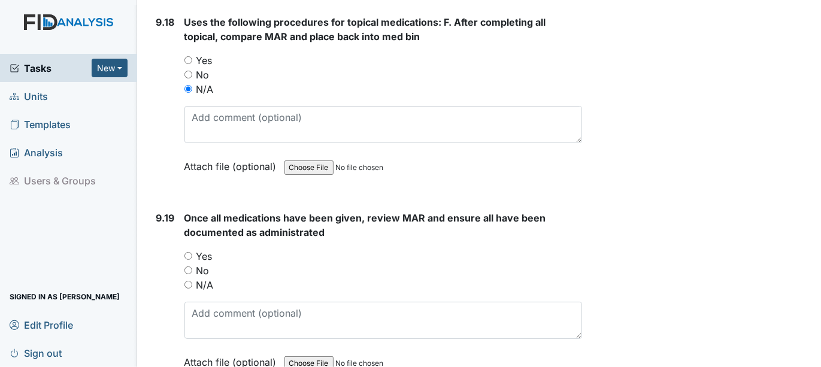
scroll to position [16694, 0]
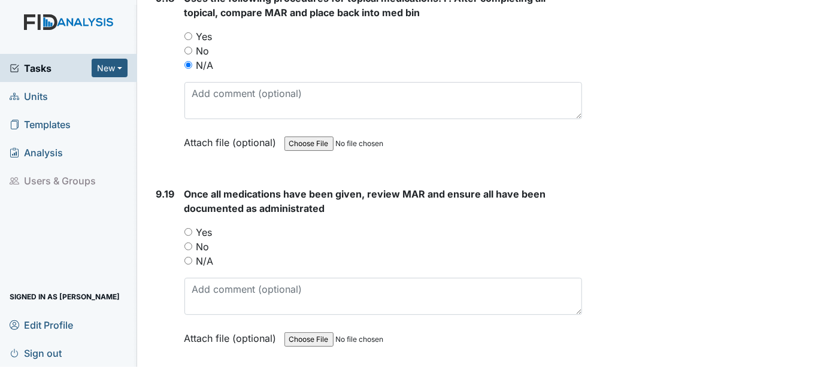
click at [188, 228] on input "Yes" at bounding box center [188, 232] width 8 height 8
radio input "true"
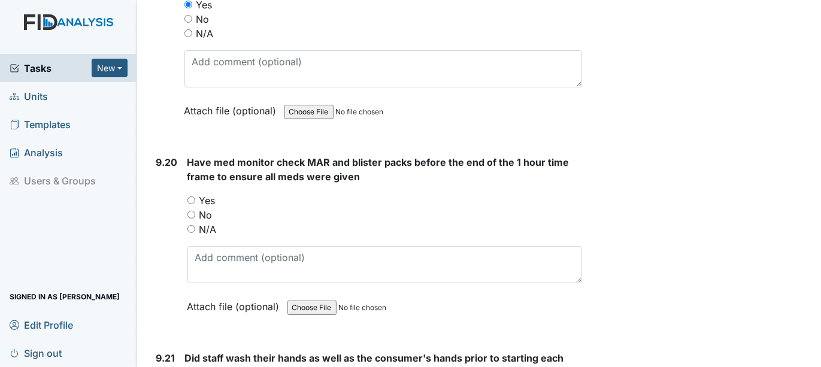
scroll to position [16961, 0]
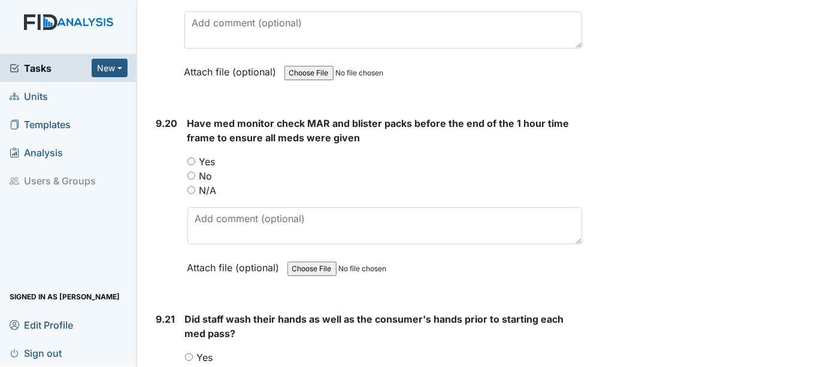
click at [190, 154] on div "Yes" at bounding box center [384, 161] width 395 height 14
click at [187, 353] on input "Yes" at bounding box center [189, 357] width 8 height 8
radio input "true"
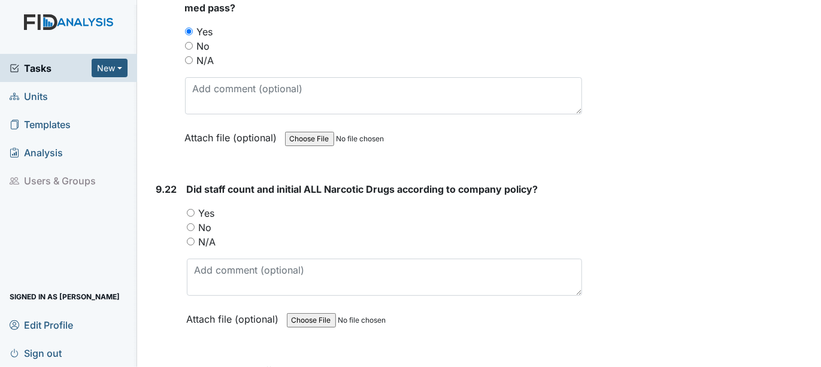
scroll to position [17293, 0]
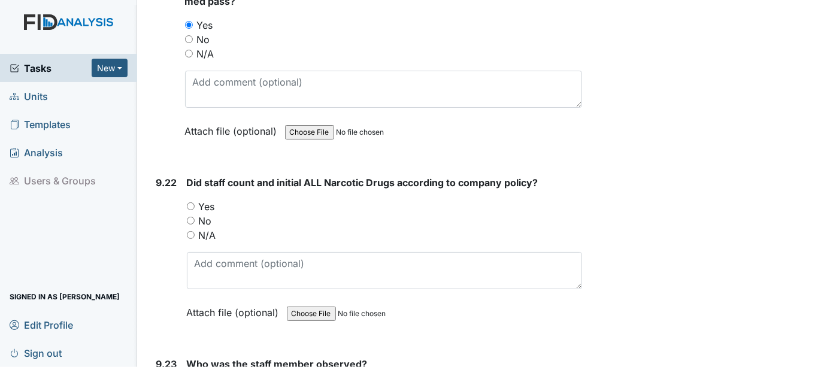
click at [190, 202] on input "Yes" at bounding box center [191, 206] width 8 height 8
radio input "true"
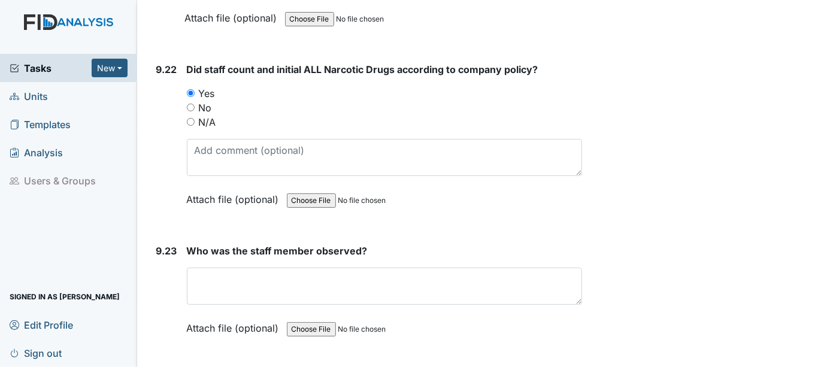
scroll to position [17427, 0]
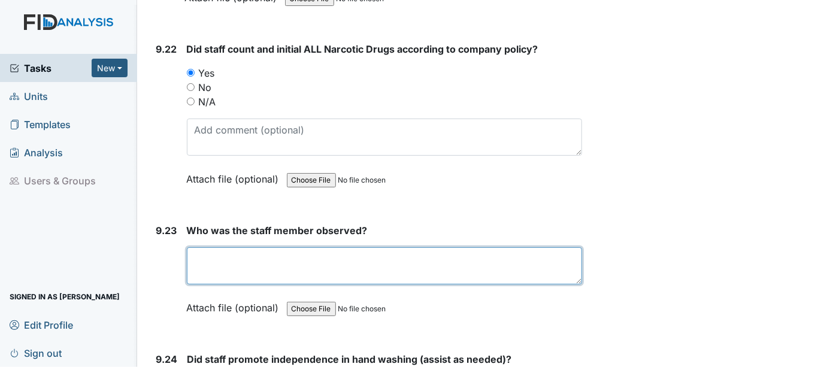
click at [195, 247] on textarea at bounding box center [385, 265] width 396 height 37
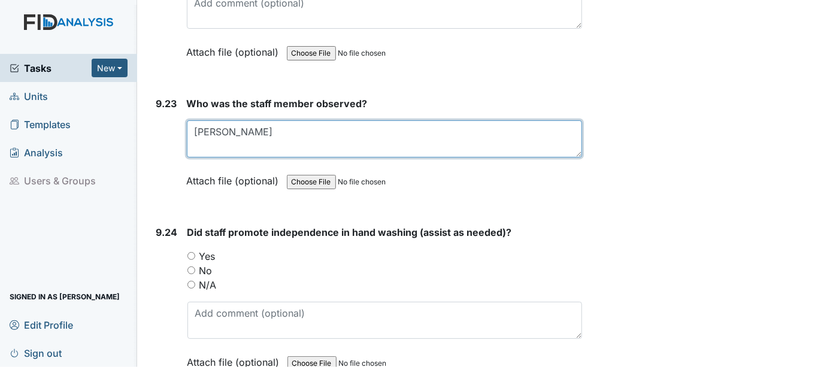
scroll to position [17559, 0]
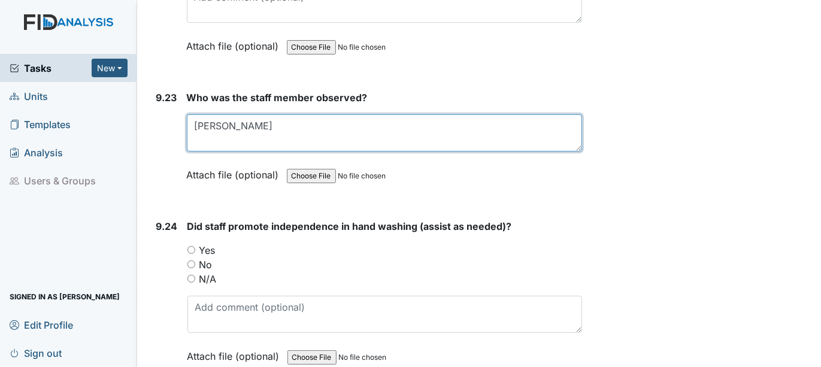
type textarea "[PERSON_NAME]"
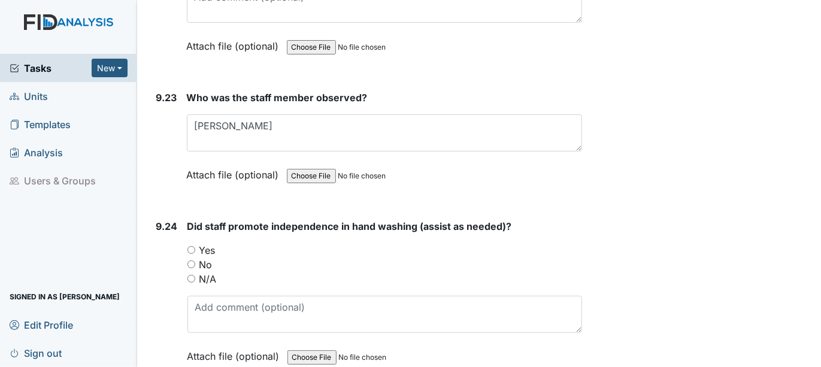
drag, startPoint x: 187, startPoint y: 190, endPoint x: 199, endPoint y: 190, distance: 12.0
click at [188, 246] on input "Yes" at bounding box center [191, 250] width 8 height 8
radio input "true"
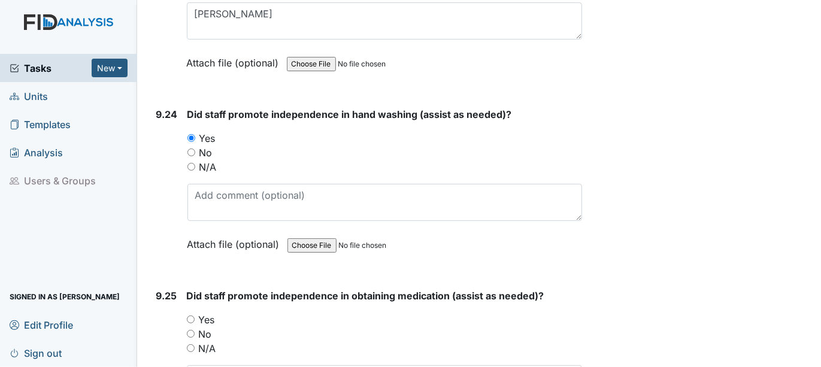
scroll to position [17692, 0]
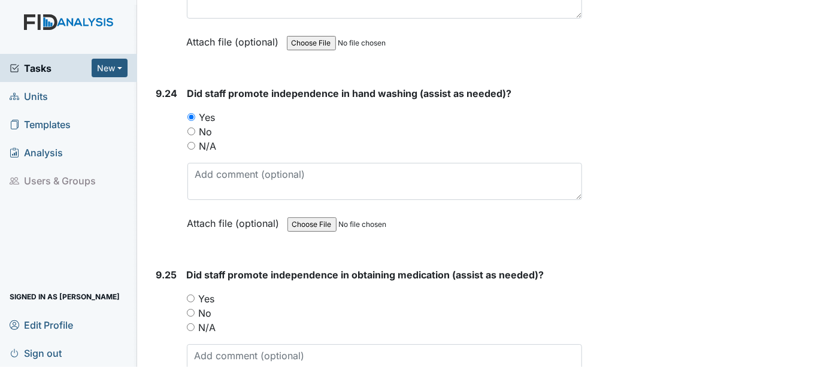
click at [188, 295] on input "Yes" at bounding box center [191, 299] width 8 height 8
radio input "true"
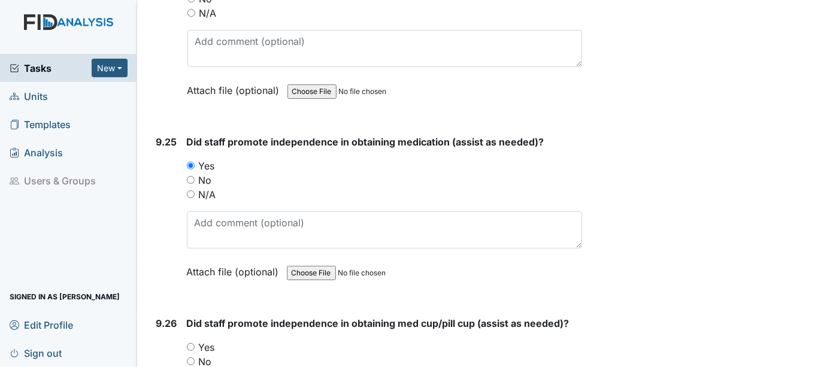
scroll to position [17959, 0]
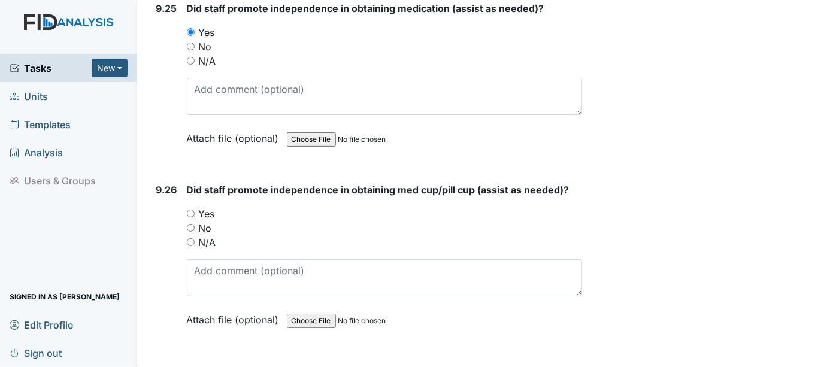
drag, startPoint x: 189, startPoint y: 153, endPoint x: 195, endPoint y: 153, distance: 6.6
click at [192, 210] on input "Yes" at bounding box center [191, 214] width 8 height 8
radio input "true"
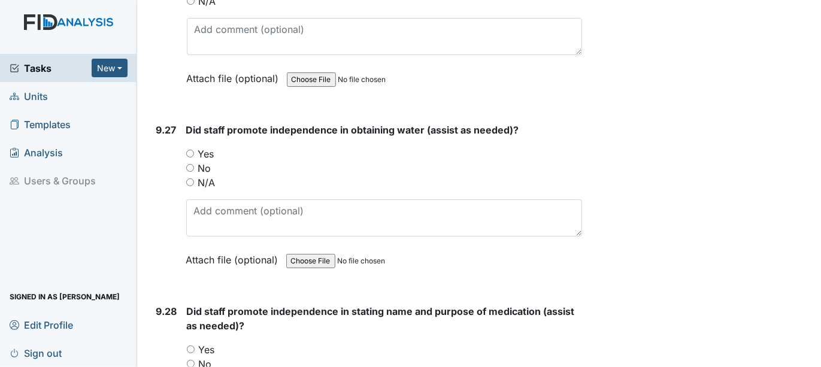
scroll to position [18224, 0]
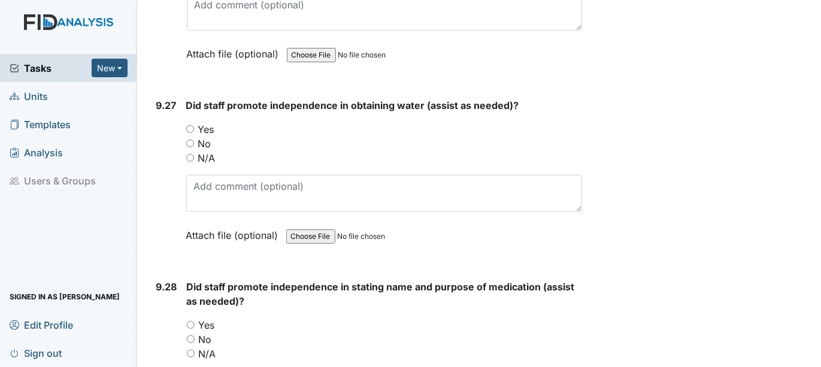
click at [190, 125] on input "Yes" at bounding box center [190, 129] width 8 height 8
radio input "true"
click at [192, 321] on input "Yes" at bounding box center [191, 325] width 8 height 8
radio input "true"
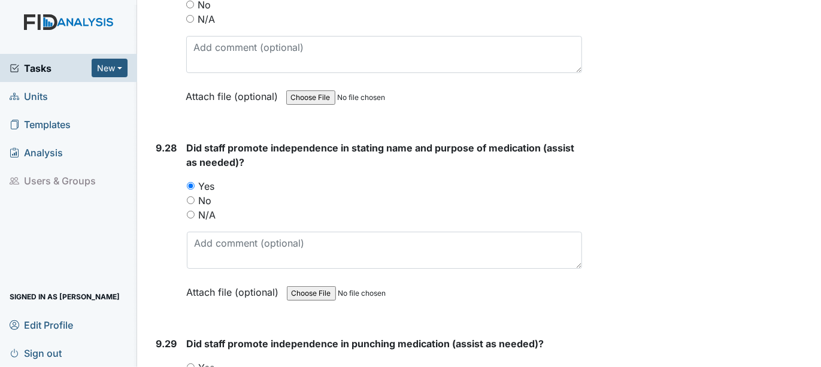
scroll to position [18424, 0]
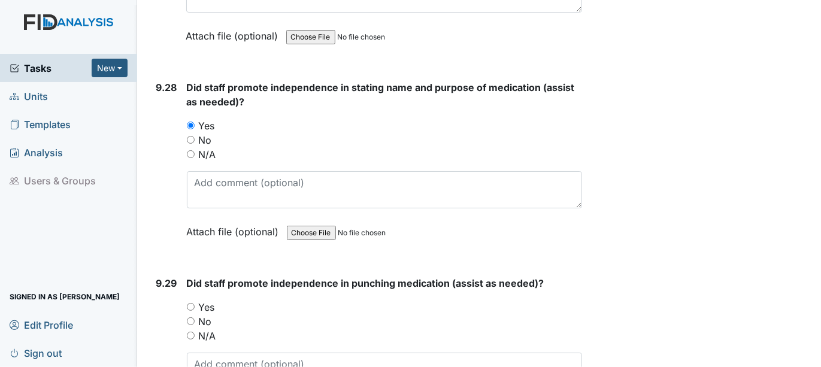
click at [196, 300] on div "Yes" at bounding box center [385, 307] width 396 height 14
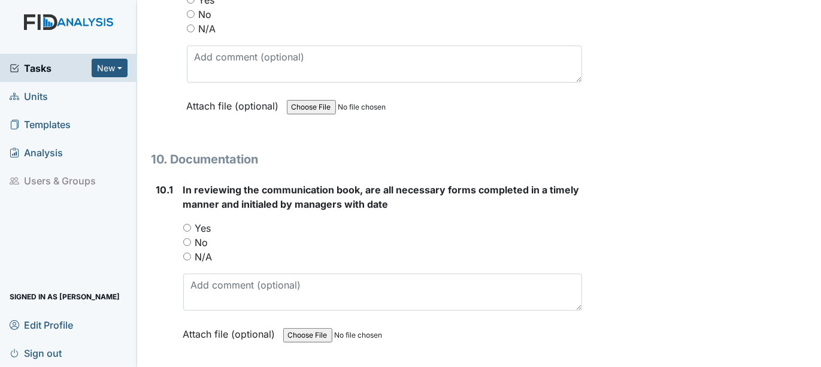
scroll to position [18757, 0]
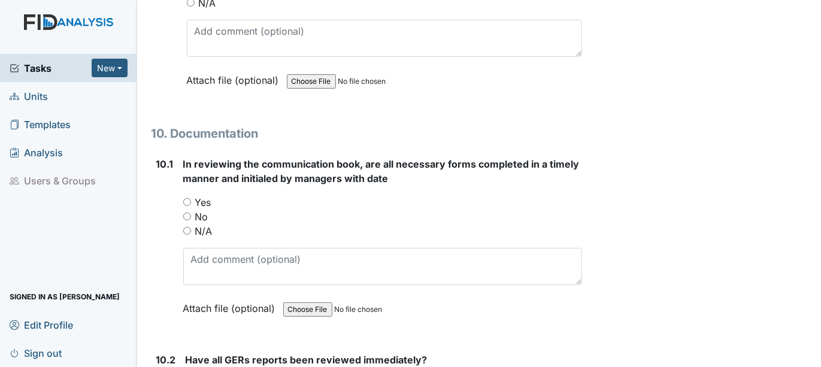
click at [186, 198] on input "Yes" at bounding box center [187, 202] width 8 height 8
radio input "true"
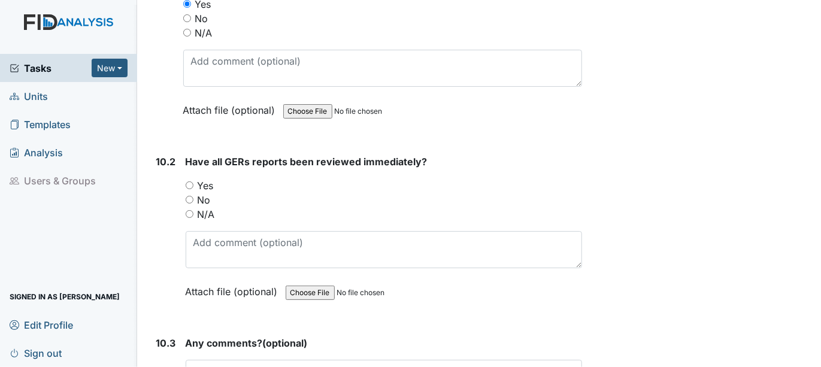
scroll to position [18956, 0]
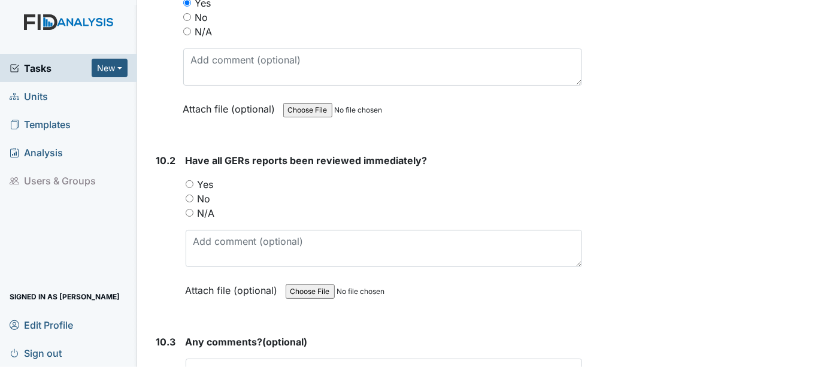
click at [187, 180] on input "Yes" at bounding box center [190, 184] width 8 height 8
radio input "true"
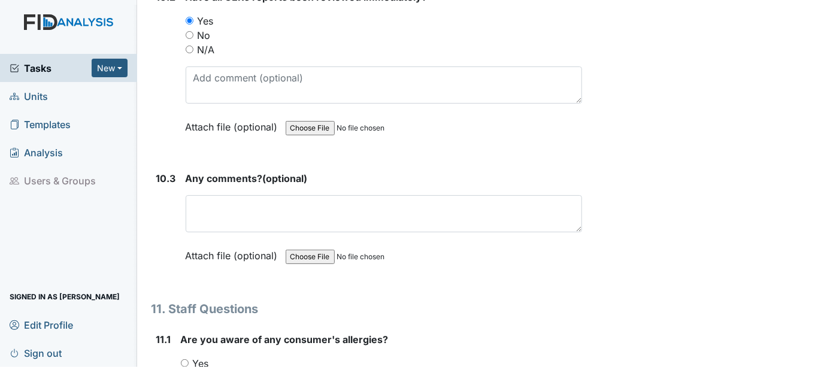
scroll to position [19156, 0]
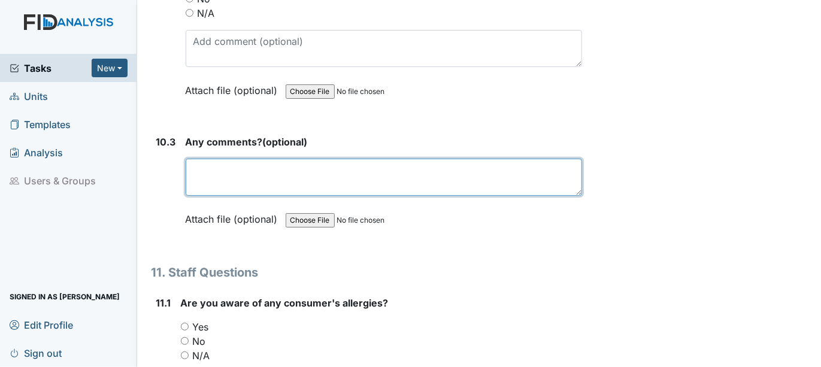
click at [216, 159] on textarea at bounding box center [384, 177] width 397 height 37
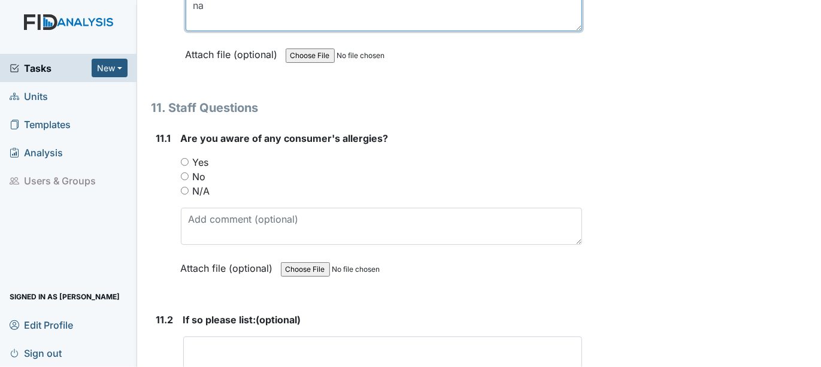
scroll to position [19355, 0]
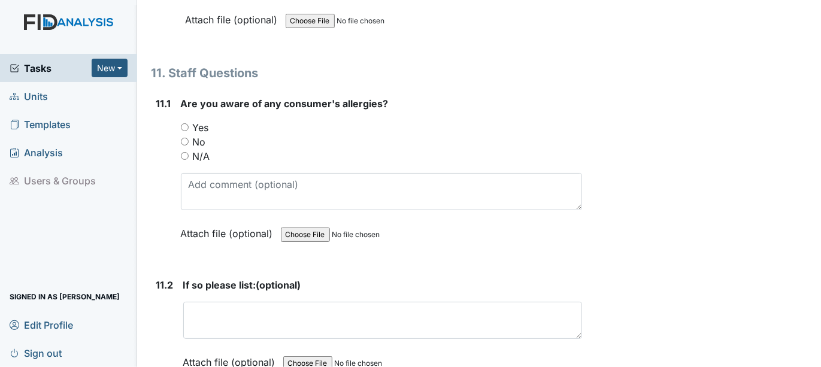
type textarea "na"
click at [182, 123] on input "Yes" at bounding box center [185, 127] width 8 height 8
radio input "true"
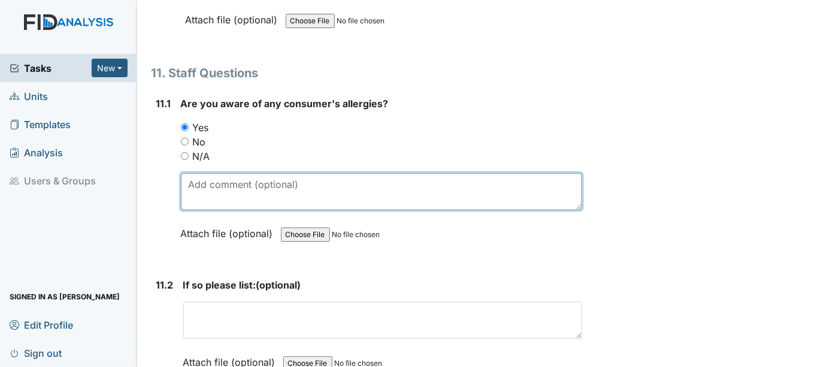
click at [196, 173] on textarea at bounding box center [382, 191] width 402 height 37
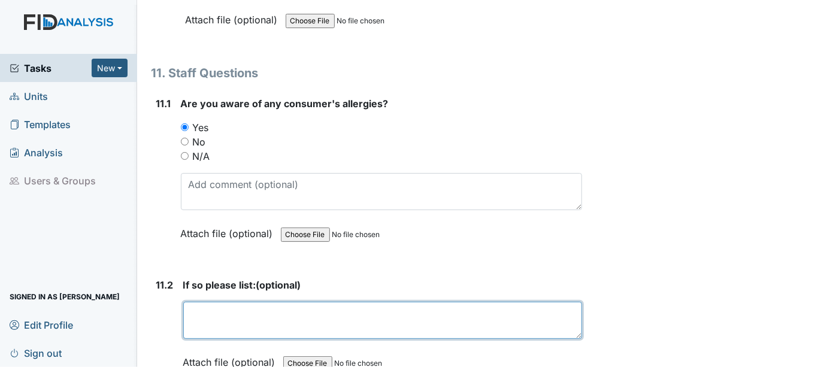
click at [211, 302] on textarea at bounding box center [382, 320] width 399 height 37
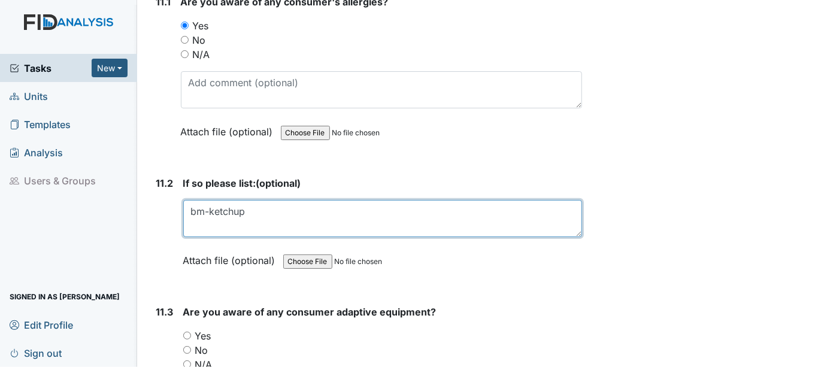
scroll to position [19488, 0]
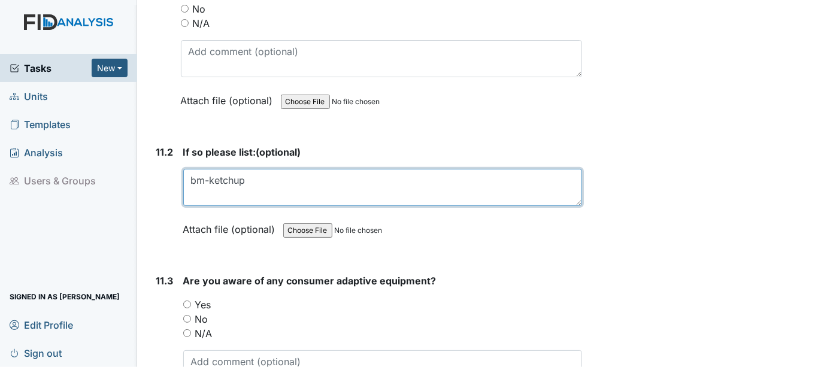
type textarea "bm-ketchup"
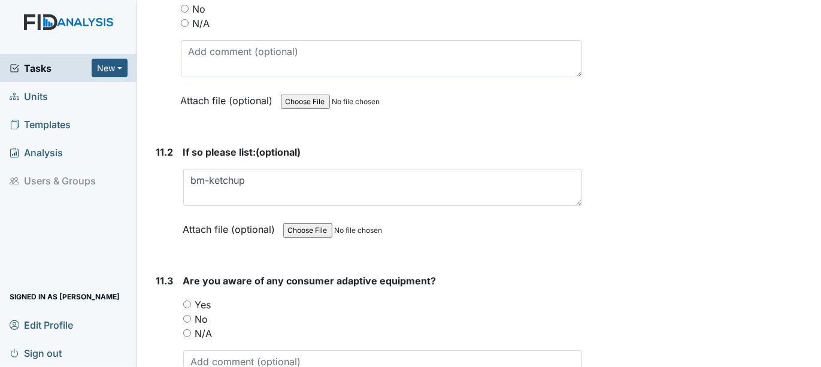
click at [184, 301] on input "Yes" at bounding box center [187, 305] width 8 height 8
radio input "true"
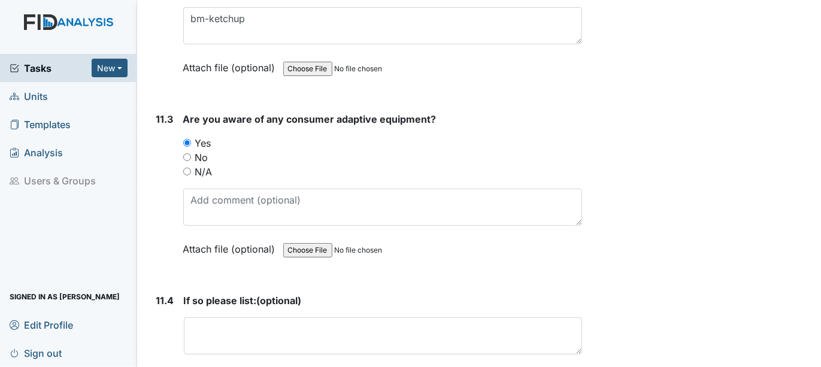
scroll to position [19688, 0]
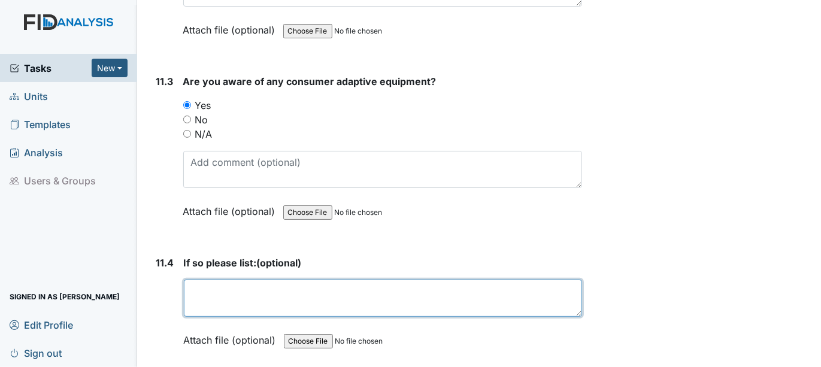
click at [193, 280] on textarea at bounding box center [383, 298] width 399 height 37
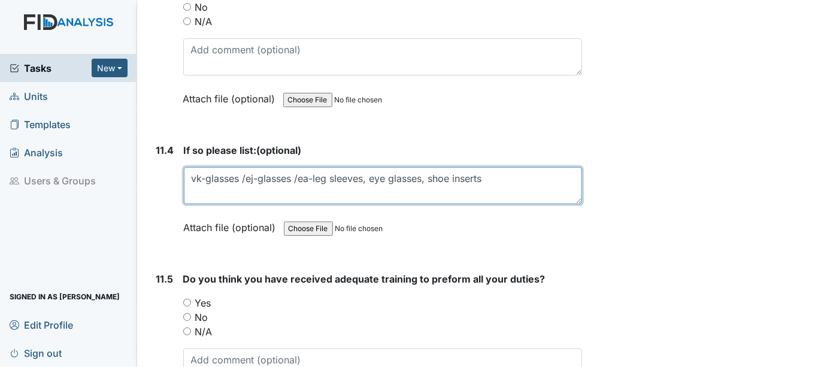
scroll to position [19821, 0]
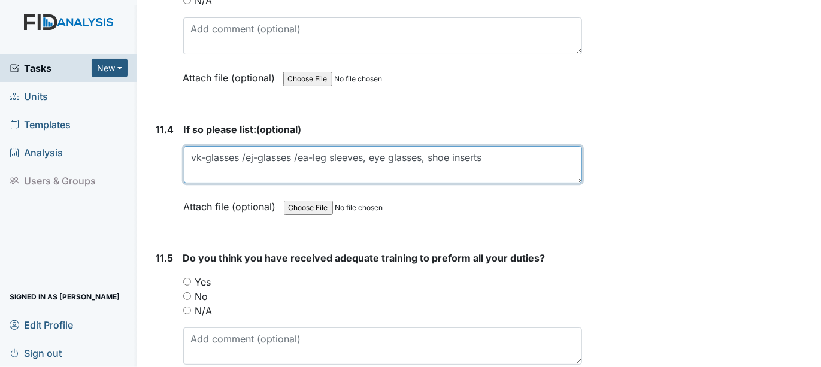
type textarea "vk-glasses /ej-glasses /ea-leg sleeves, eye glasses, shoe inserts"
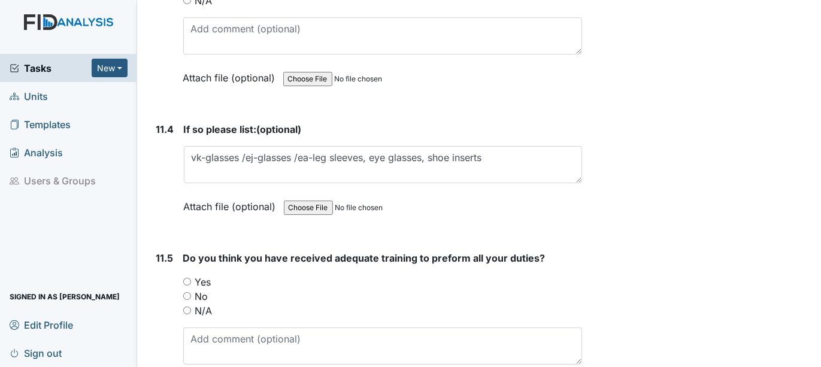
click at [183, 278] on input "Yes" at bounding box center [187, 282] width 8 height 8
radio input "true"
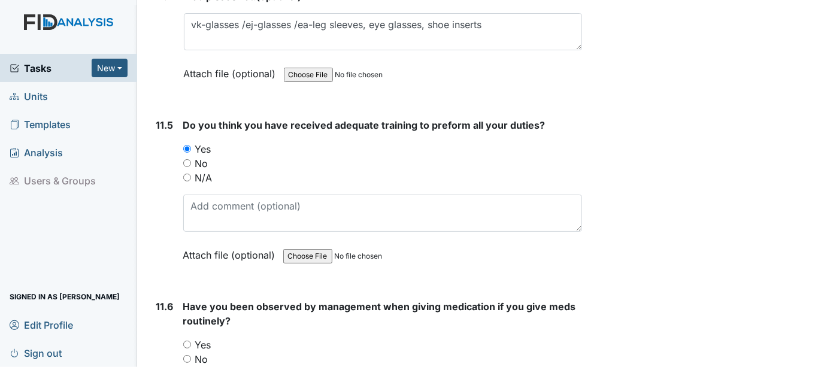
scroll to position [20020, 0]
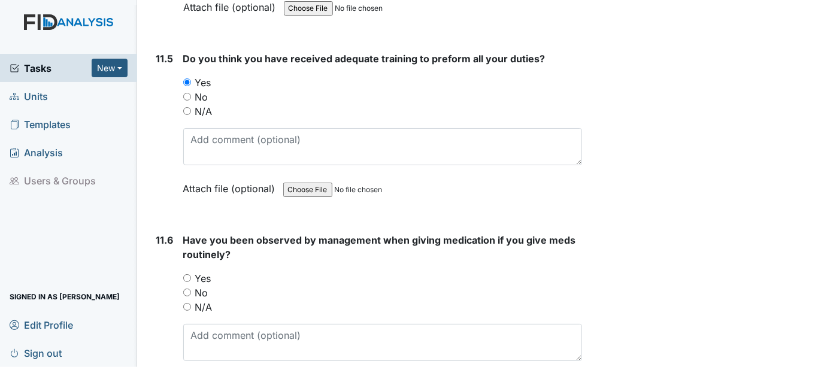
drag, startPoint x: 184, startPoint y: 209, endPoint x: 242, endPoint y: 218, distance: 58.2
click at [185, 274] on input "Yes" at bounding box center [187, 278] width 8 height 8
radio input "true"
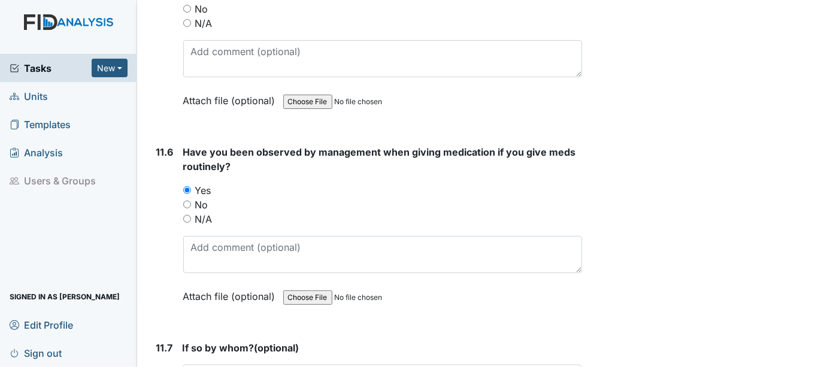
scroll to position [20153, 0]
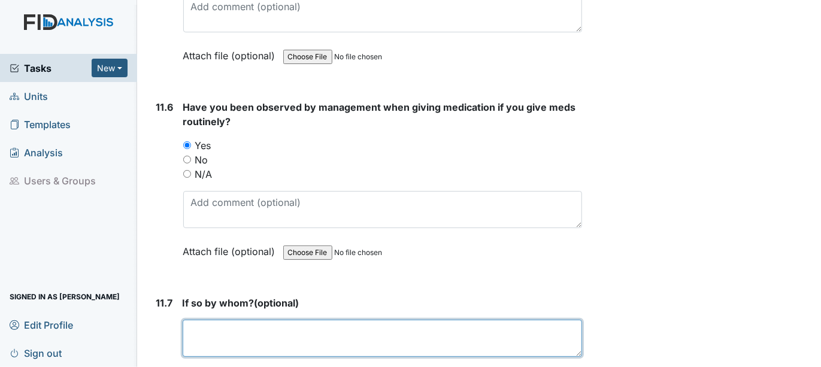
click at [207, 320] on textarea at bounding box center [383, 338] width 400 height 37
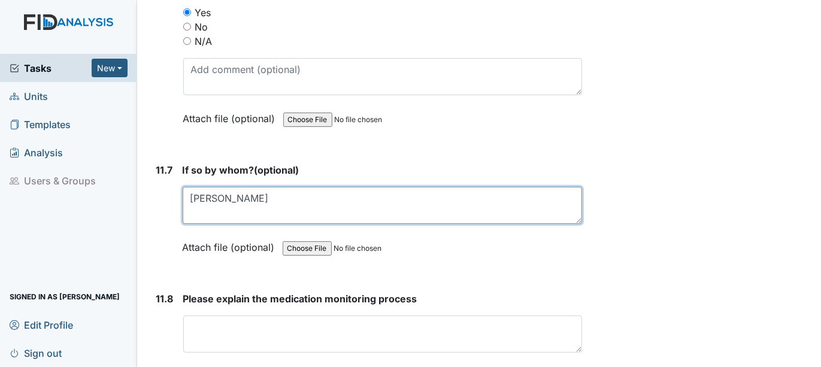
scroll to position [20353, 0]
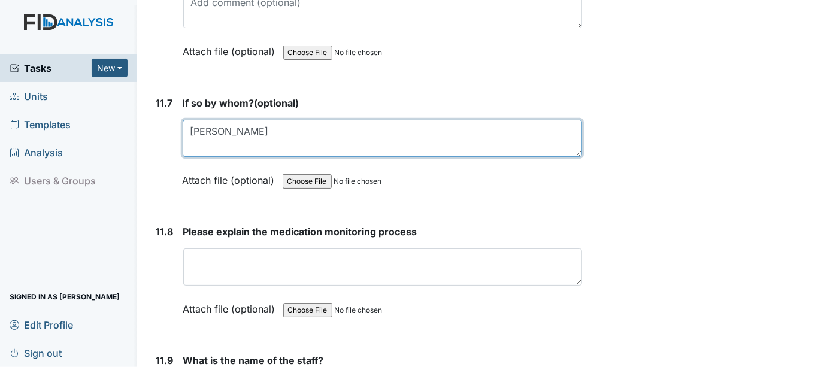
type textarea "[PERSON_NAME]"
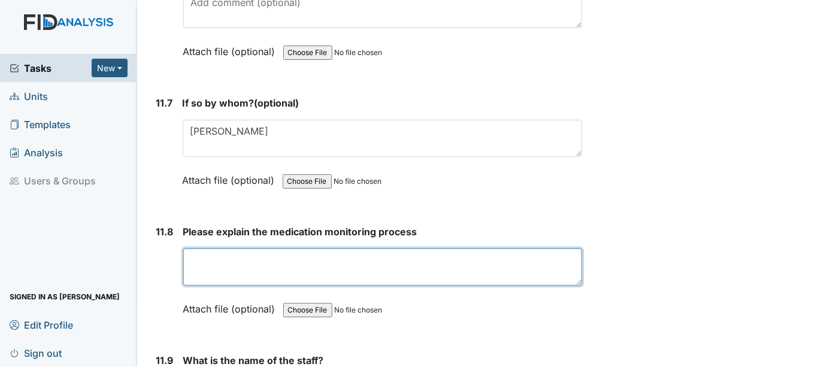
click at [192, 248] on textarea at bounding box center [382, 266] width 399 height 37
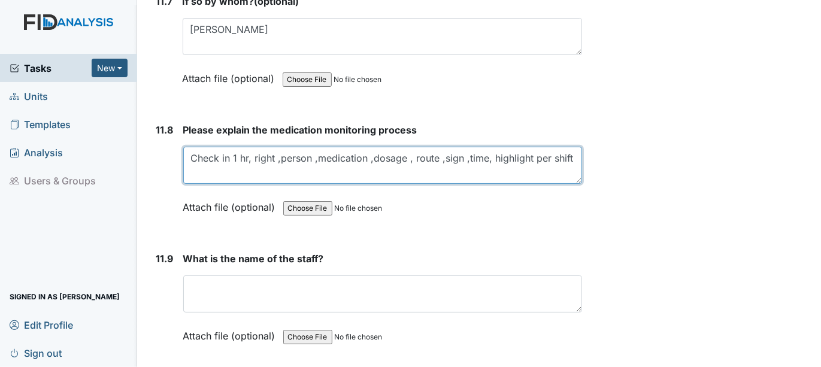
scroll to position [20486, 0]
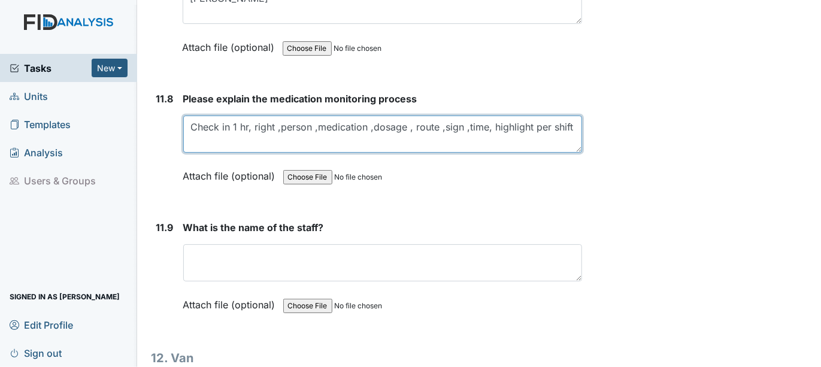
type textarea "Check in 1 hr, right ,person ,medication ,dosage , route ,sign ,time, highlight…"
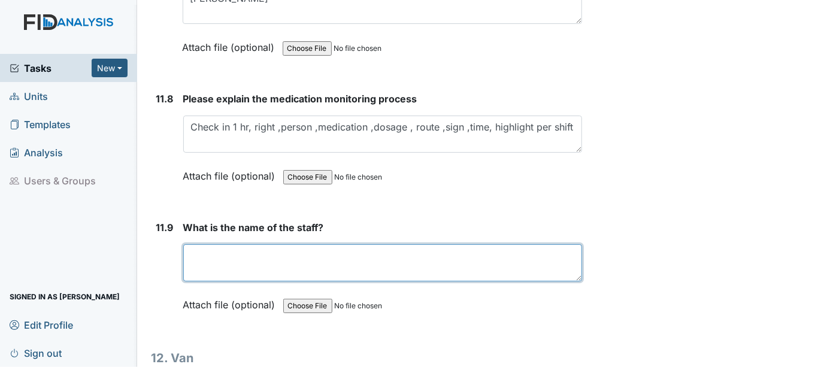
click at [202, 244] on textarea at bounding box center [382, 262] width 399 height 37
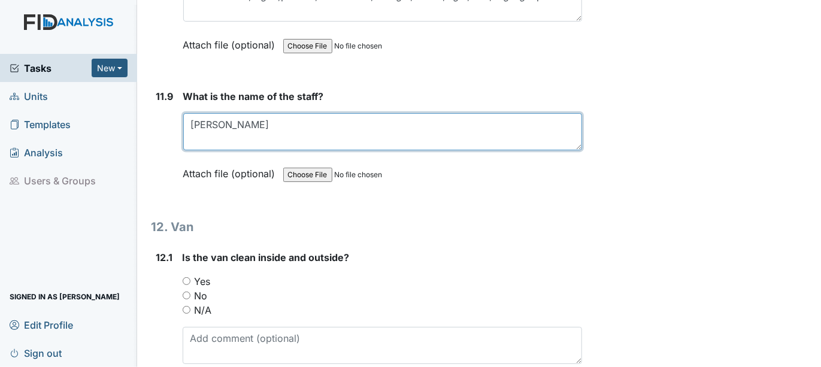
scroll to position [20619, 0]
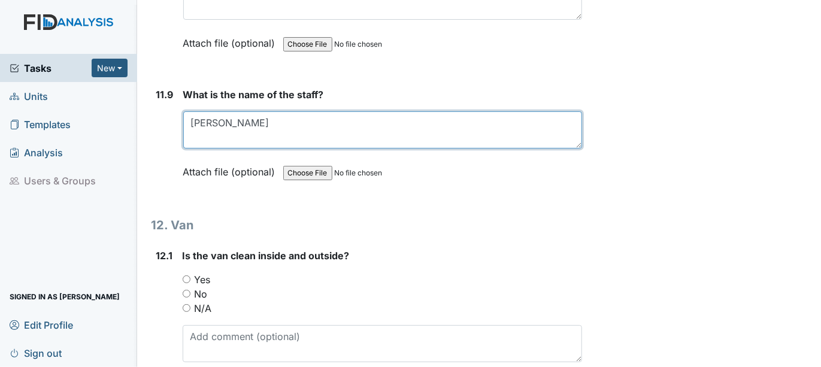
type textarea "[PERSON_NAME]"
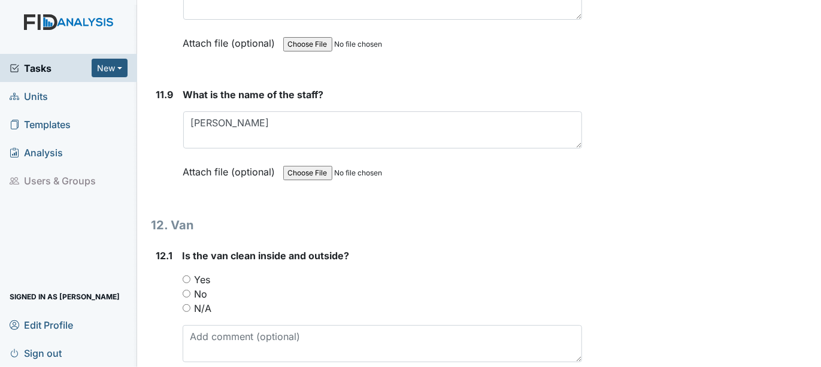
drag, startPoint x: 186, startPoint y: 238, endPoint x: 223, endPoint y: 234, distance: 37.9
click at [186, 304] on input "N/A" at bounding box center [187, 308] width 8 height 8
radio input "true"
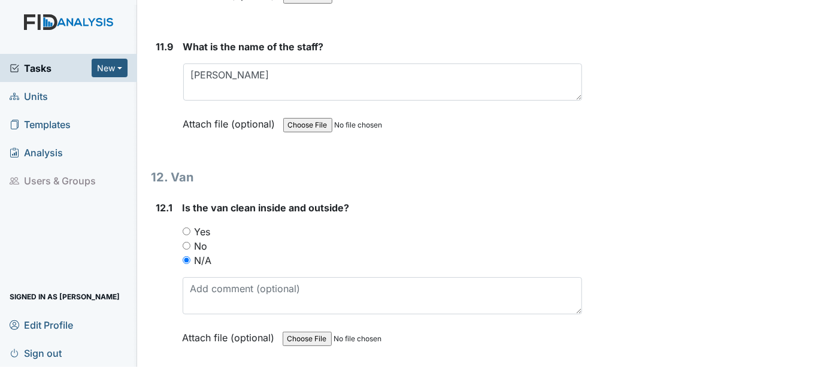
scroll to position [20752, 0]
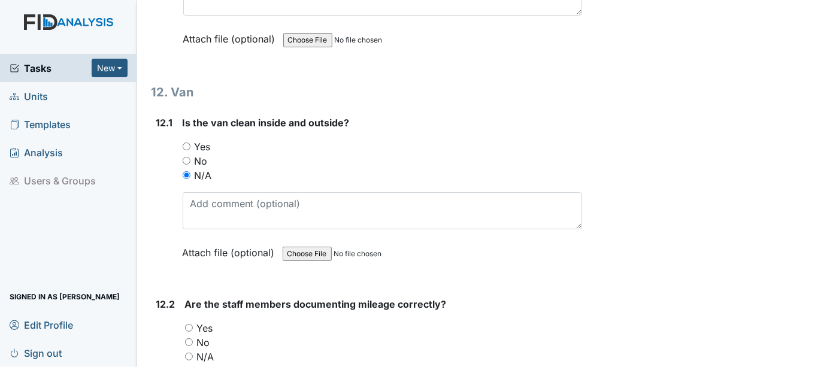
drag, startPoint x: 188, startPoint y: 283, endPoint x: 214, endPoint y: 277, distance: 27.2
click at [194, 350] on div "N/A" at bounding box center [383, 357] width 397 height 14
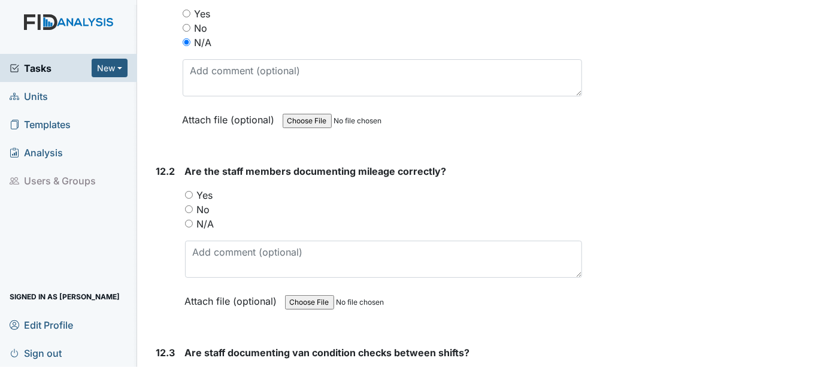
scroll to position [20818, 0]
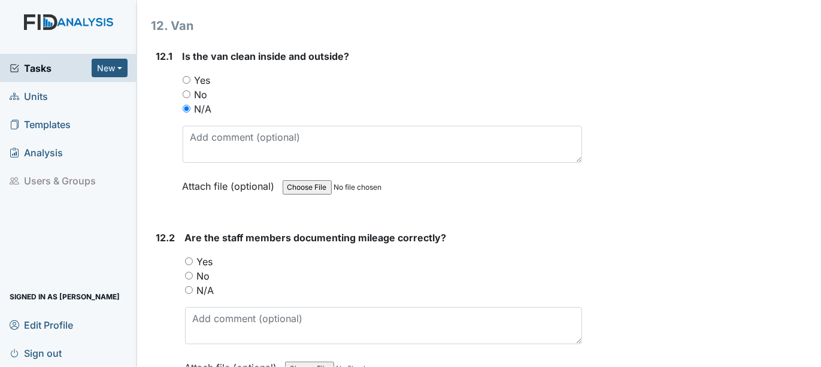
click at [190, 286] on input "N/A" at bounding box center [189, 290] width 8 height 8
radio input "true"
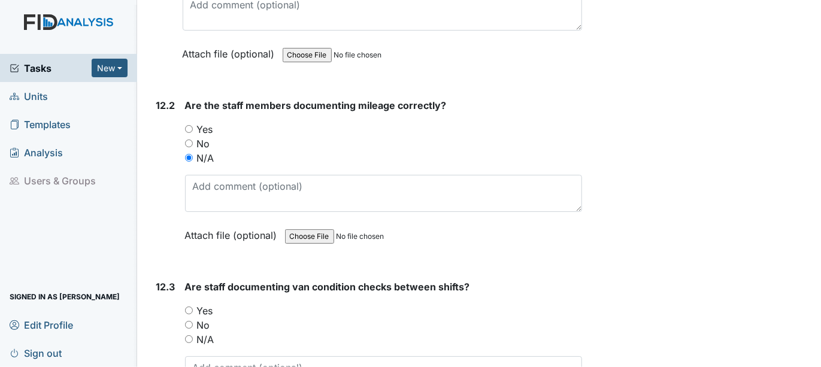
scroll to position [20952, 0]
click at [189, 334] on input "N/A" at bounding box center [189, 338] width 8 height 8
radio input "true"
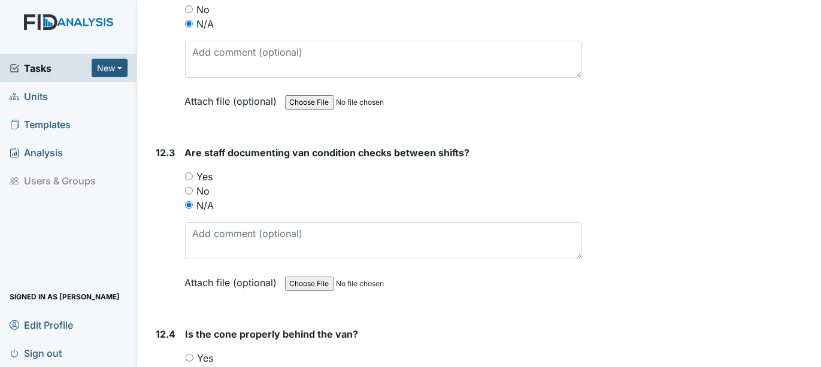
scroll to position [21151, 0]
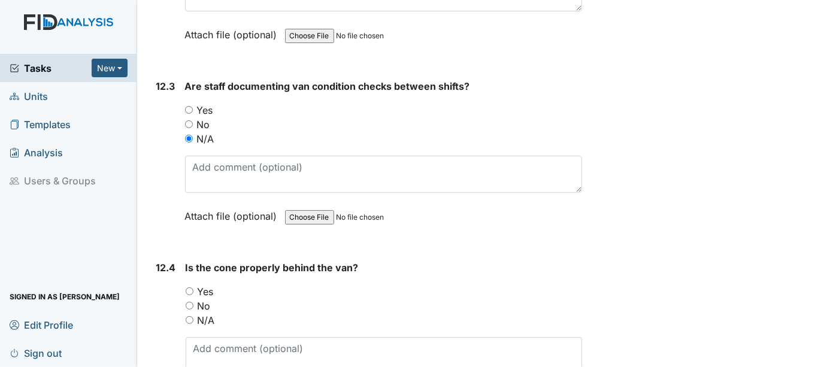
click at [189, 316] on input "N/A" at bounding box center [190, 320] width 8 height 8
radio input "true"
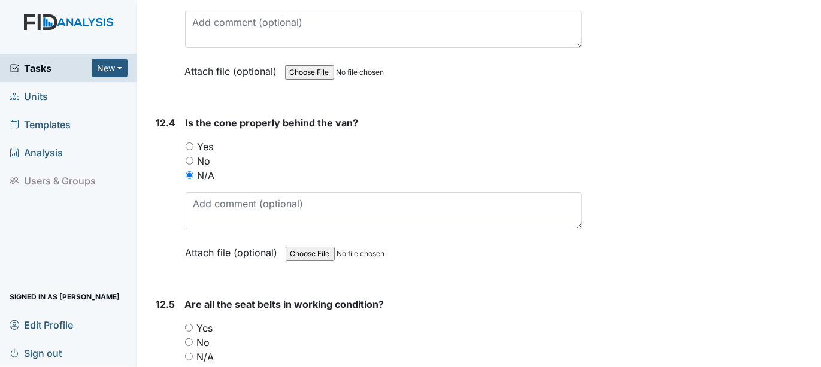
scroll to position [21351, 0]
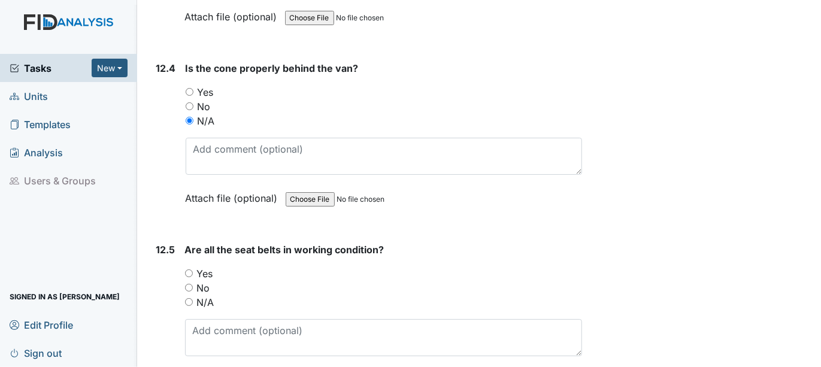
click at [187, 269] on input "Yes" at bounding box center [189, 273] width 8 height 8
radio input "true"
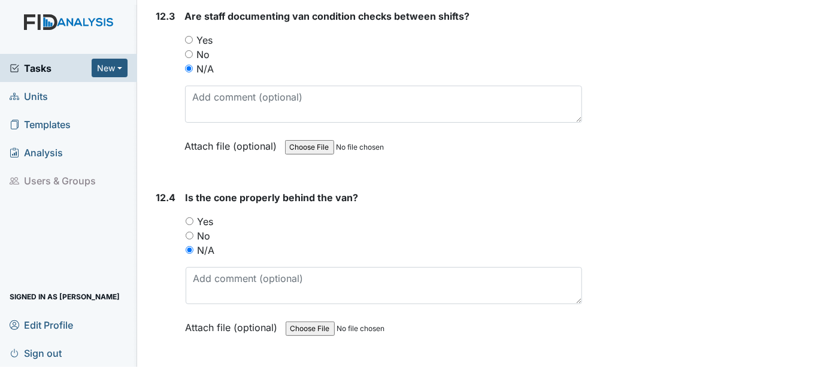
scroll to position [21218, 0]
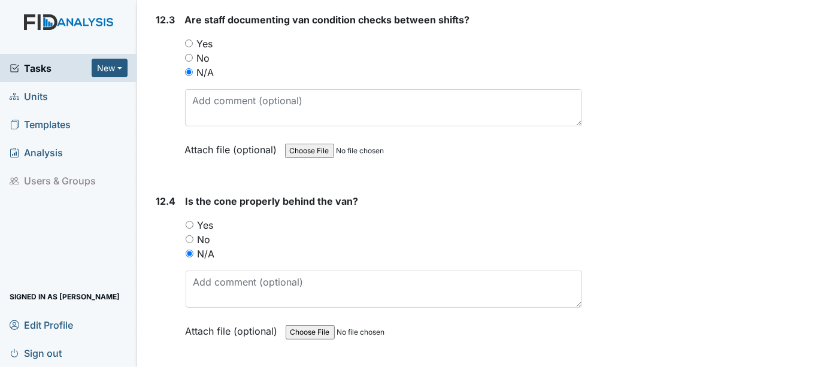
click at [190, 221] on input "Yes" at bounding box center [190, 225] width 8 height 8
radio input "true"
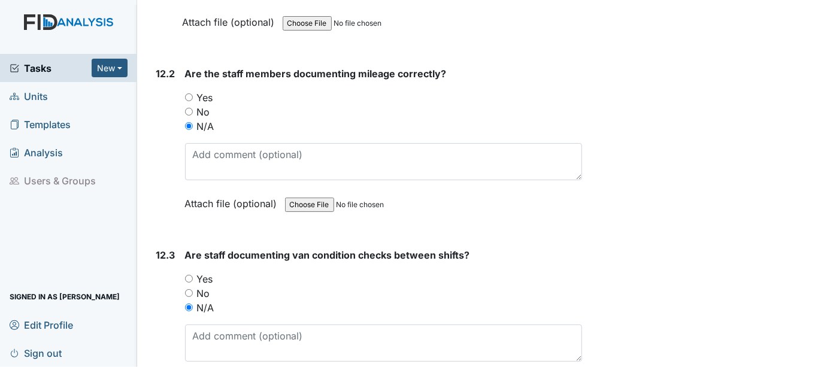
scroll to position [20952, 0]
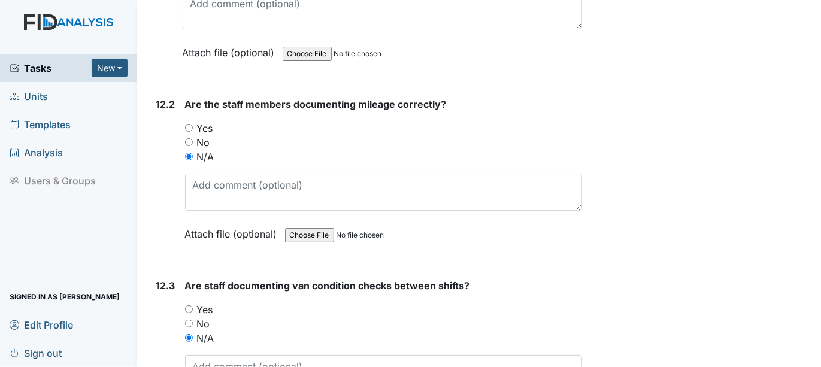
click at [189, 124] on input "Yes" at bounding box center [189, 128] width 8 height 8
radio input "true"
click at [190, 302] on div "Yes" at bounding box center [383, 309] width 397 height 14
drag, startPoint x: 188, startPoint y: 233, endPoint x: 226, endPoint y: 227, distance: 38.2
click at [190, 305] on input "Yes" at bounding box center [189, 309] width 8 height 8
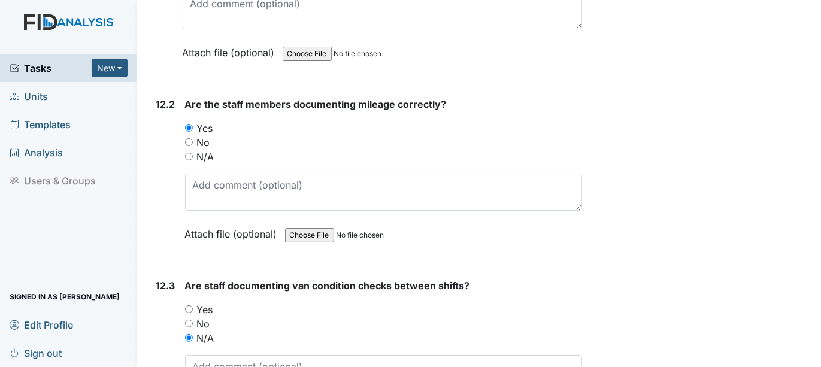
radio input "true"
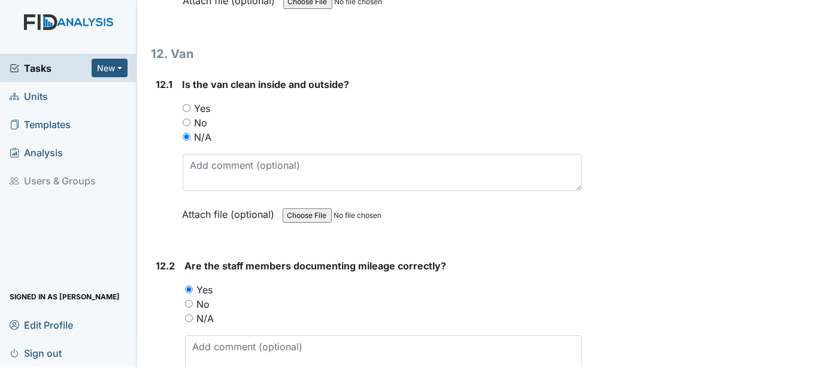
scroll to position [20832, 0]
